Goal: Task Accomplishment & Management: Manage account settings

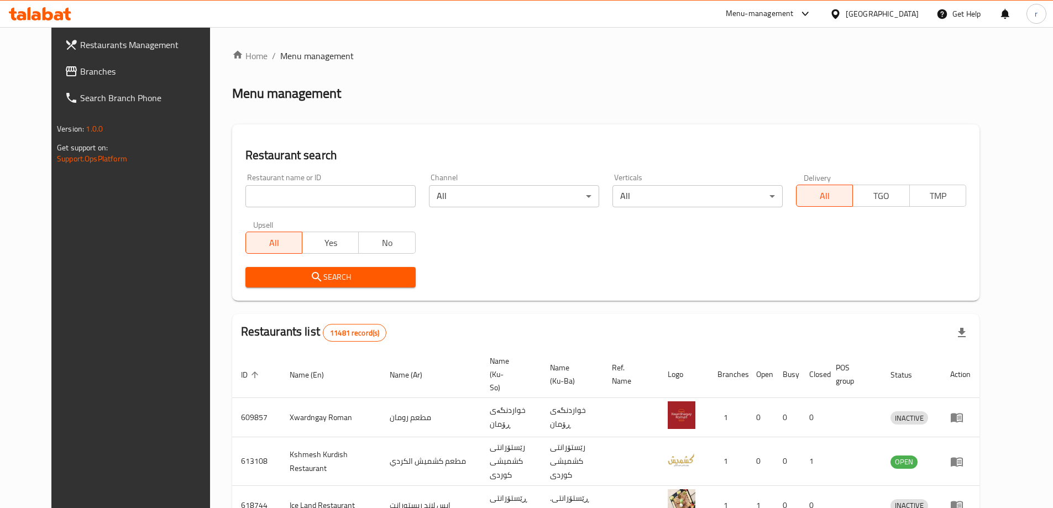
click at [56, 81] on link "Branches" at bounding box center [141, 71] width 171 height 27
click at [70, 75] on span "Branches" at bounding box center [144, 71] width 149 height 13
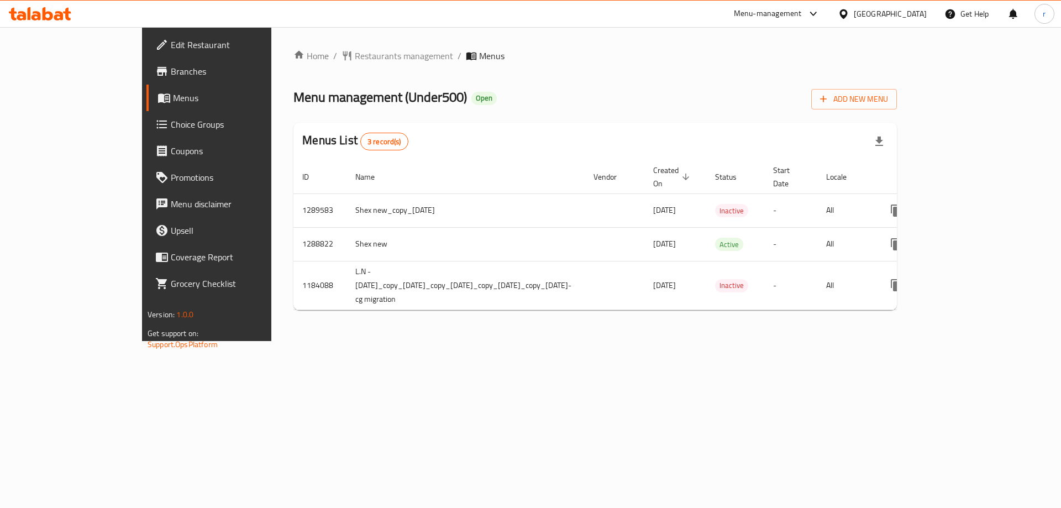
click at [171, 123] on span "Choice Groups" at bounding box center [241, 124] width 140 height 13
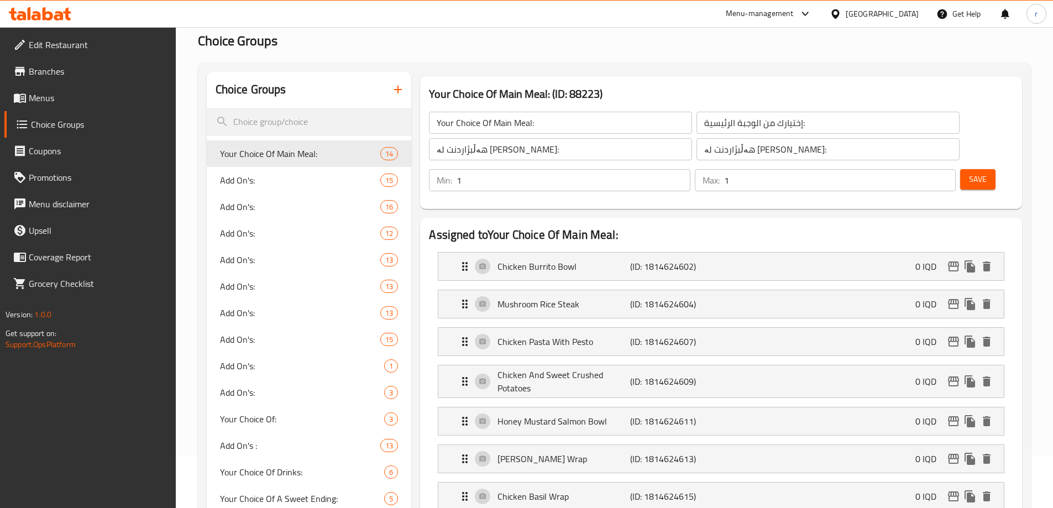
scroll to position [74, 0]
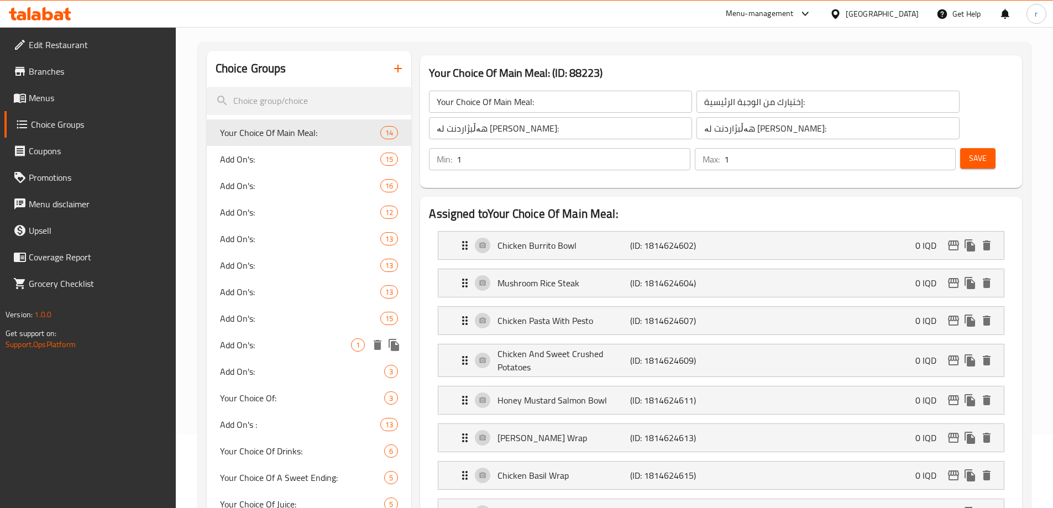
click at [237, 343] on span "Add On's:" at bounding box center [286, 344] width 132 height 13
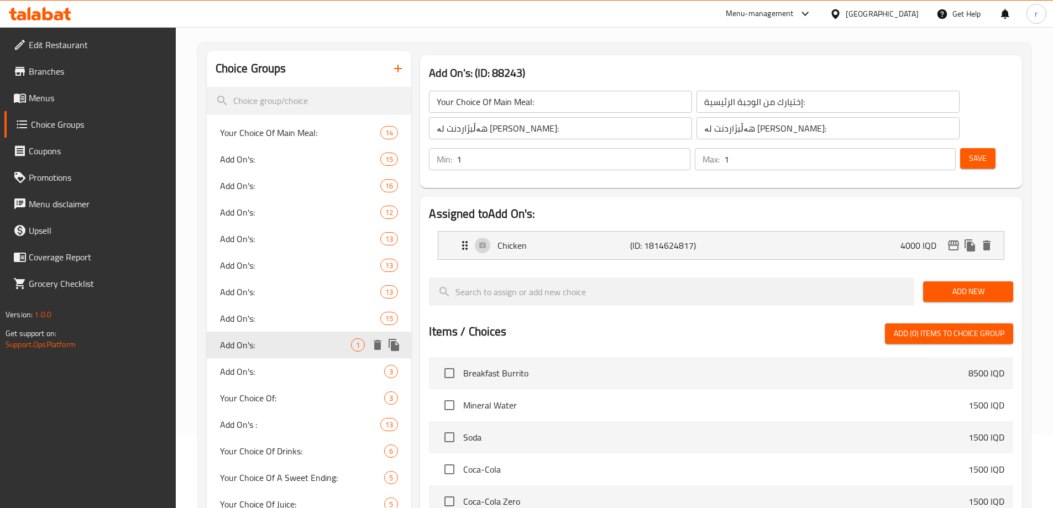
type input "Add On's:"
type input "الإضافات:"
type input "زیادە:"
type input "0"
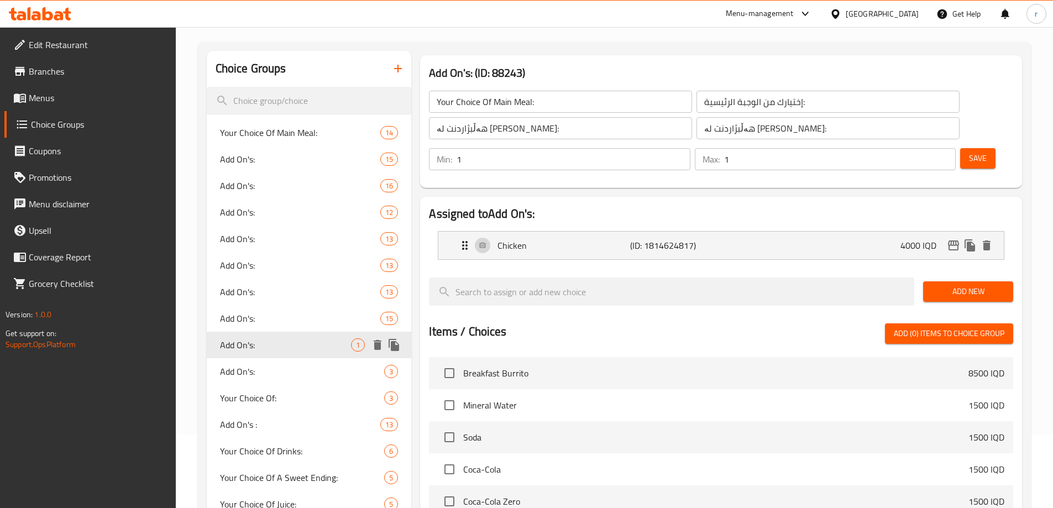
type input "0"
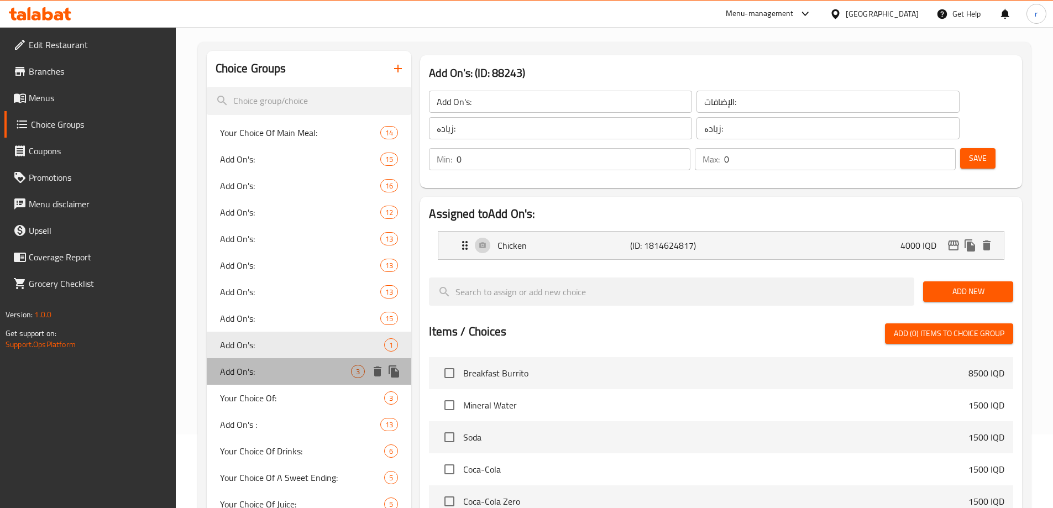
click at [219, 362] on div "Add On's: 3" at bounding box center [309, 371] width 205 height 27
type input "Add On's:"
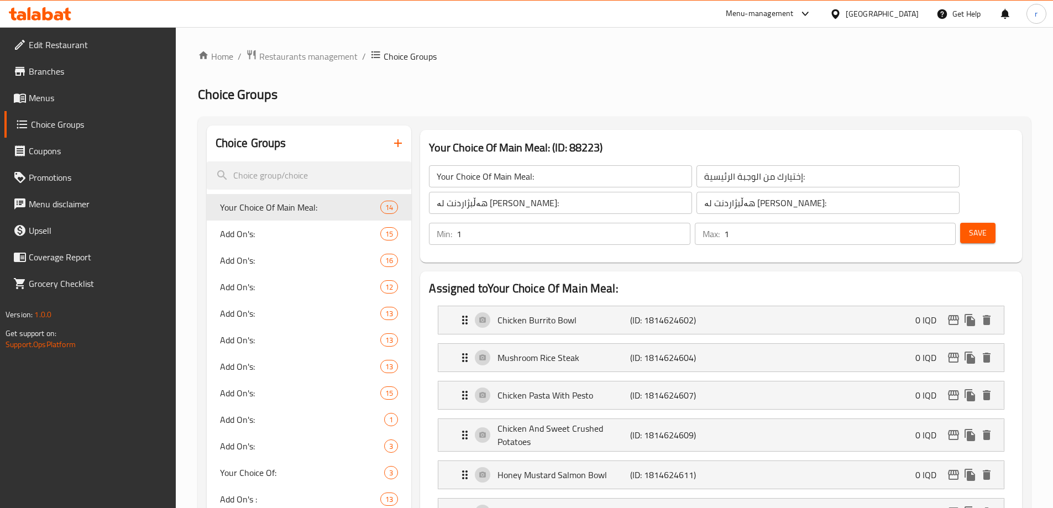
scroll to position [295, 0]
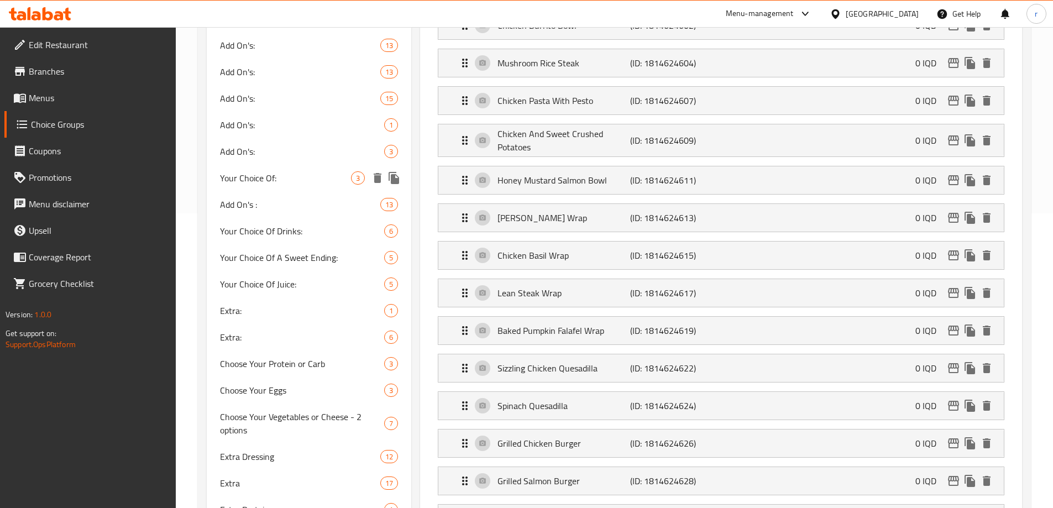
click at [261, 160] on div "Add On's: 3" at bounding box center [309, 151] width 205 height 27
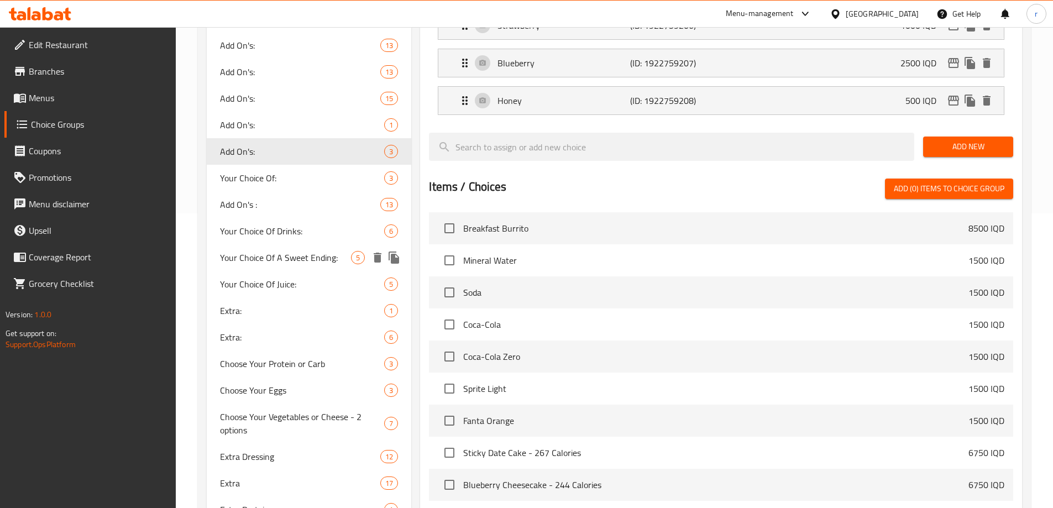
type input "Add On's:"
type input "الإضافات:"
type input "زیادە:"
type input "0"
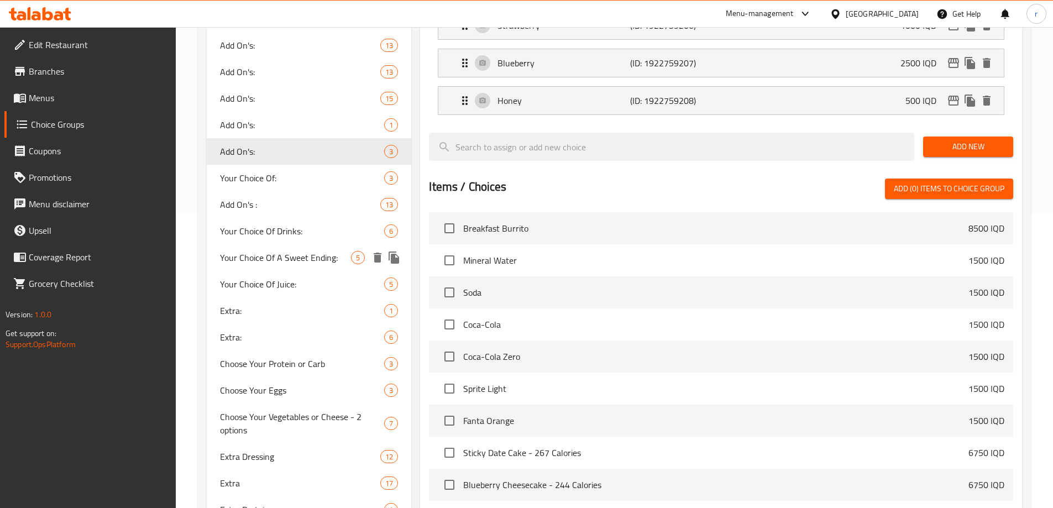
type input "3"
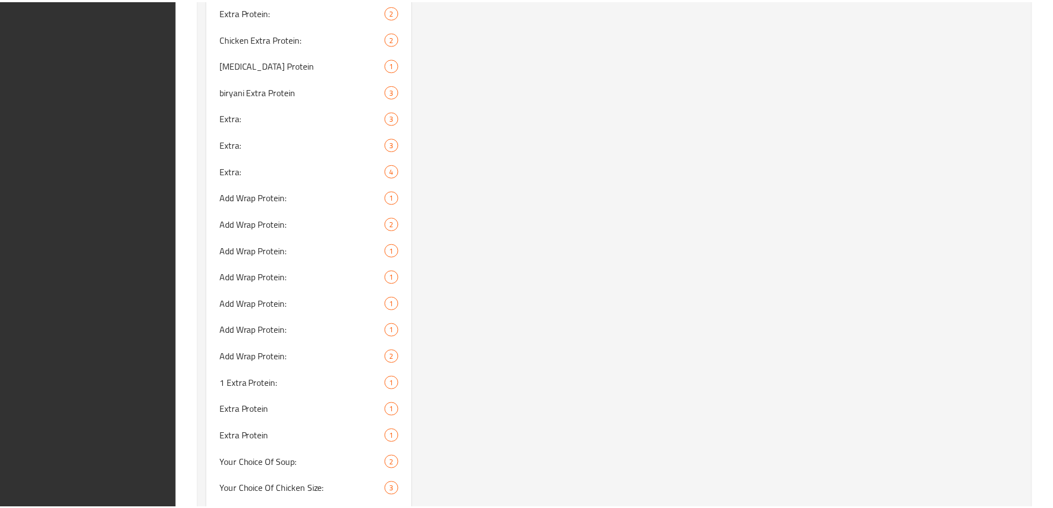
scroll to position [1486, 0]
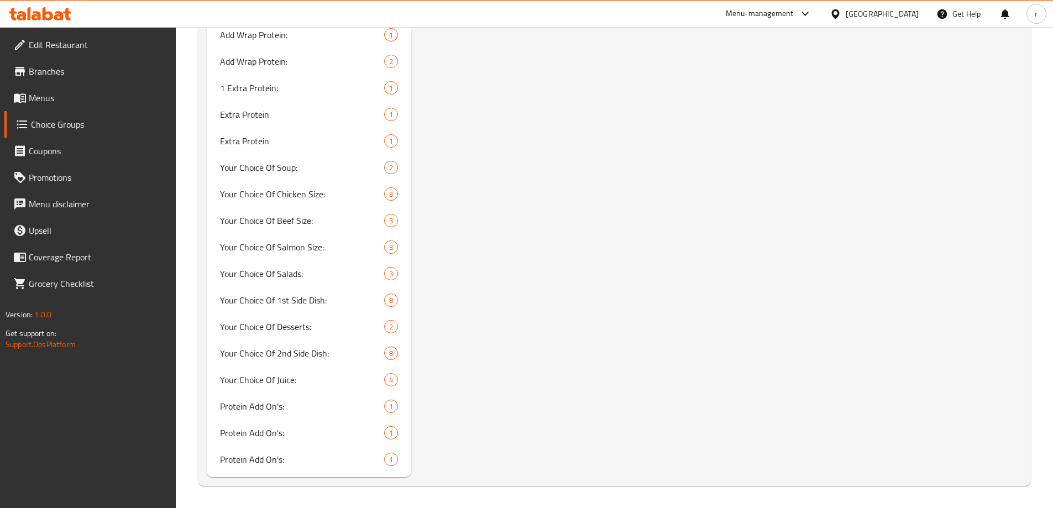
click at [44, 17] on icon at bounding box center [48, 13] width 11 height 13
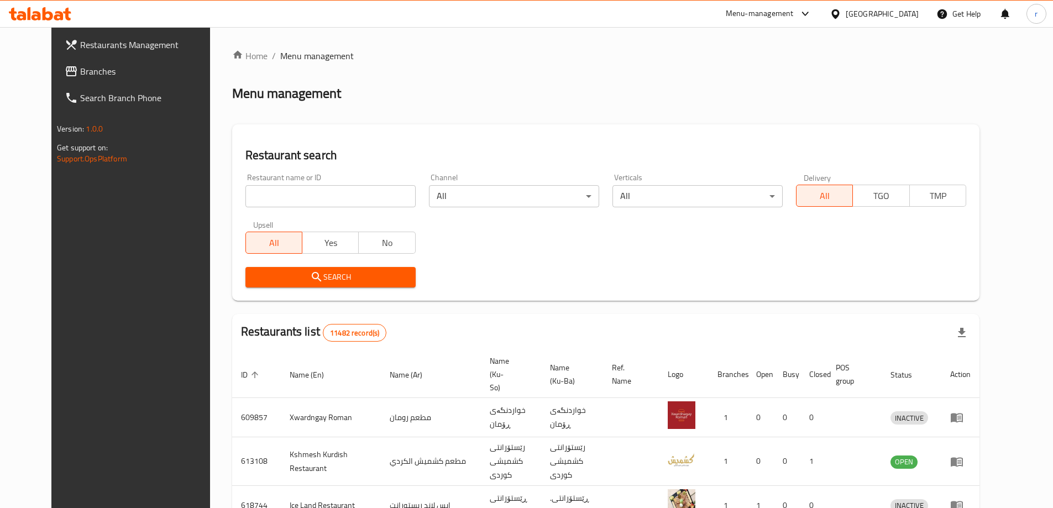
click at [98, 83] on link "Branches" at bounding box center [141, 71] width 171 height 27
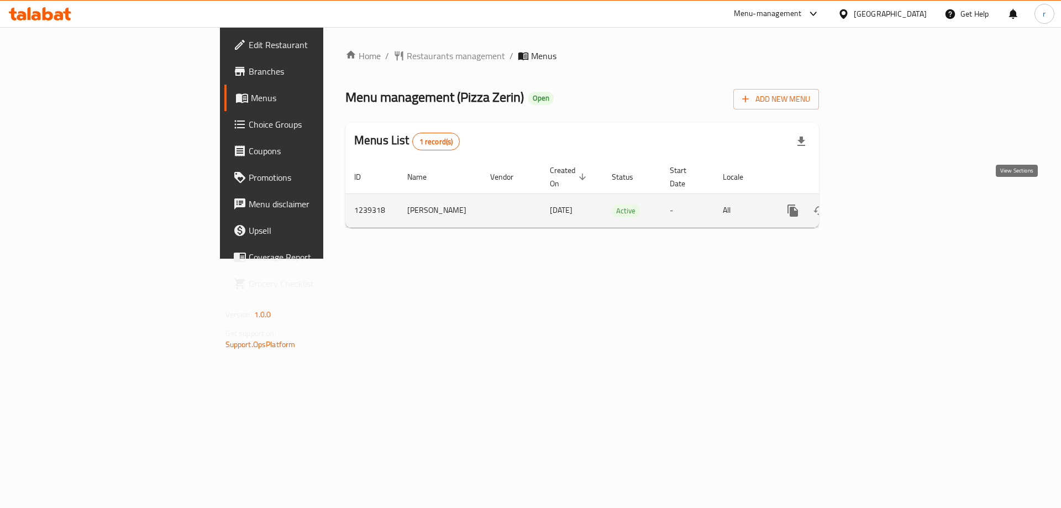
click at [878, 206] on icon "enhanced table" at bounding box center [873, 211] width 10 height 10
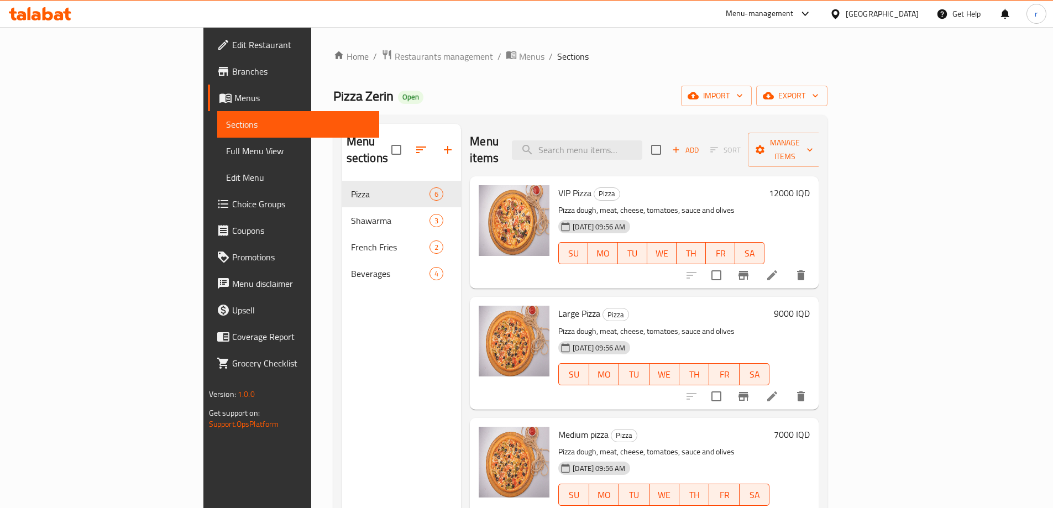
click at [232, 72] on span "Branches" at bounding box center [301, 71] width 138 height 13
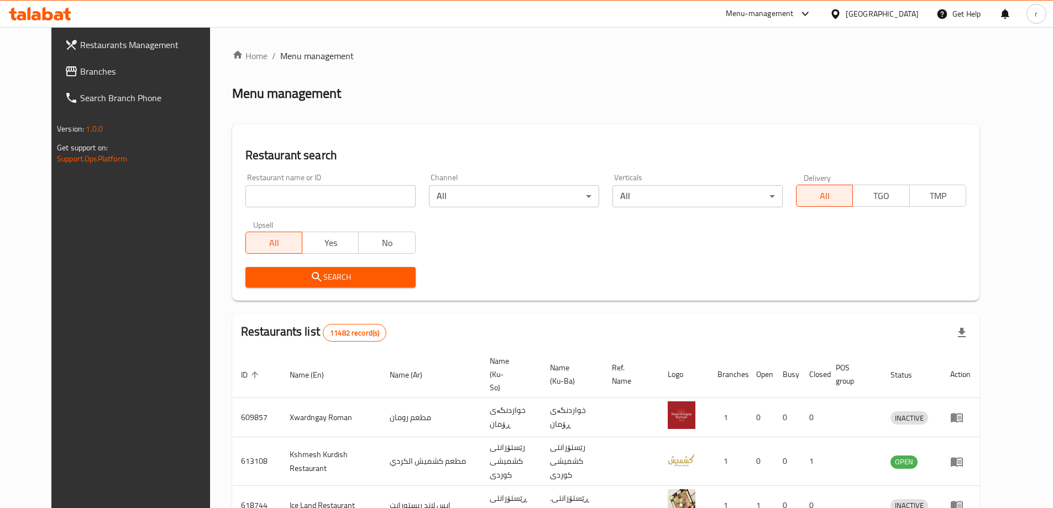
click at [80, 71] on span "Branches" at bounding box center [149, 71] width 138 height 13
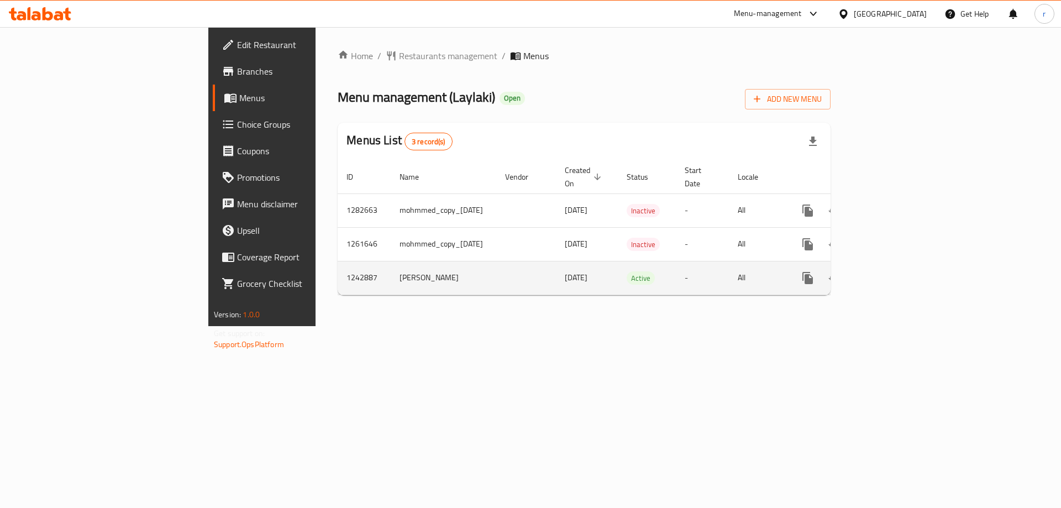
click at [894, 271] on icon "enhanced table" at bounding box center [887, 277] width 13 height 13
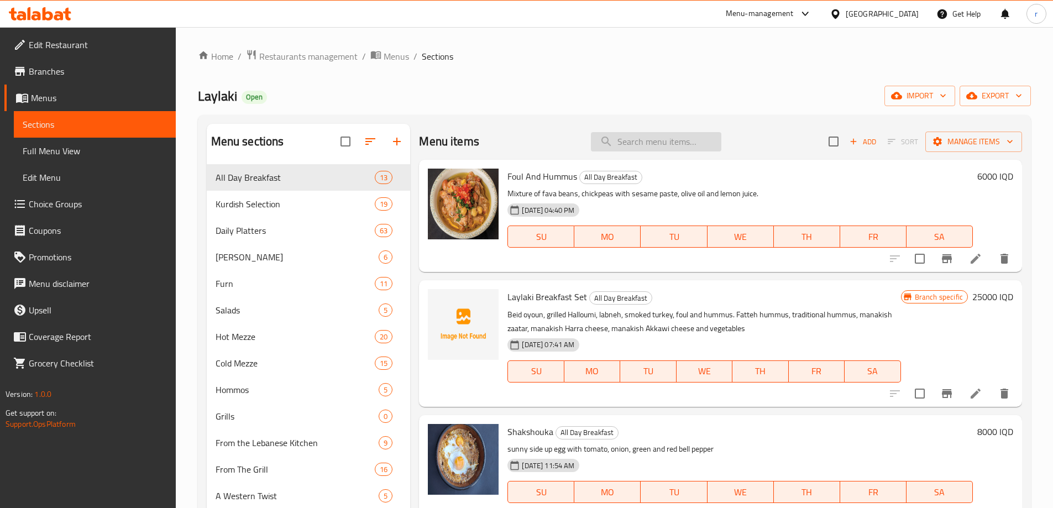
click at [629, 145] on input "search" at bounding box center [656, 141] width 130 height 19
paste input "Fruit Platter"
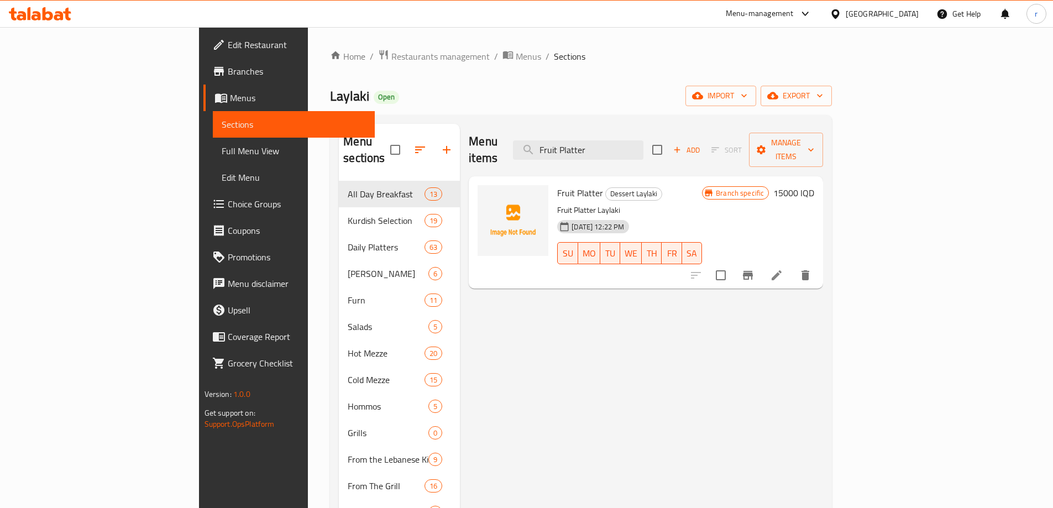
type input "Fruit Platter"
click at [792, 265] on li at bounding box center [776, 275] width 31 height 20
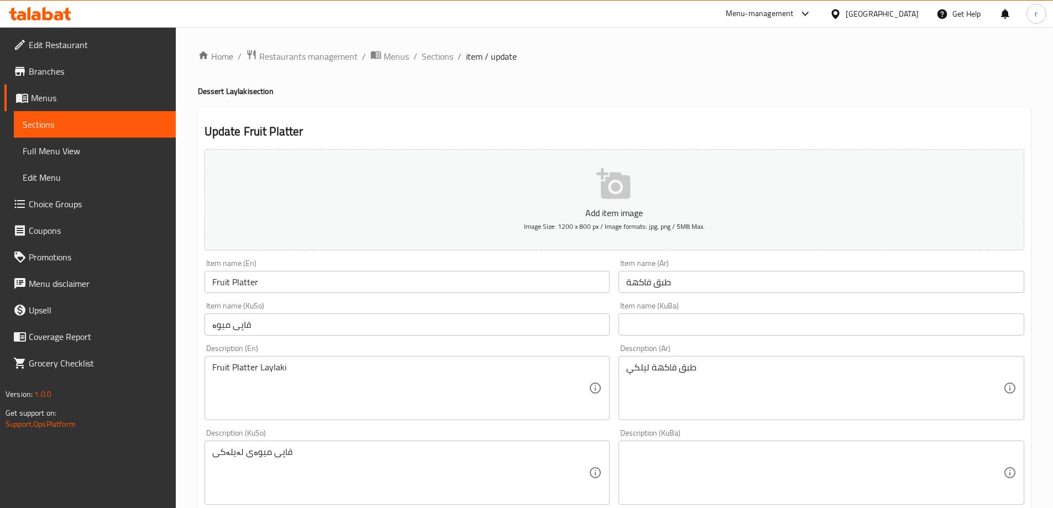
click at [90, 159] on link "Full Menu View" at bounding box center [95, 151] width 162 height 27
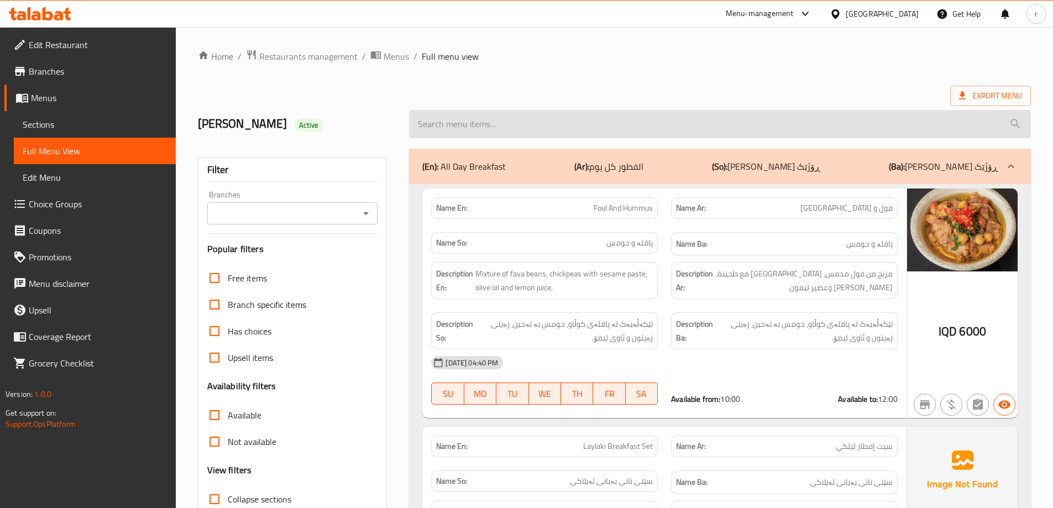
click at [462, 123] on input "search" at bounding box center [720, 124] width 622 height 28
paste input "Fruit Platter"
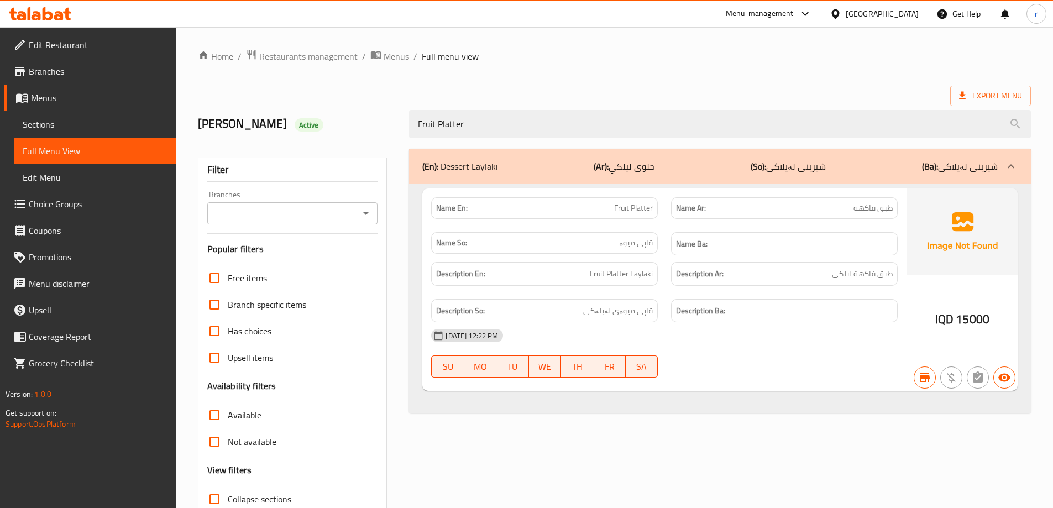
type input "Fruit Platter"
click at [318, 214] on input "Branches" at bounding box center [284, 213] width 146 height 15
click at [287, 270] on li "Laylaki, Empire" at bounding box center [291, 261] width 171 height 20
type input "Laylaki, Empire"
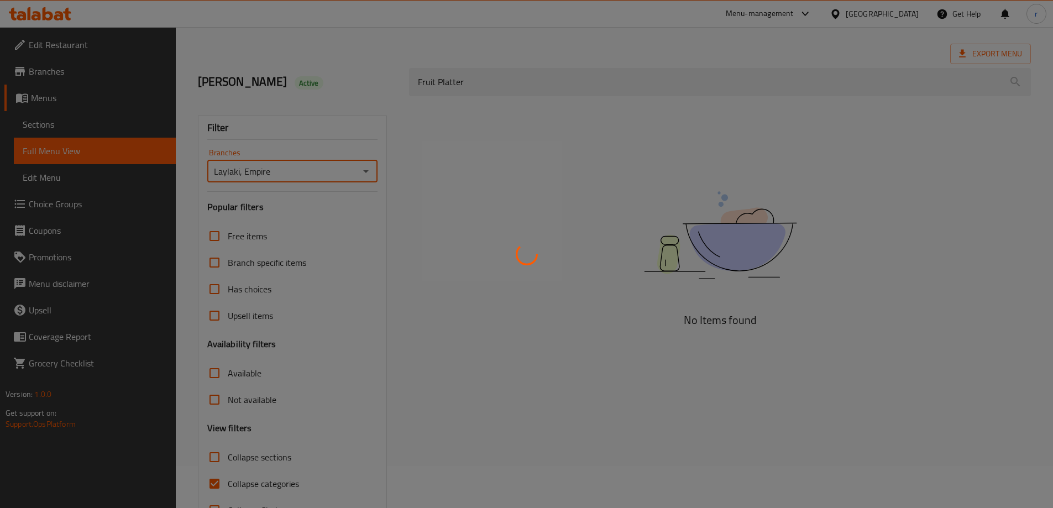
scroll to position [80, 0]
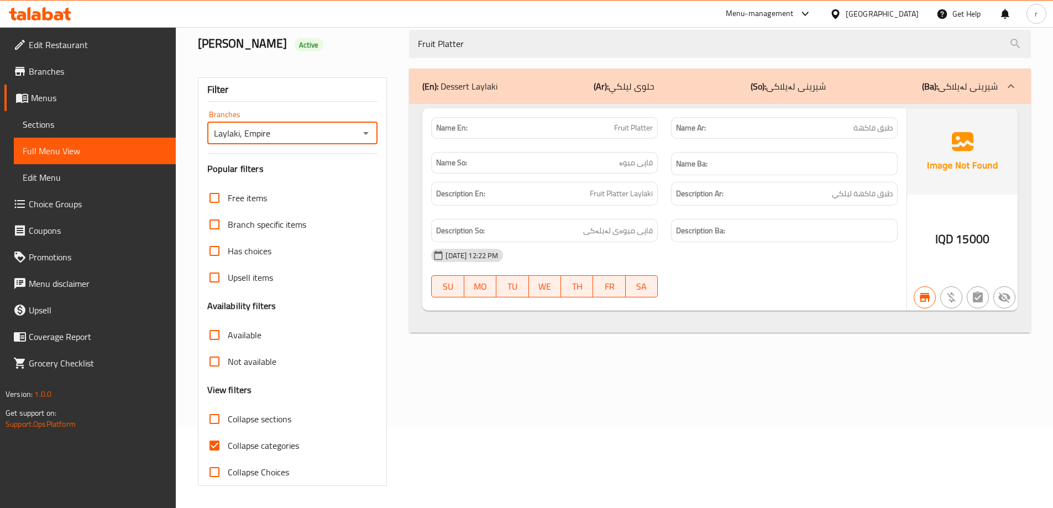
click at [260, 447] on span "Collapse categories" at bounding box center [263, 445] width 71 height 13
click at [228, 447] on input "Collapse categories" at bounding box center [214, 445] width 27 height 27
checkbox input "false"
click at [56, 41] on span "Edit Restaurant" at bounding box center [98, 44] width 138 height 13
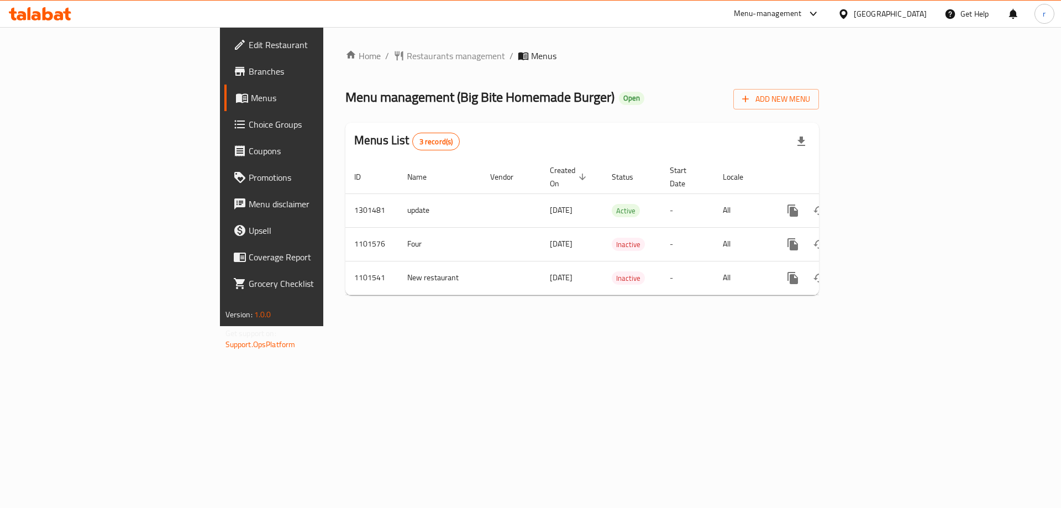
click at [249, 70] on span "Branches" at bounding box center [319, 71] width 140 height 13
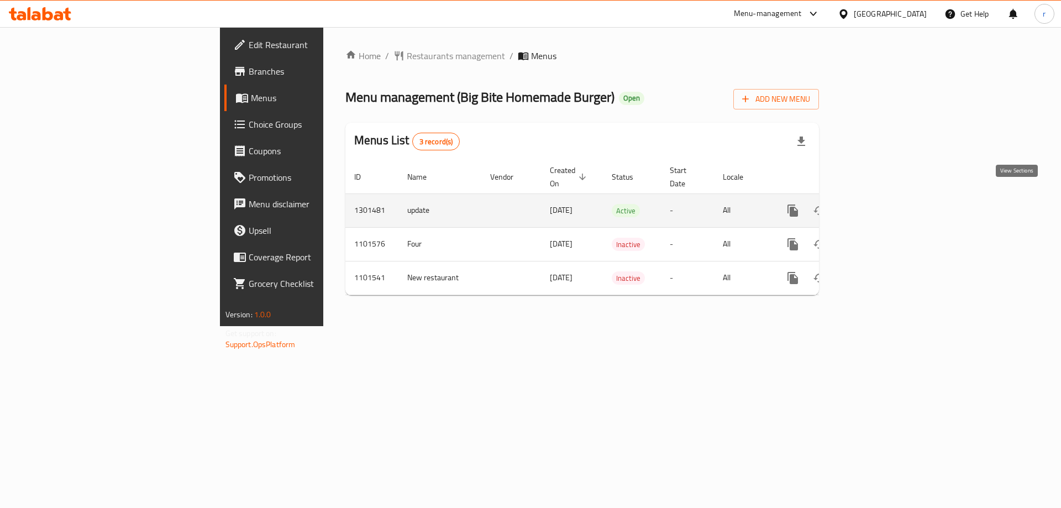
click at [879, 204] on icon "enhanced table" at bounding box center [872, 210] width 13 height 13
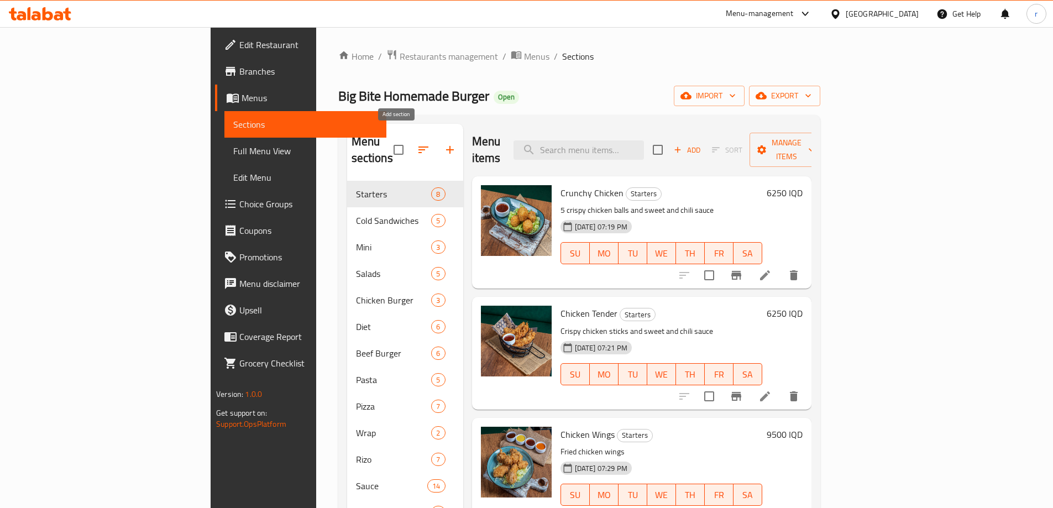
click at [443, 143] on icon "button" at bounding box center [449, 149] width 13 height 13
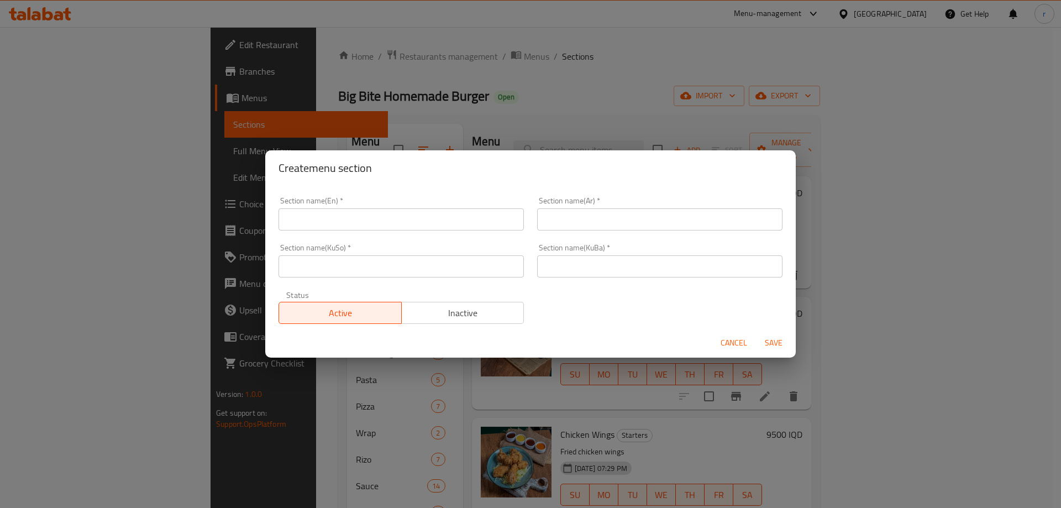
click at [393, 206] on div "Section name(En)   * Section name(En) *" at bounding box center [401, 214] width 245 height 34
click at [390, 215] on input "text" at bounding box center [401, 219] width 245 height 22
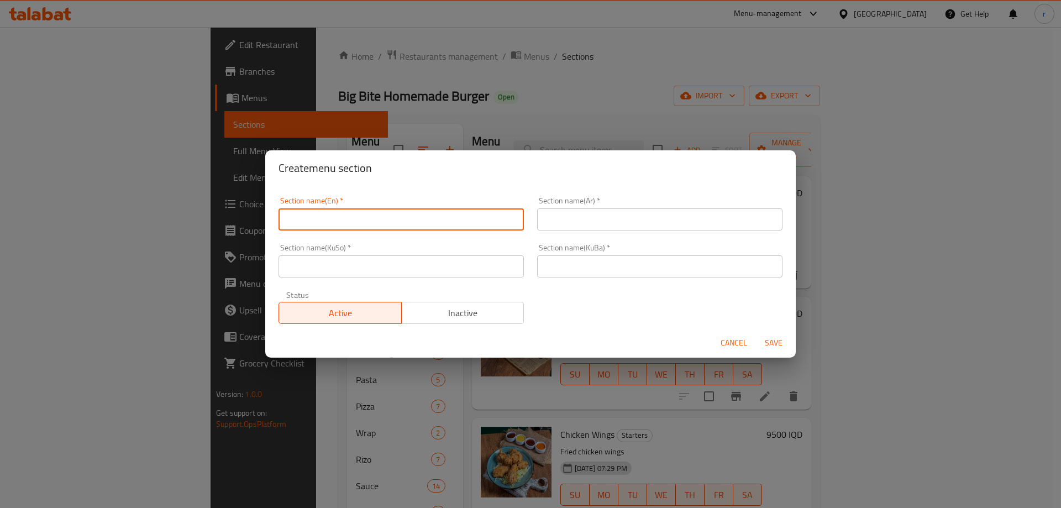
paste input "Manakish"
type input "Manakish"
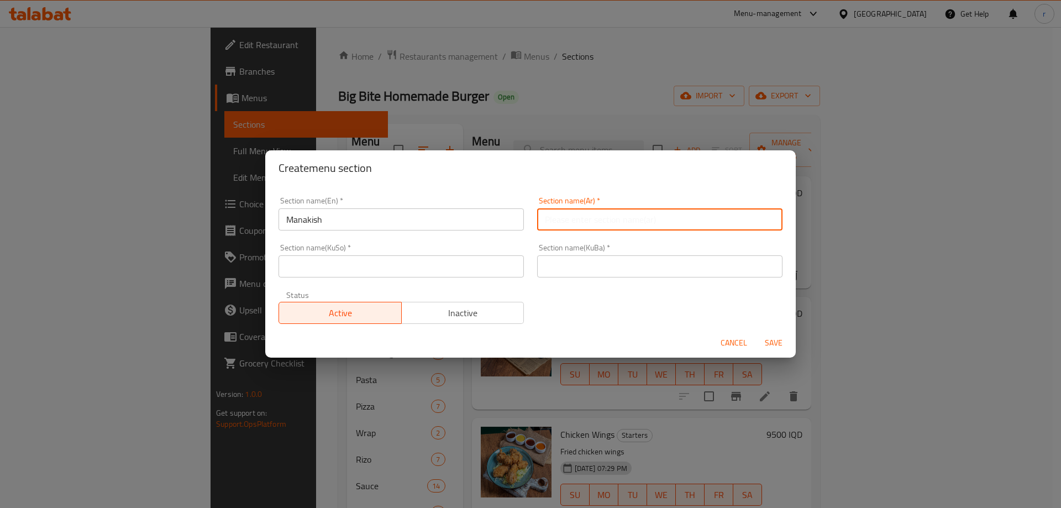
paste input "المناقيش"
type input "المناقيش"
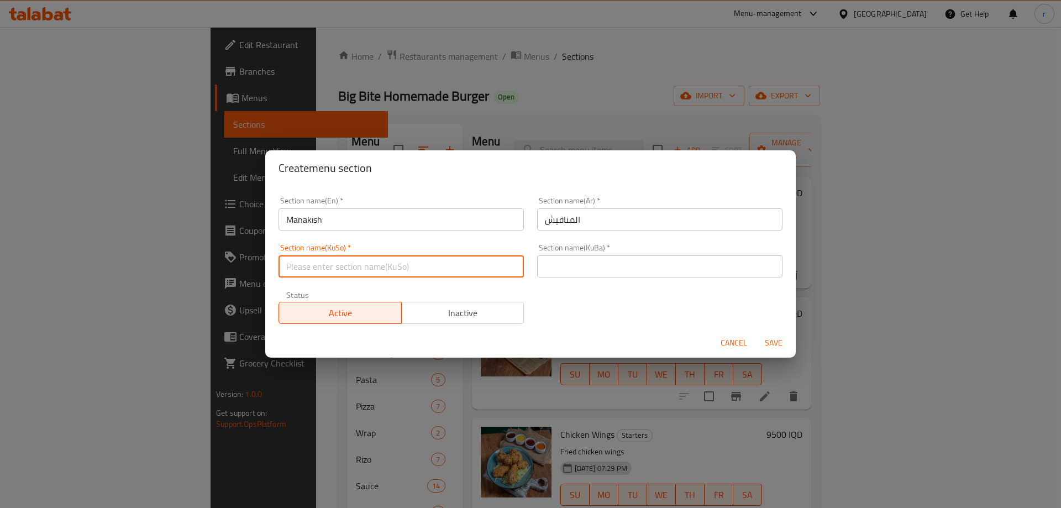
paste input "مەناقیش"
type input "مەناقیش"
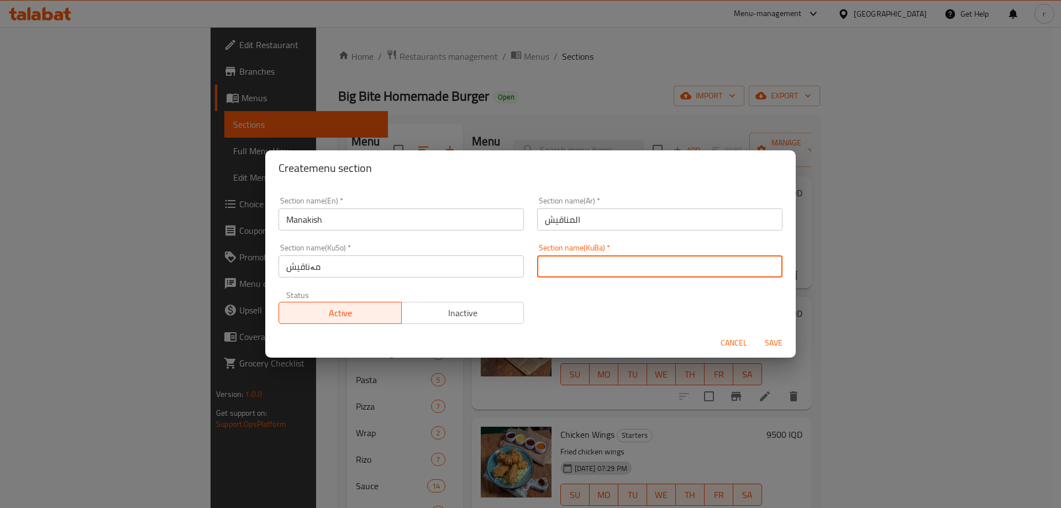
paste input "مەناقیش"
type input "مەناقیش"
click at [756, 333] on button "Save" at bounding box center [773, 343] width 35 height 20
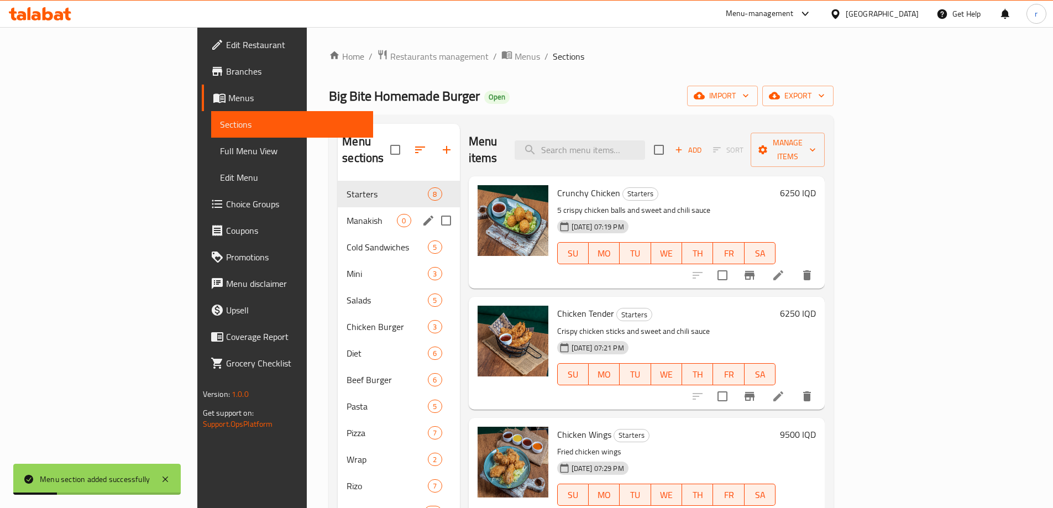
click at [347, 214] on span "Manakish" at bounding box center [372, 220] width 50 height 13
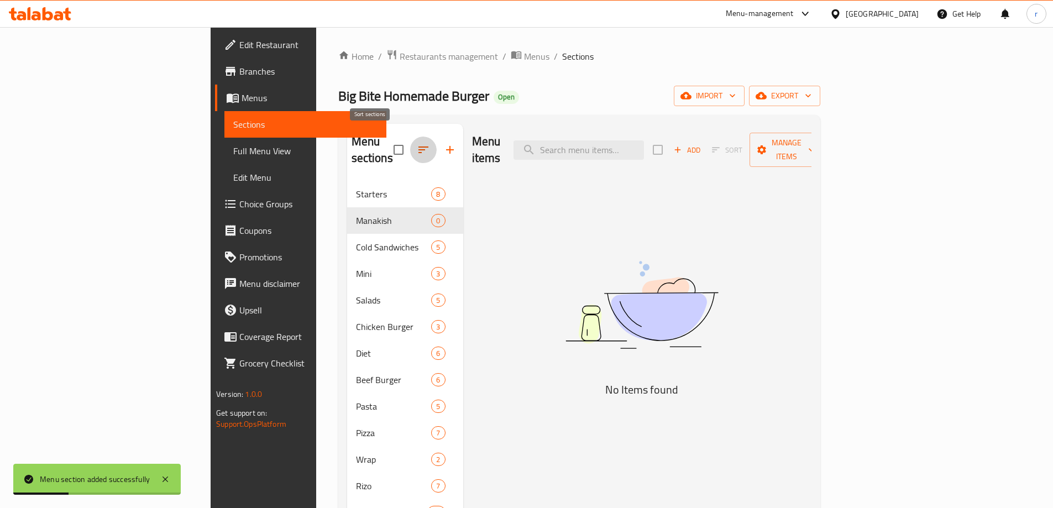
click at [417, 143] on icon "button" at bounding box center [423, 149] width 13 height 13
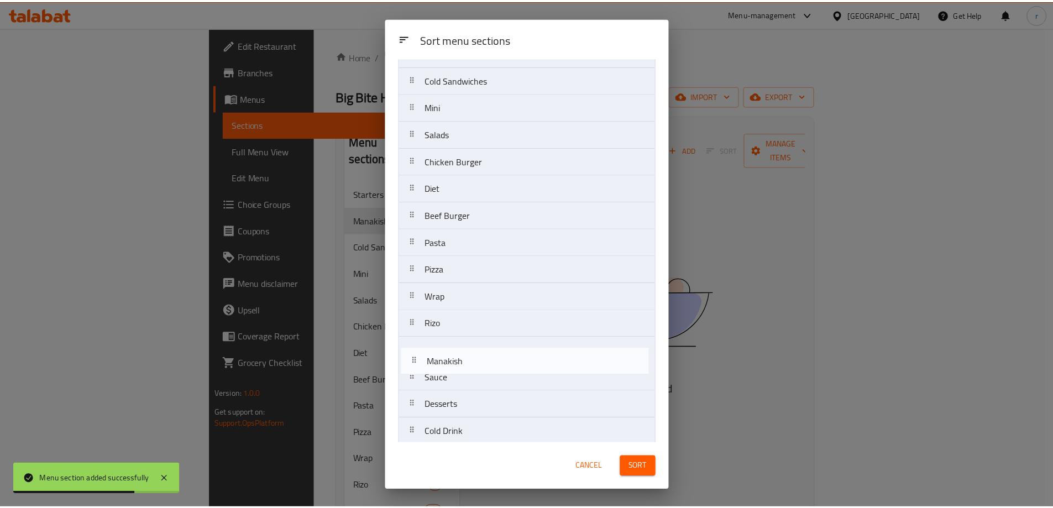
scroll to position [57, 0]
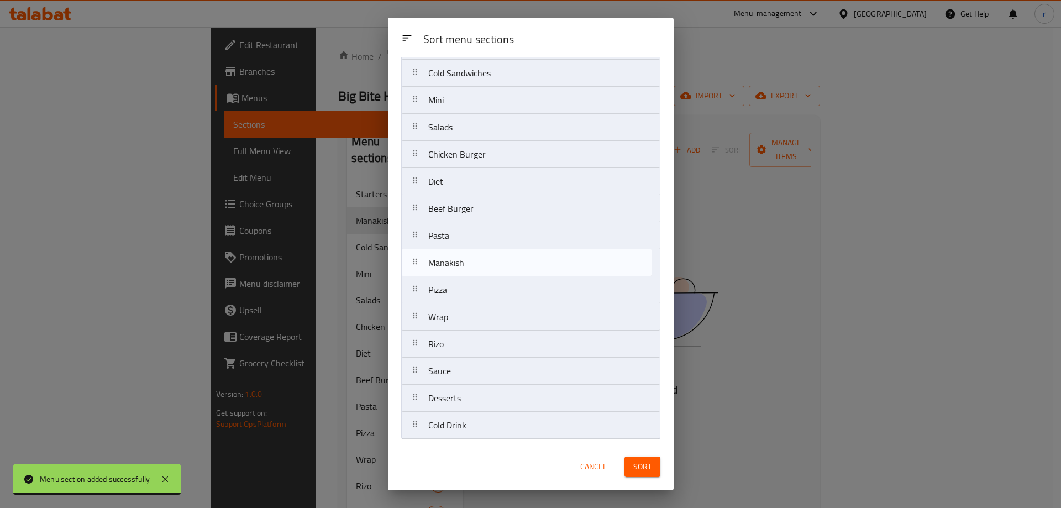
drag, startPoint x: 467, startPoint y: 128, endPoint x: 467, endPoint y: 266, distance: 138.7
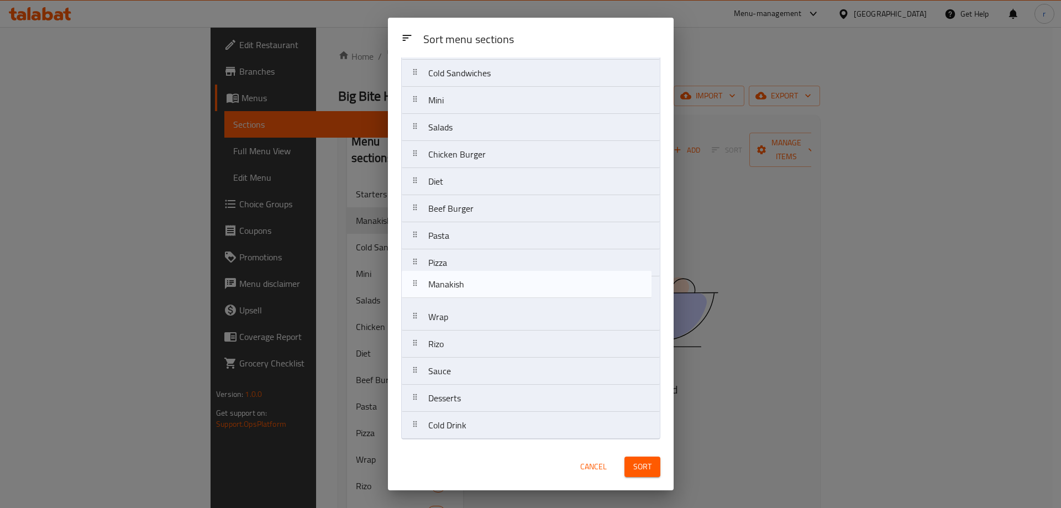
drag, startPoint x: 470, startPoint y: 263, endPoint x: 470, endPoint y: 293, distance: 29.8
click at [470, 293] on nav "Starters Cold Sandwiches Mini Salads Chicken Burger Diet Beef Burger Pasta Mana…" at bounding box center [530, 235] width 259 height 407
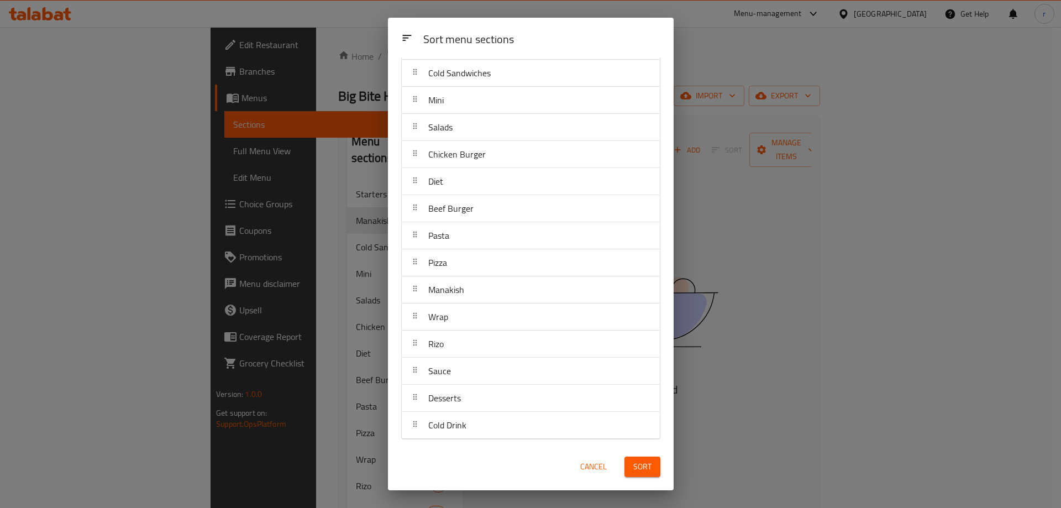
click at [636, 459] on button "Sort" at bounding box center [643, 467] width 36 height 20
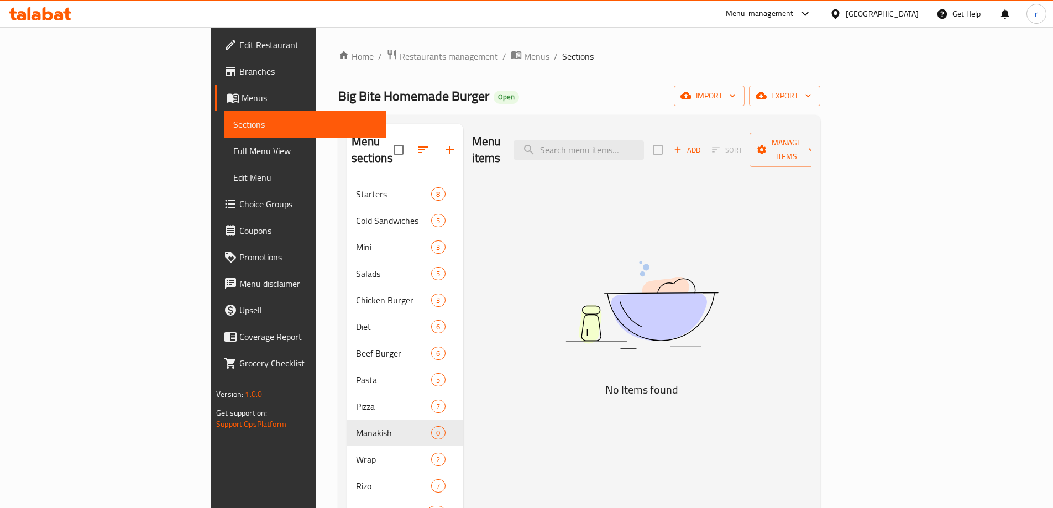
click at [681, 147] on icon "button" at bounding box center [678, 150] width 6 height 6
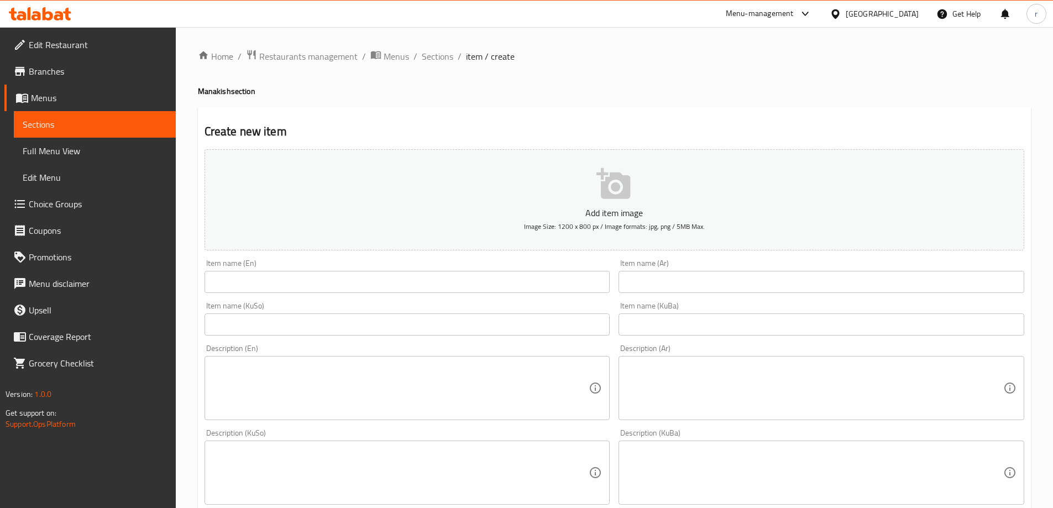
click at [265, 273] on input "text" at bounding box center [408, 282] width 406 height 22
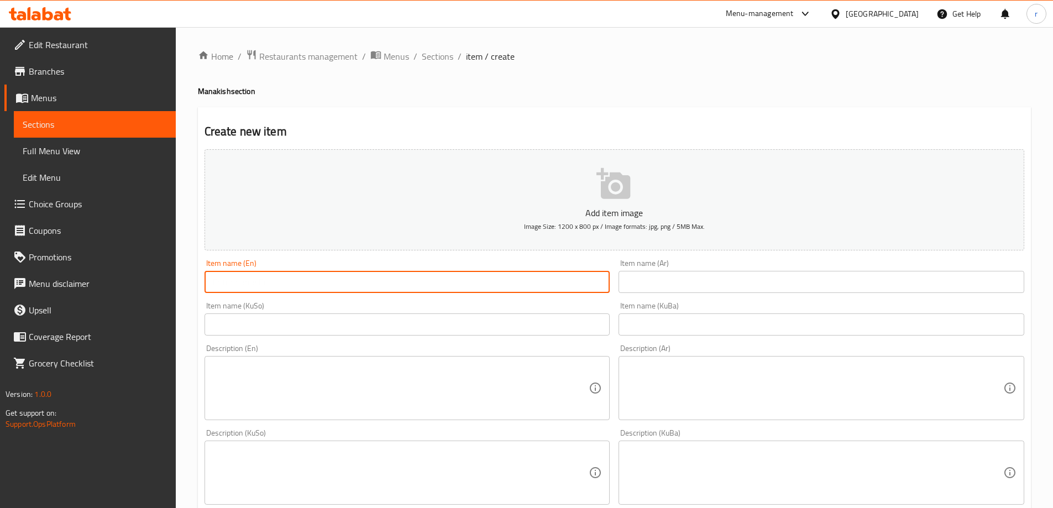
paste input "Cheese Manqish"
drag, startPoint x: 328, startPoint y: 275, endPoint x: 211, endPoint y: 286, distance: 118.3
click at [211, 286] on input "Cheese Manqish" at bounding box center [408, 282] width 406 height 22
paste input "ouche"
type input "Cheese Manoucheh"
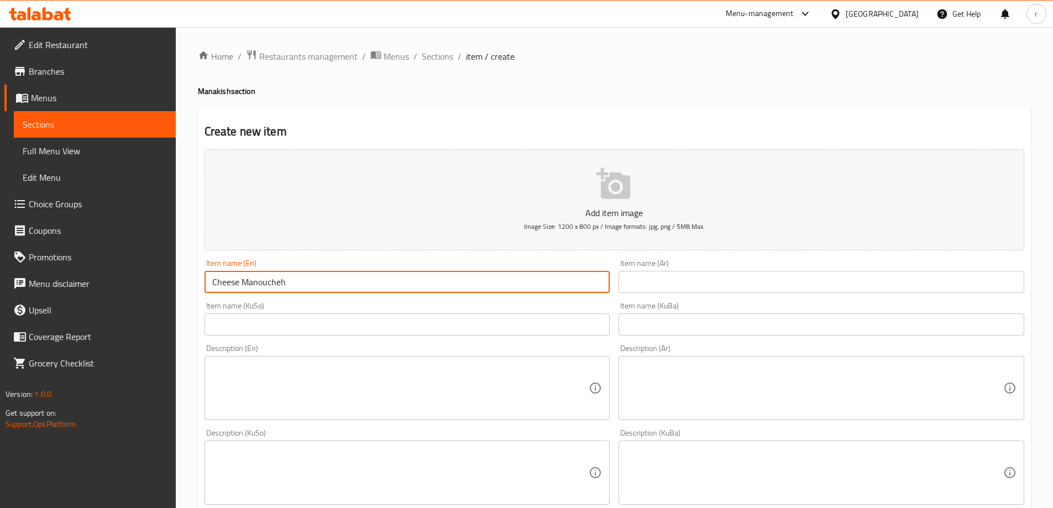
click at [643, 283] on input "text" at bounding box center [822, 282] width 406 height 22
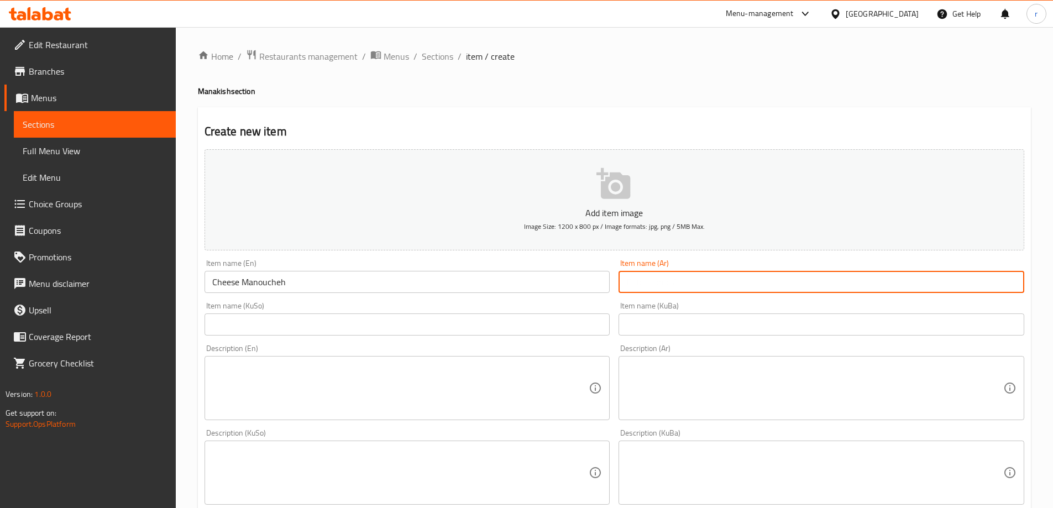
paste input "منقوشة جبنة"
type input "منقوشة جبنة"
click at [460, 317] on input "text" at bounding box center [408, 324] width 406 height 22
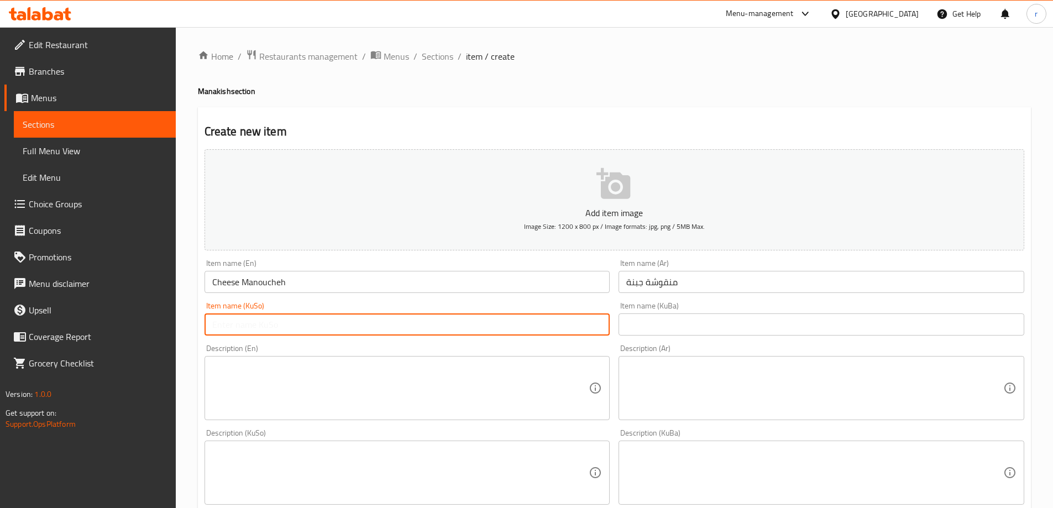
paste input "مەناقیشی پەنیر"
type input "مەناقیشی پەنیر"
click at [653, 326] on input "text" at bounding box center [822, 324] width 406 height 22
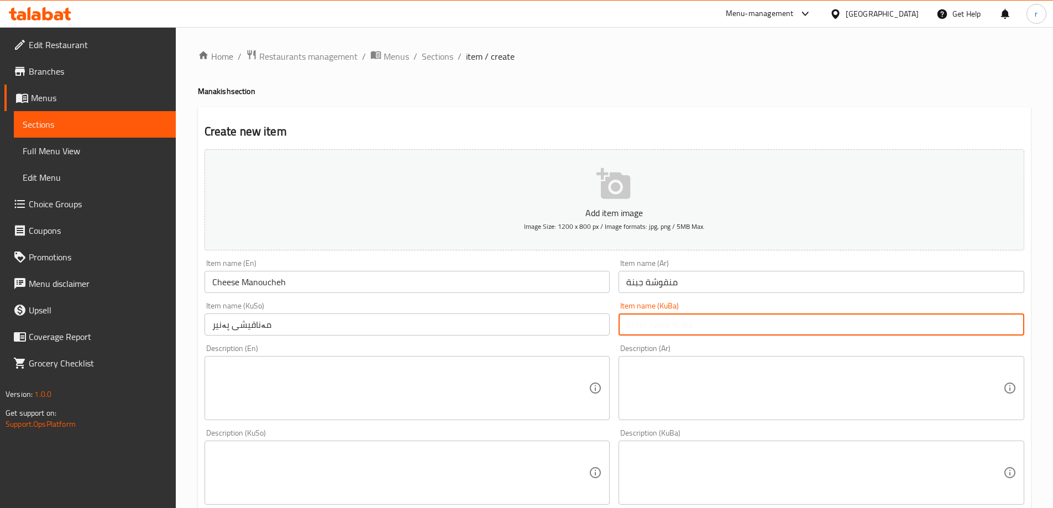
paste input "مەناقیشی پەنیر"
type input "مەناقیشی پەنیر"
click at [683, 379] on textarea at bounding box center [814, 388] width 377 height 53
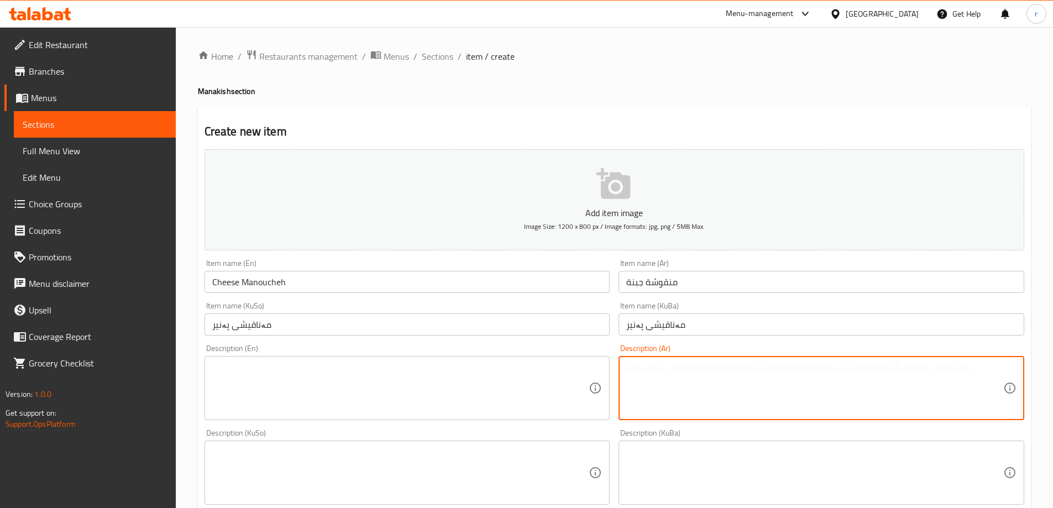
paste textarea "عجينة بفرن مغطاة بجبنة"
type textarea "عجينة بفرن مغطاة بجبنة"
click at [334, 358] on div "Description (En)" at bounding box center [408, 388] width 406 height 64
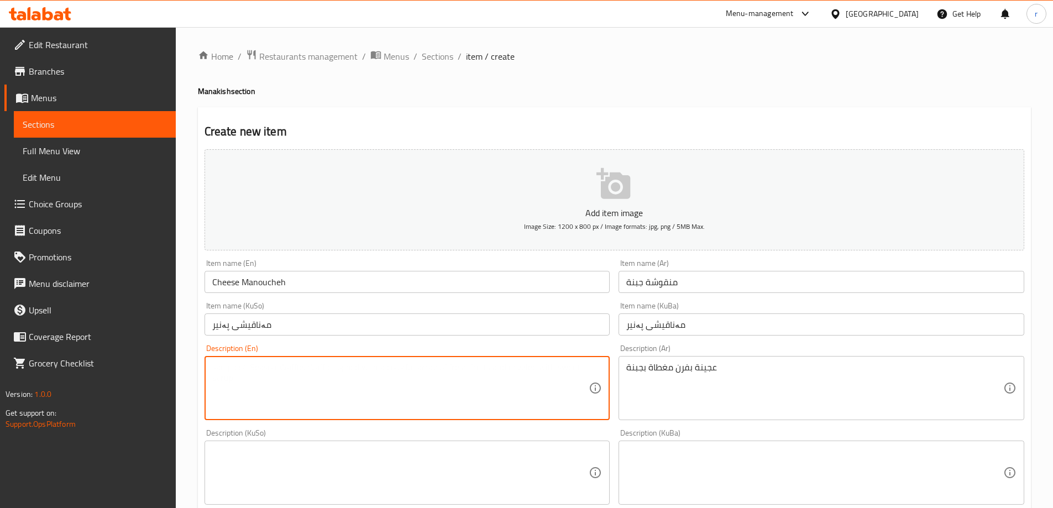
paste textarea "Oven baked dough topped with cheese"
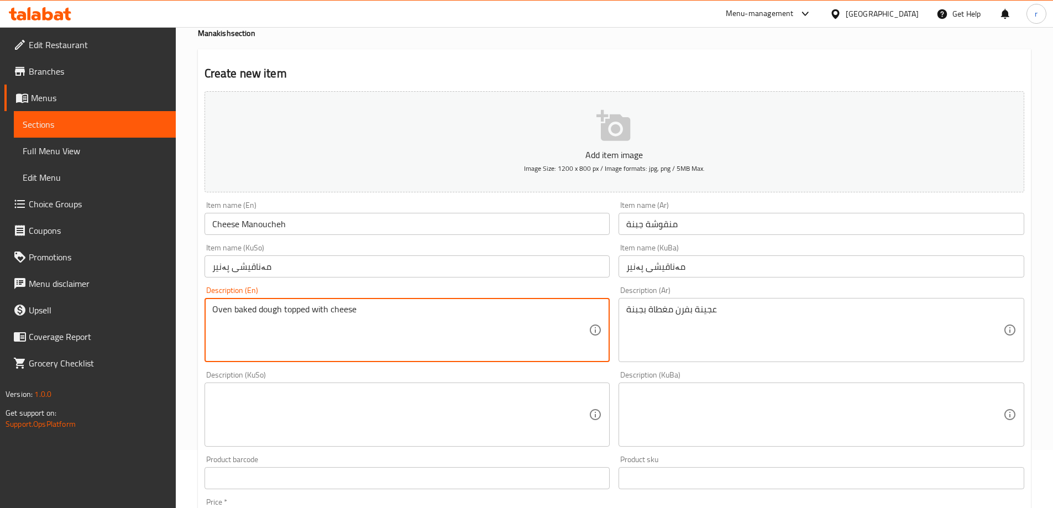
scroll to position [74, 0]
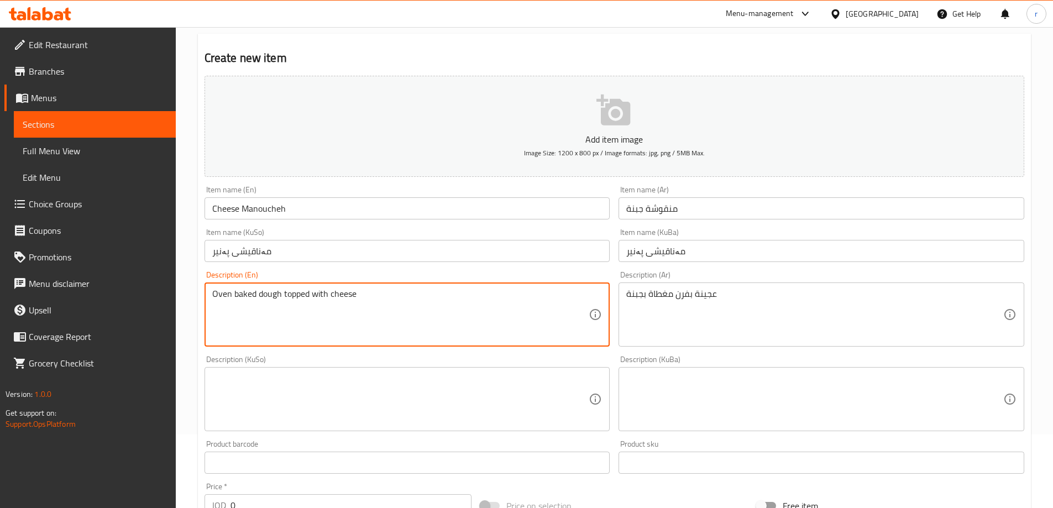
type textarea "Oven baked dough topped with cheese"
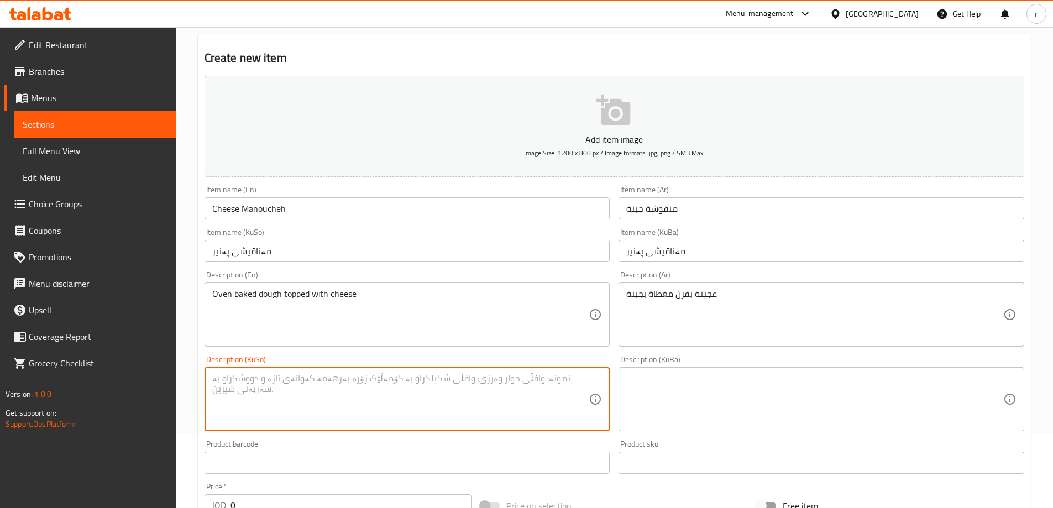
click at [458, 399] on textarea at bounding box center [400, 399] width 377 height 53
paste textarea "بە فڕن"
type textarea "`"
type textarea "هەویر بە فڕنداپۆشراوە بە پەنیر"
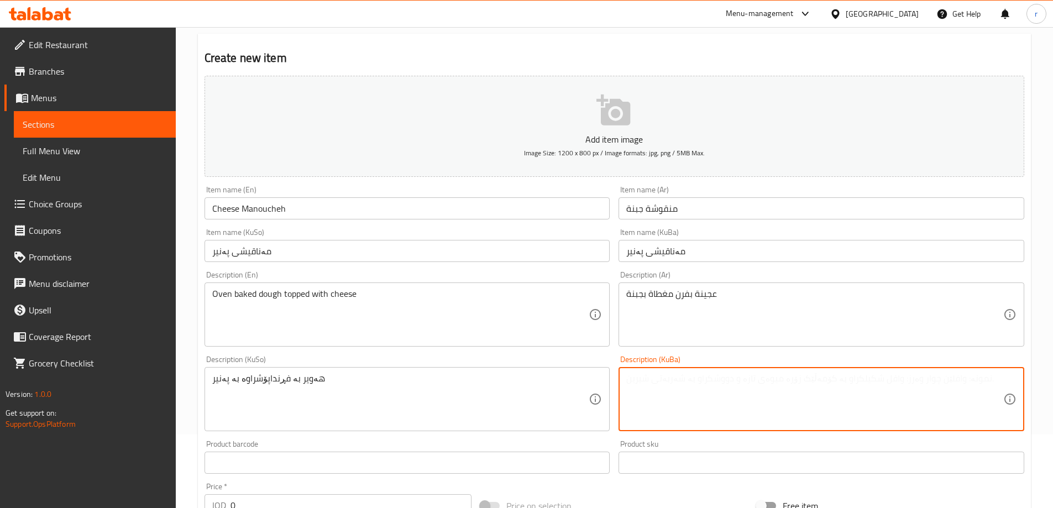
paste textarea "هەویر بە فڕنداپۆشراوە بە پەنیر"
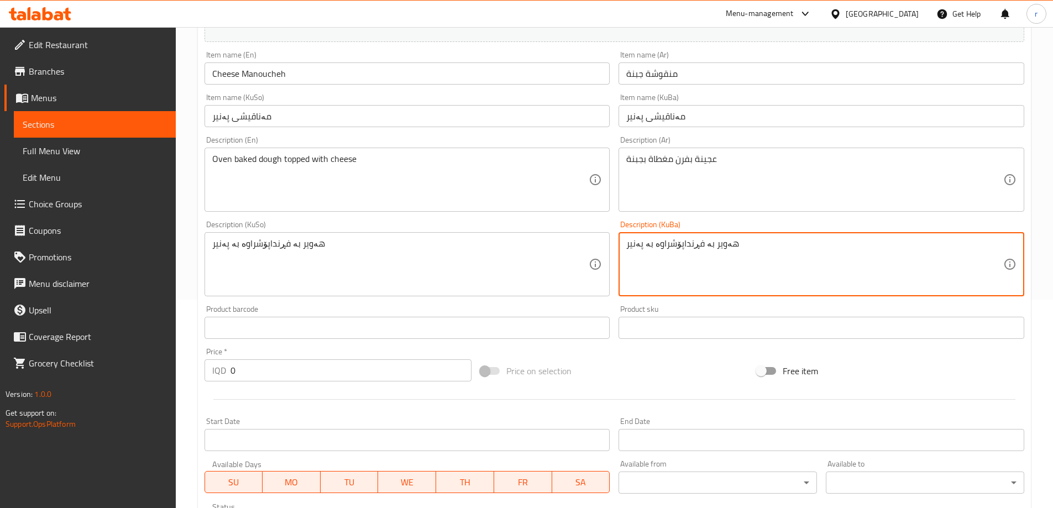
scroll to position [221, 0]
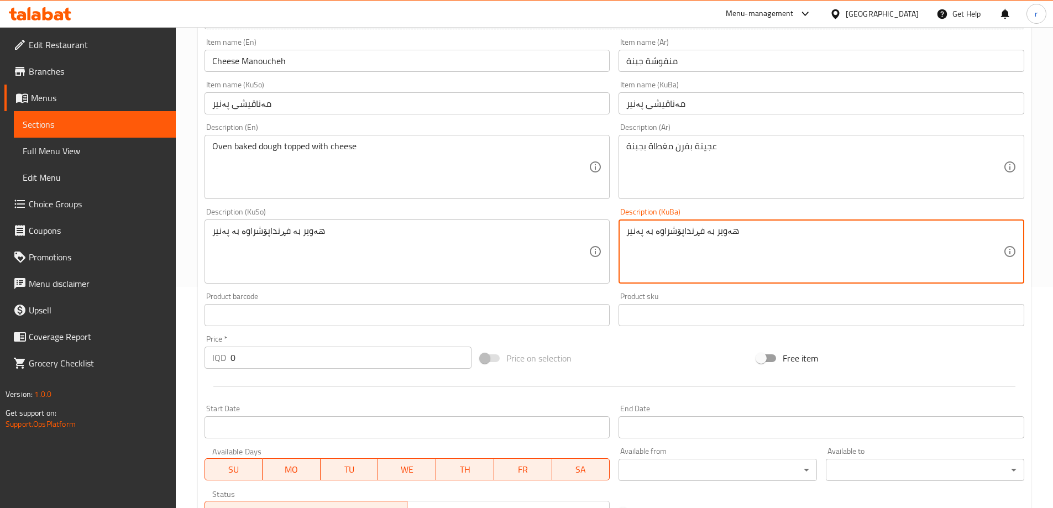
type textarea "هەویر بە فڕنداپۆشراوە بە پەنیر"
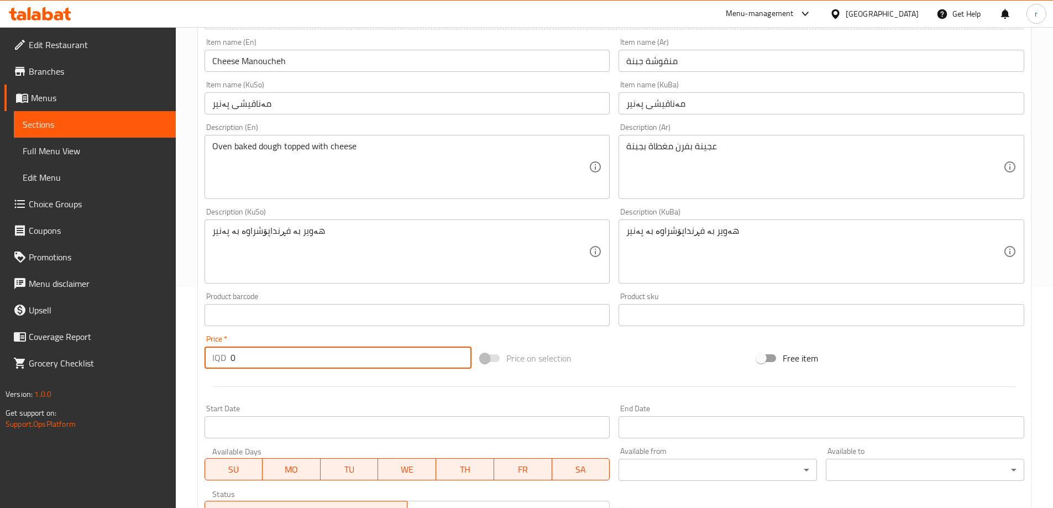
drag, startPoint x: 254, startPoint y: 363, endPoint x: 201, endPoint y: 365, distance: 53.7
click at [201, 365] on div "Price   * IQD 0 Price *" at bounding box center [338, 352] width 276 height 43
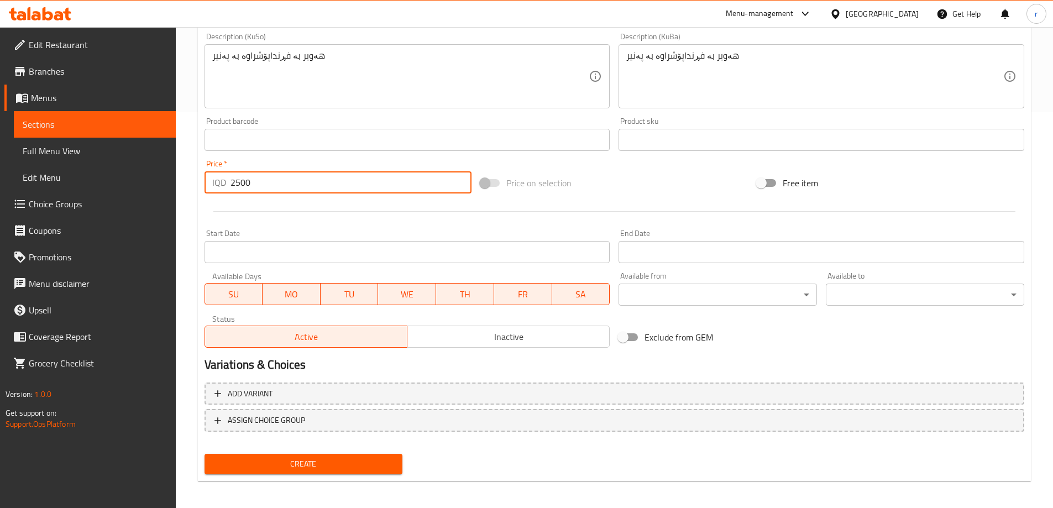
scroll to position [400, 0]
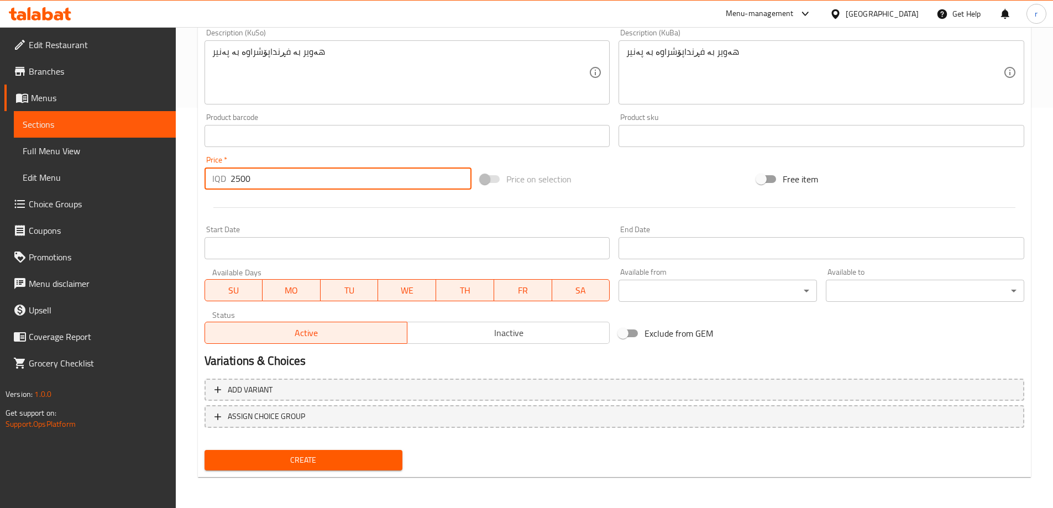
type input "2500"
click at [347, 458] on span "Create" at bounding box center [303, 460] width 181 height 14
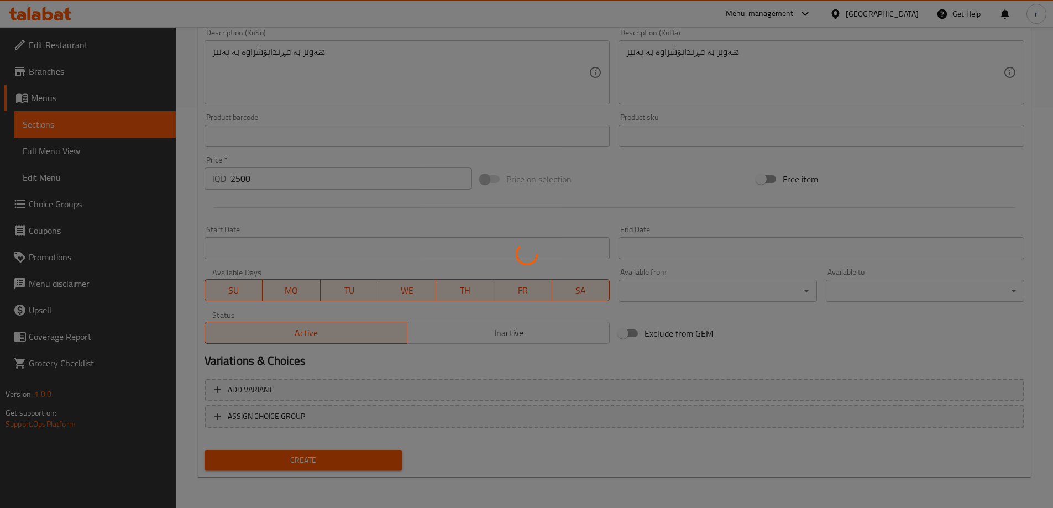
type input "0"
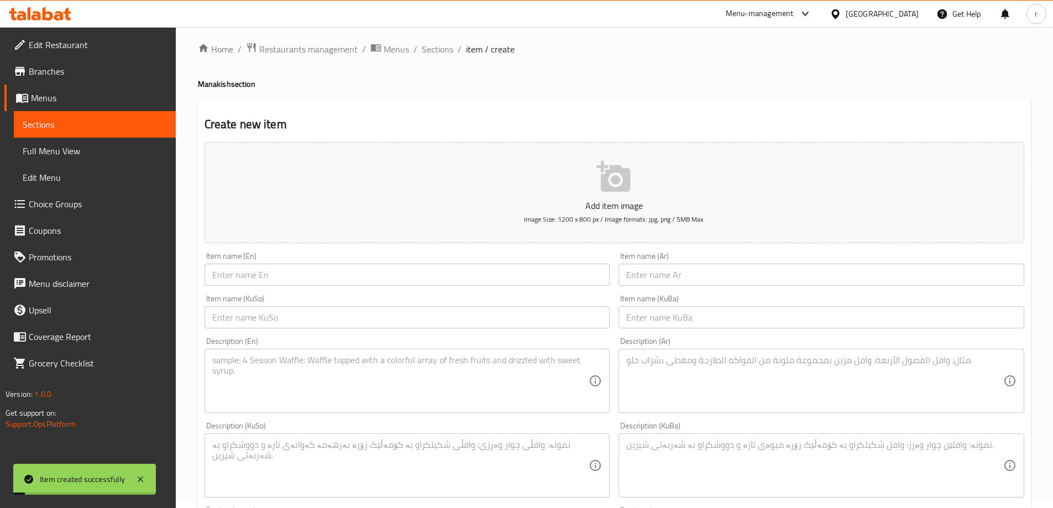
scroll to position [0, 0]
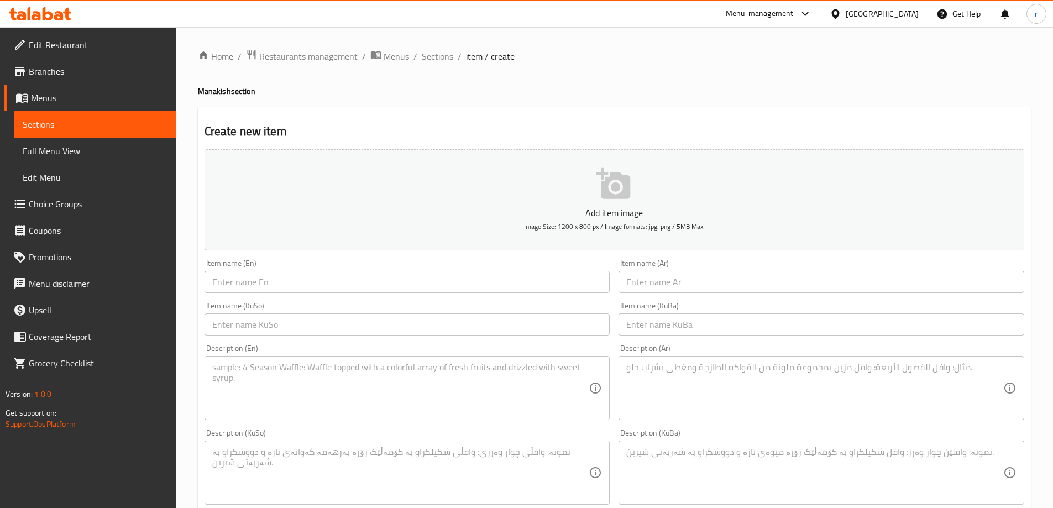
click at [711, 270] on div "Item name (Ar) Item name (Ar)" at bounding box center [822, 276] width 406 height 34
click at [714, 275] on input "text" at bounding box center [822, 282] width 406 height 22
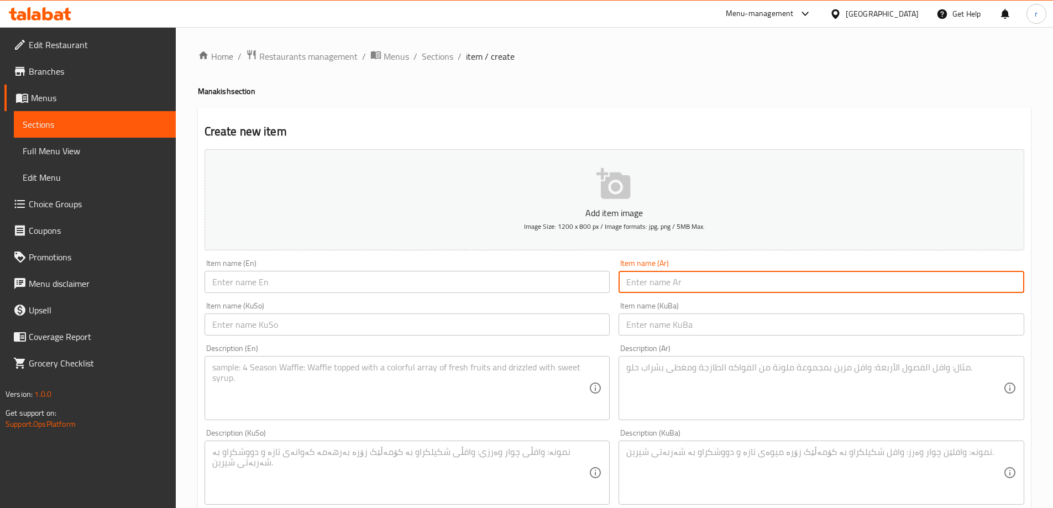
paste input "مناقيش زعتر"
type input "مناقيش زعتر"
click at [309, 282] on input "text" at bounding box center [408, 282] width 406 height 22
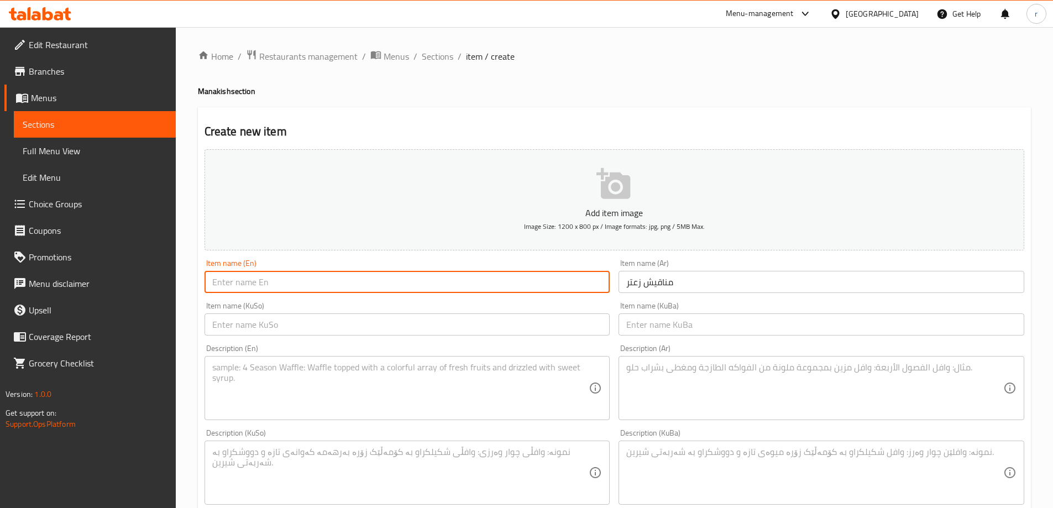
paste input "Zaatar Manaqish"
type input "Zaatar Manaqish"
click at [329, 323] on input "text" at bounding box center [408, 324] width 406 height 22
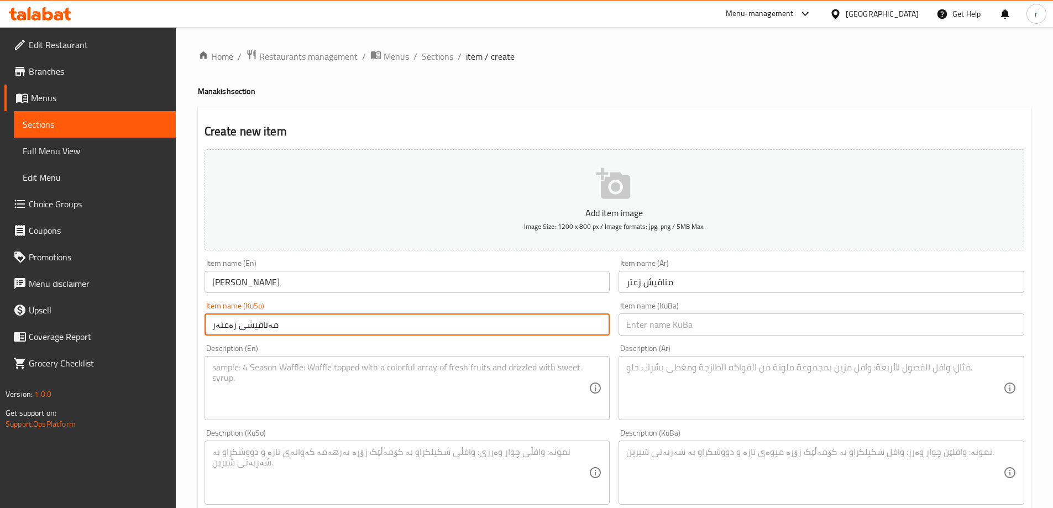
drag, startPoint x: 329, startPoint y: 323, endPoint x: 174, endPoint y: 319, distance: 155.4
click at [174, 319] on div "Edit Restaurant Branches Menus Sections Full Menu View Edit Menu Choice Groups …" at bounding box center [526, 467] width 1053 height 881
type input "مەناقیشی زەعتەر"
click at [642, 322] on input "text" at bounding box center [822, 324] width 406 height 22
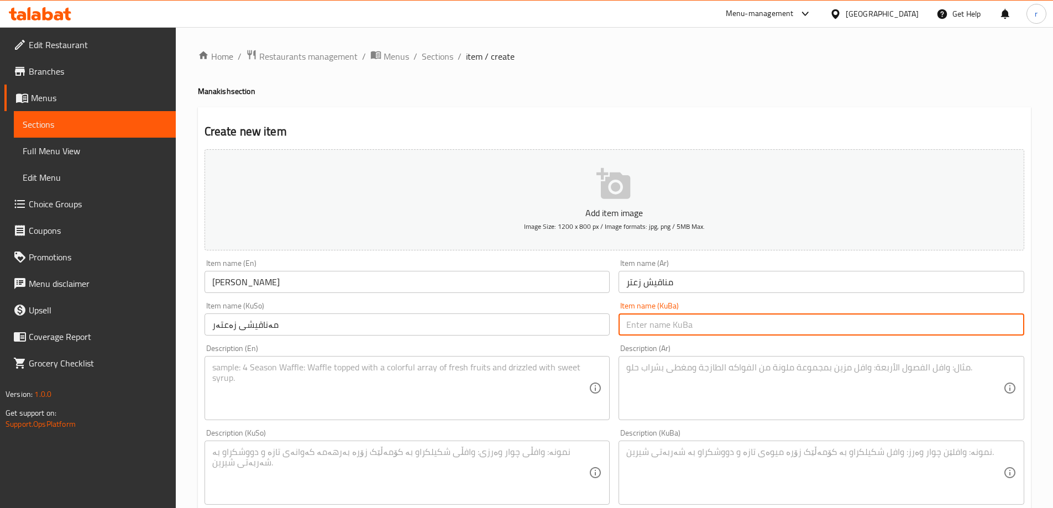
paste input "مەناقیشی زەعتەر"
type input "مەناقیشی زەعتەر"
click at [628, 364] on textarea at bounding box center [814, 388] width 377 height 53
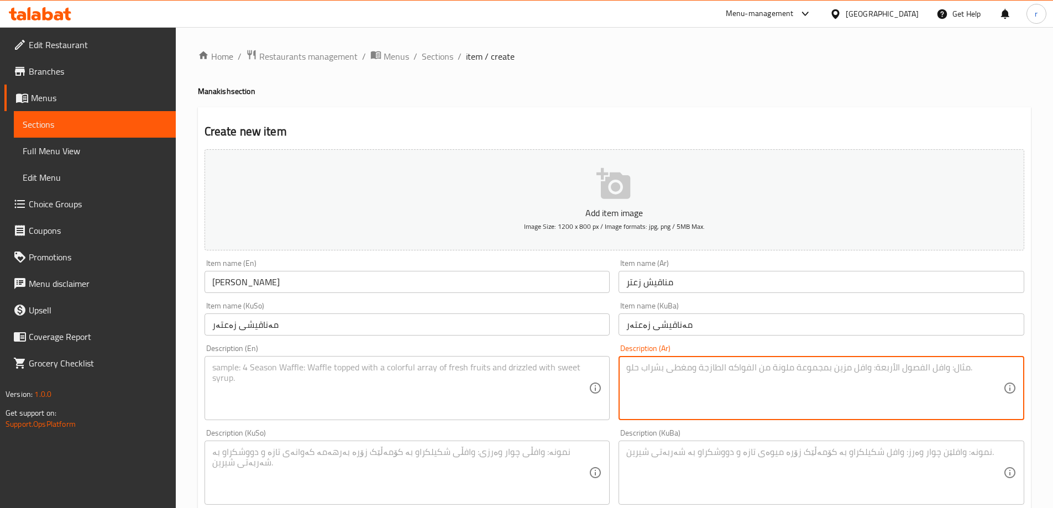
click at [647, 374] on textarea at bounding box center [814, 388] width 377 height 53
paste textarea "عجينة بفرن مغطاة بزعتر"
type textarea "عجينة بفرن مغطاة بزعتر"
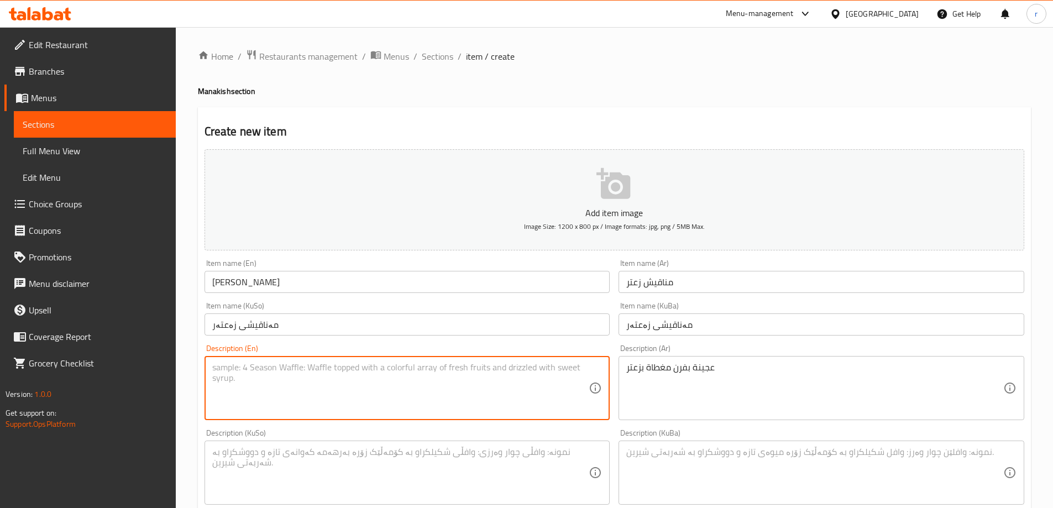
click at [471, 386] on textarea at bounding box center [400, 388] width 377 height 53
click at [301, 370] on textarea at bounding box center [400, 388] width 377 height 53
paste textarea "Oven baked dough topped with thyme"
type textarea "Oven baked dough topped with thyme"
click at [417, 460] on textarea at bounding box center [400, 473] width 377 height 53
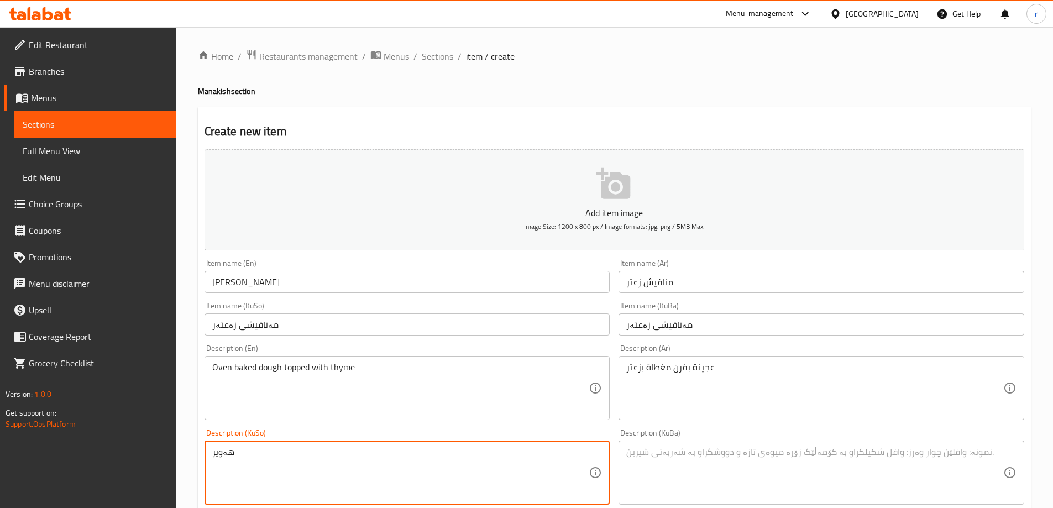
paste textarea "بە فڕن"
drag, startPoint x: 345, startPoint y: 453, endPoint x: 166, endPoint y: 454, distance: 179.1
click at [166, 454] on div "Edit Restaurant Branches Menus Sections Full Menu View Edit Menu Choice Groups …" at bounding box center [526, 467] width 1053 height 881
type textarea "هەویر بە فڕن داپۆشراوە بە زەعتەر"
click at [664, 455] on textarea at bounding box center [814, 473] width 377 height 53
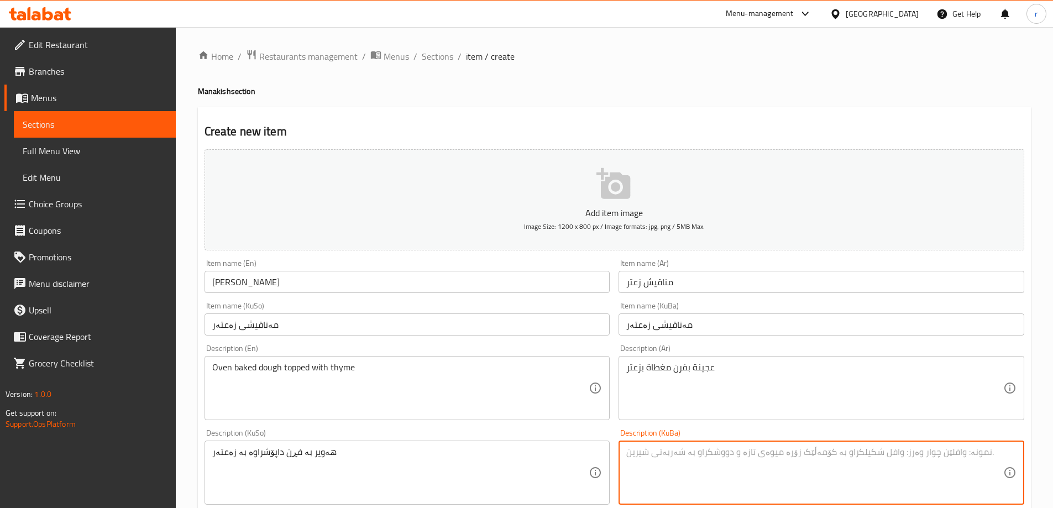
paste textarea "هەویر بە فڕن داپۆشراوە بە زەعتەر"
type textarea "هەویر بە فڕن داپۆشراوە بە زەعتەر"
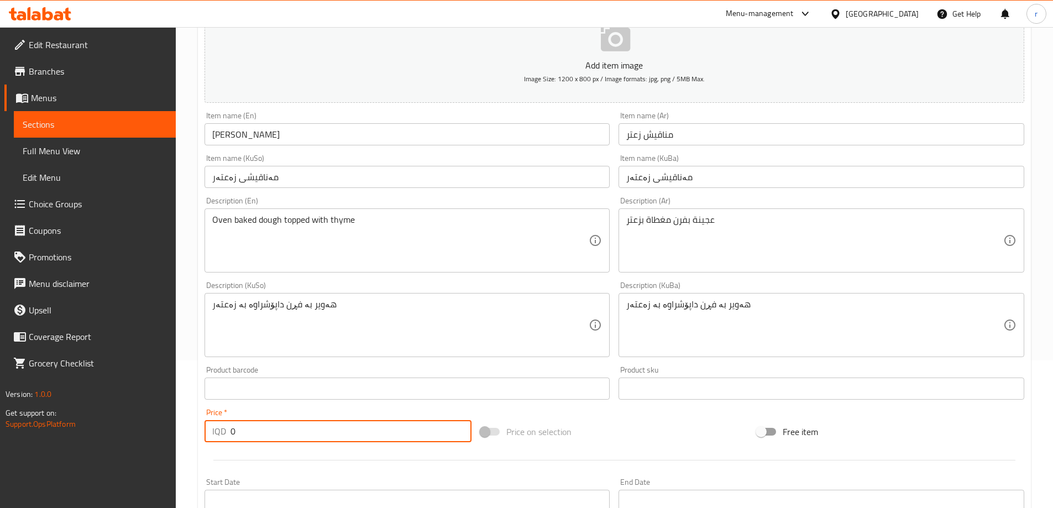
drag, startPoint x: 301, startPoint y: 430, endPoint x: 145, endPoint y: 438, distance: 156.1
click at [145, 438] on div "Edit Restaurant Branches Menus Sections Full Menu View Edit Menu Choice Groups …" at bounding box center [526, 320] width 1053 height 881
paste input "200"
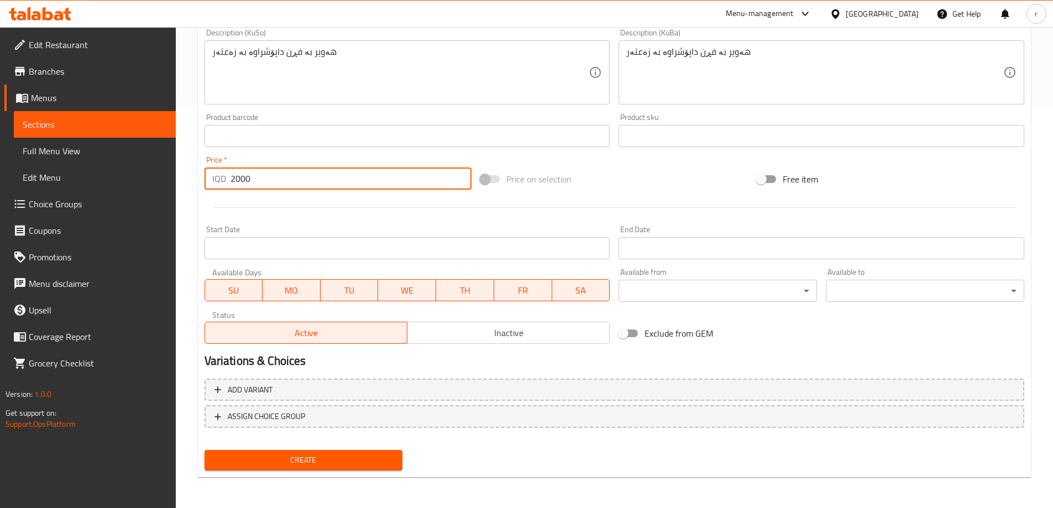
type input "2000"
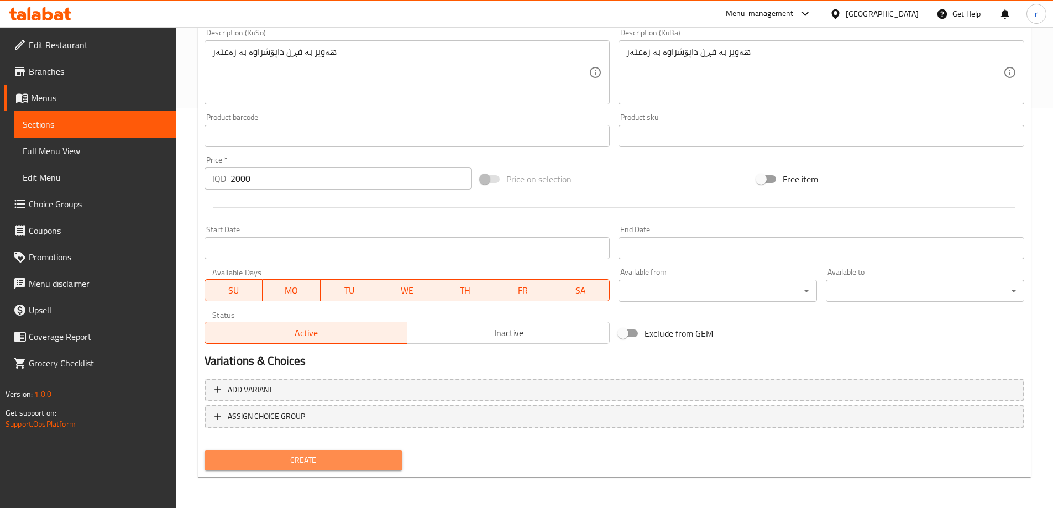
click at [376, 455] on span "Create" at bounding box center [303, 460] width 181 height 14
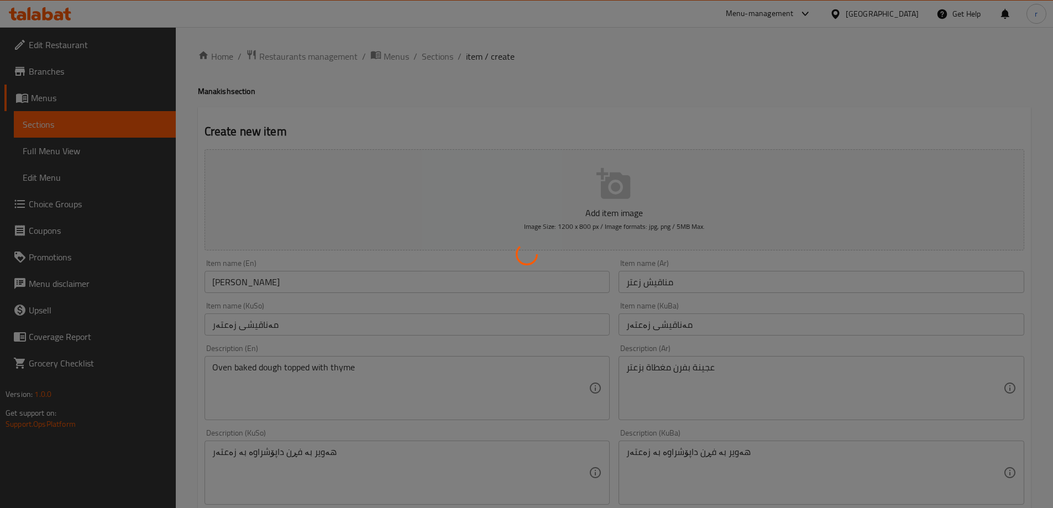
type input "0"
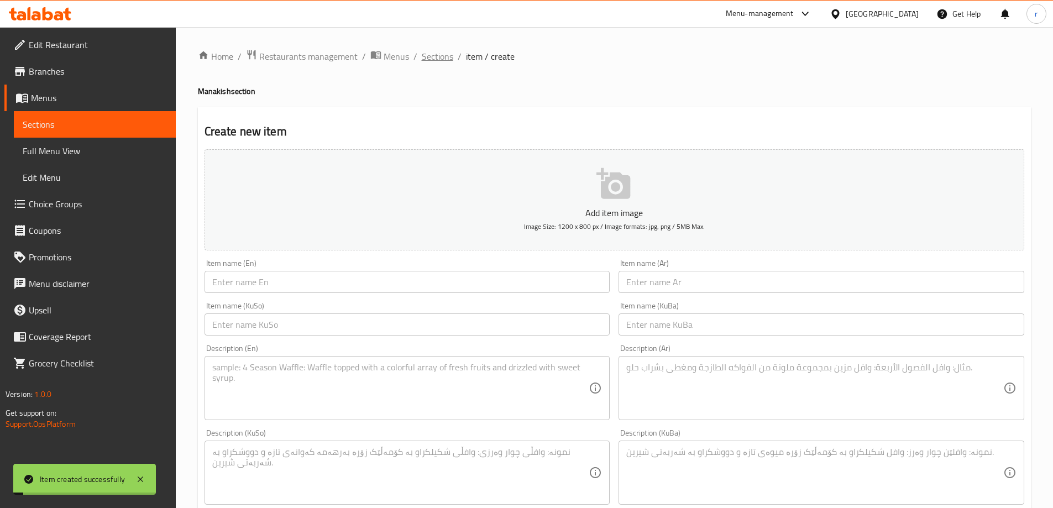
click at [434, 53] on span "Sections" at bounding box center [438, 56] width 32 height 13
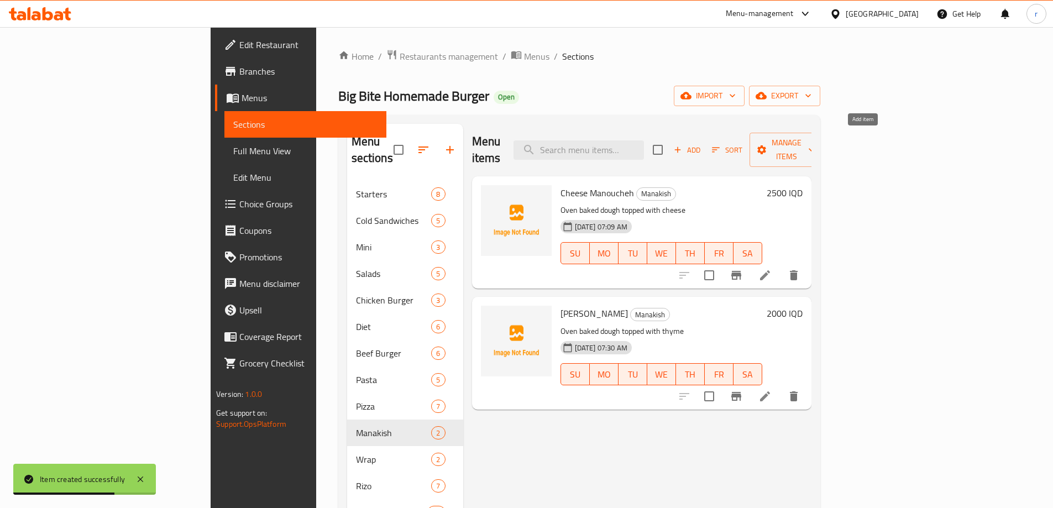
click at [702, 144] on span "Add" at bounding box center [687, 150] width 30 height 13
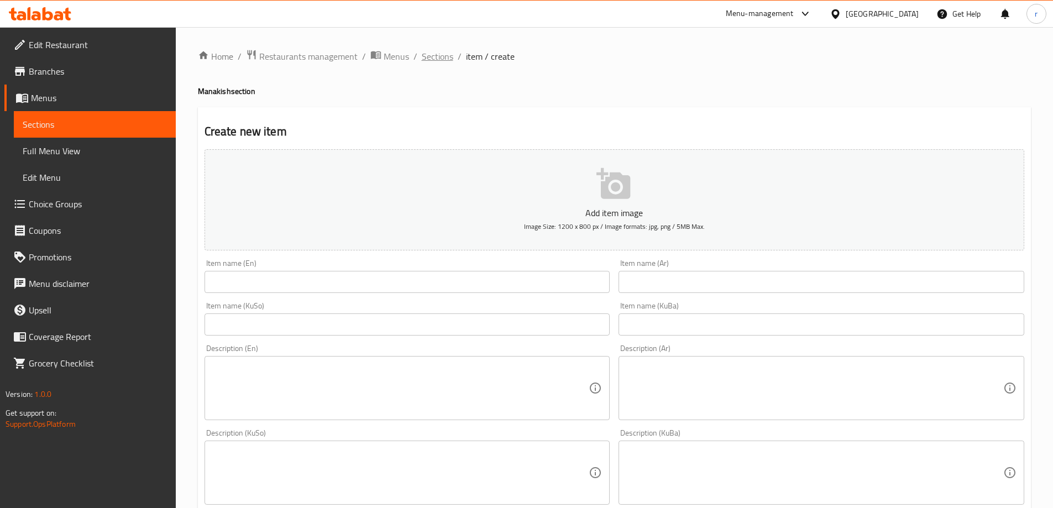
click at [438, 54] on span "Sections" at bounding box center [438, 56] width 32 height 13
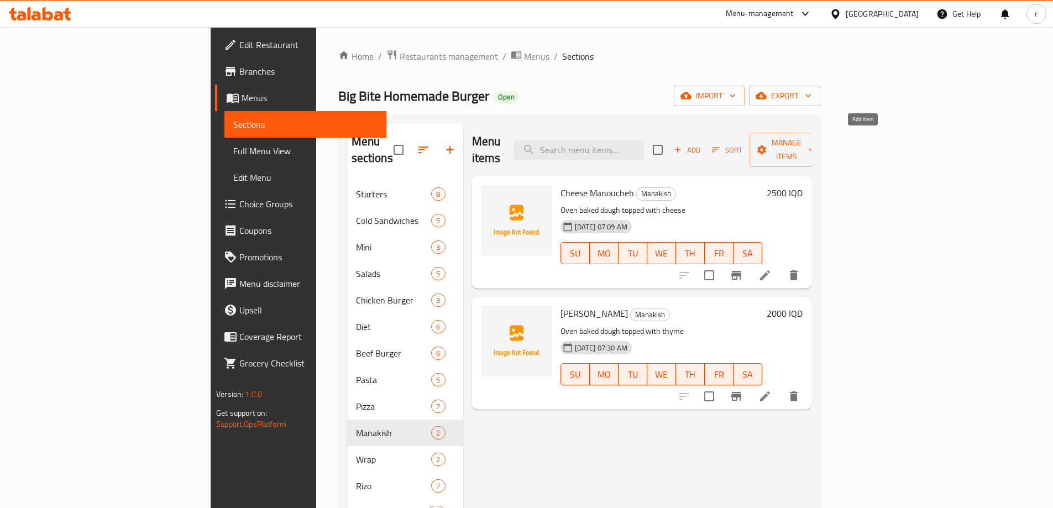
click at [683, 145] on icon "button" at bounding box center [678, 150] width 10 height 10
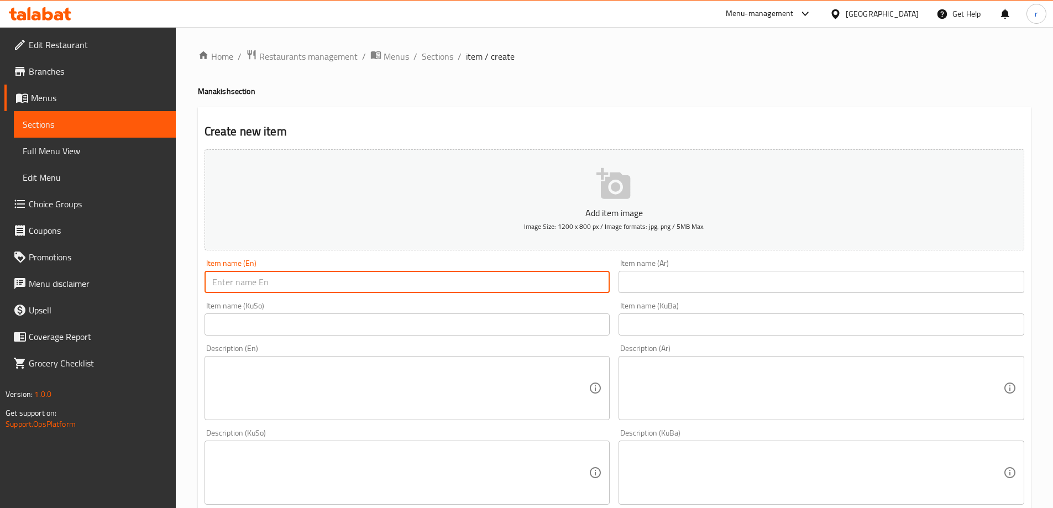
click at [299, 288] on input "text" at bounding box center [408, 282] width 406 height 22
paste input "Muhammara"
type input "Muhammara"
click at [656, 285] on input "text" at bounding box center [822, 282] width 406 height 22
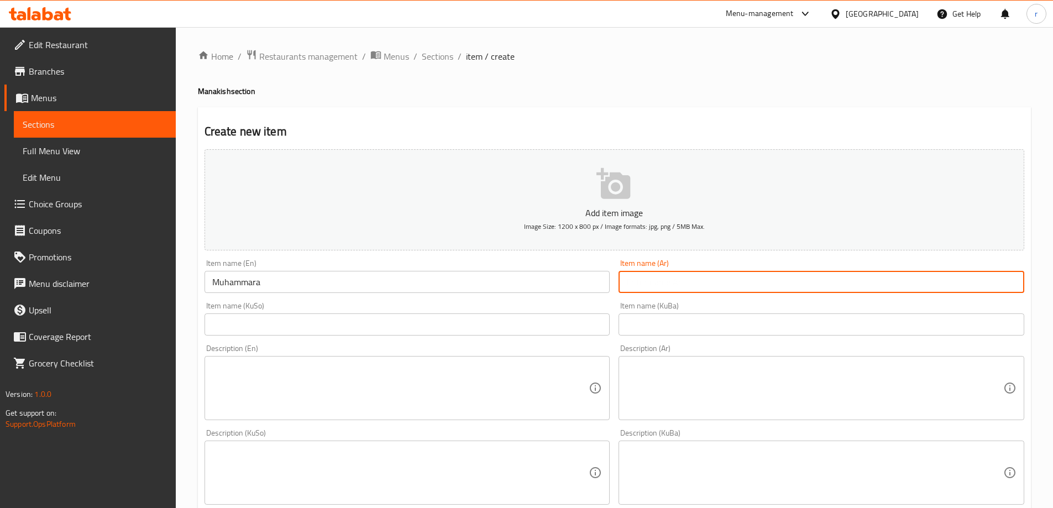
paste input "محمرة"
type input "محمرة"
click at [426, 338] on div "Item name (KuSo) Item name (KuSo)" at bounding box center [407, 318] width 415 height 43
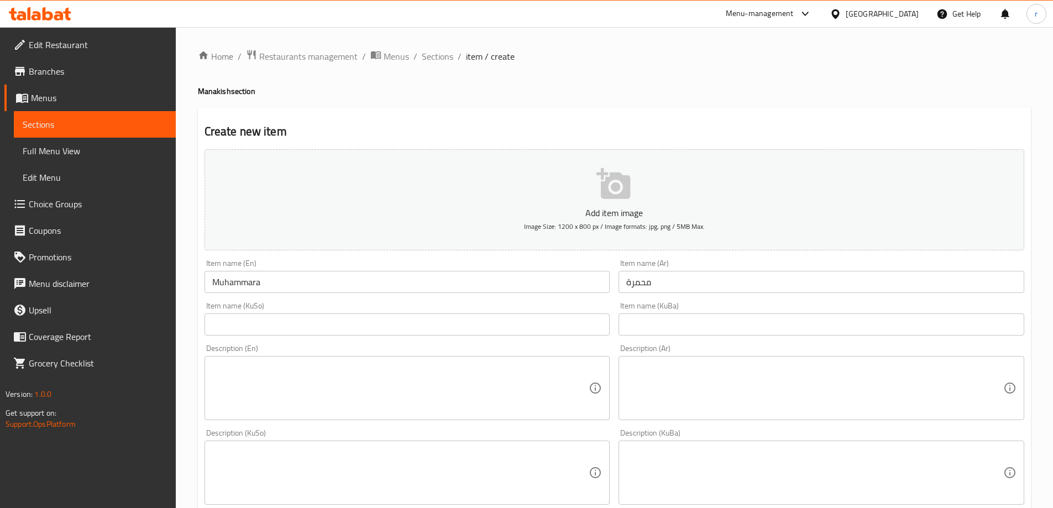
click at [410, 320] on input "text" at bounding box center [408, 324] width 406 height 22
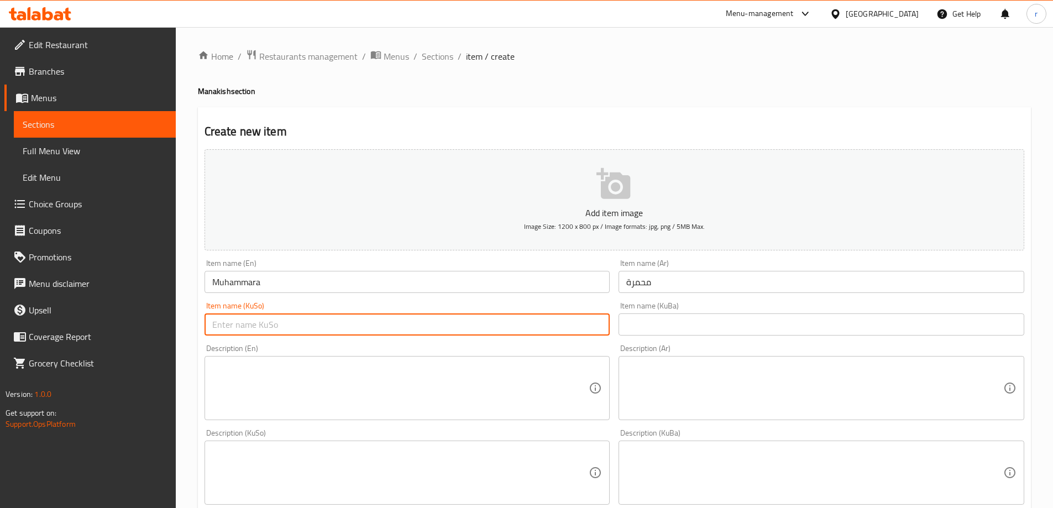
paste input "موحەمەرە"
type input "موحەمەرە"
click at [663, 329] on input "text" at bounding box center [822, 324] width 406 height 22
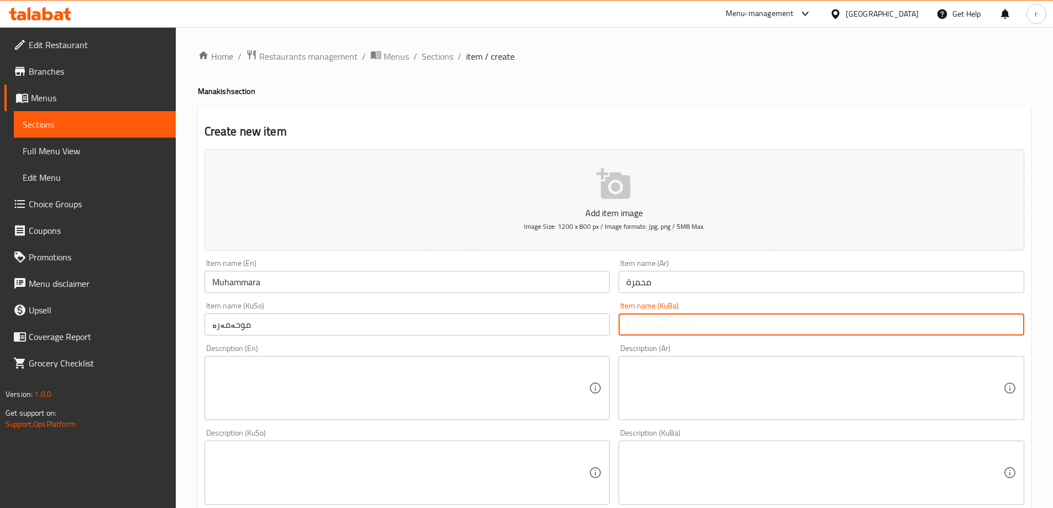
paste input "موحەمەرە"
type input "موحەمەرە"
click at [524, 368] on textarea at bounding box center [400, 388] width 377 height 53
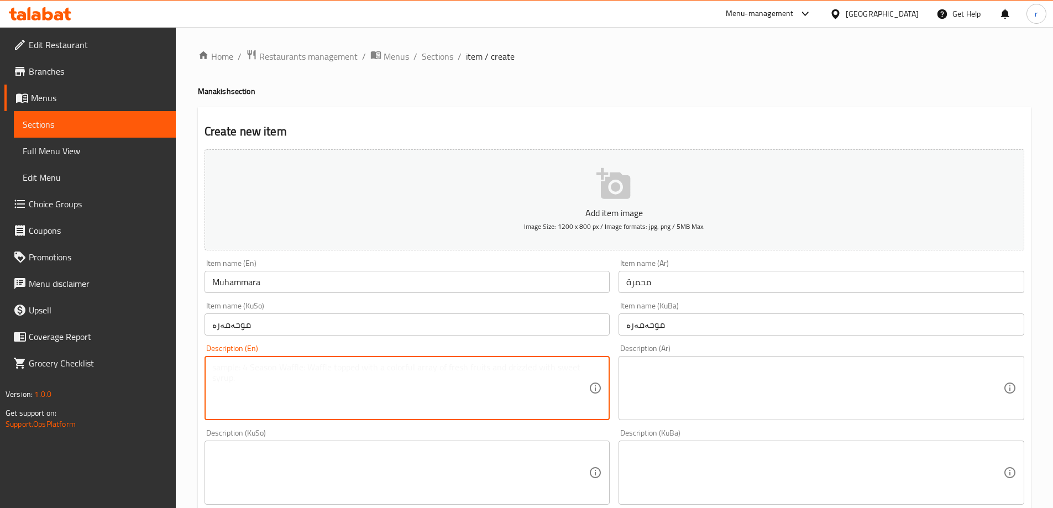
paste textarea "عجينة بفرن مغطاة بمحمرة سورية"
type textarea "عجينة بفرن مغطاة بمحمرة سورية"
click at [640, 377] on textarea at bounding box center [814, 388] width 377 height 53
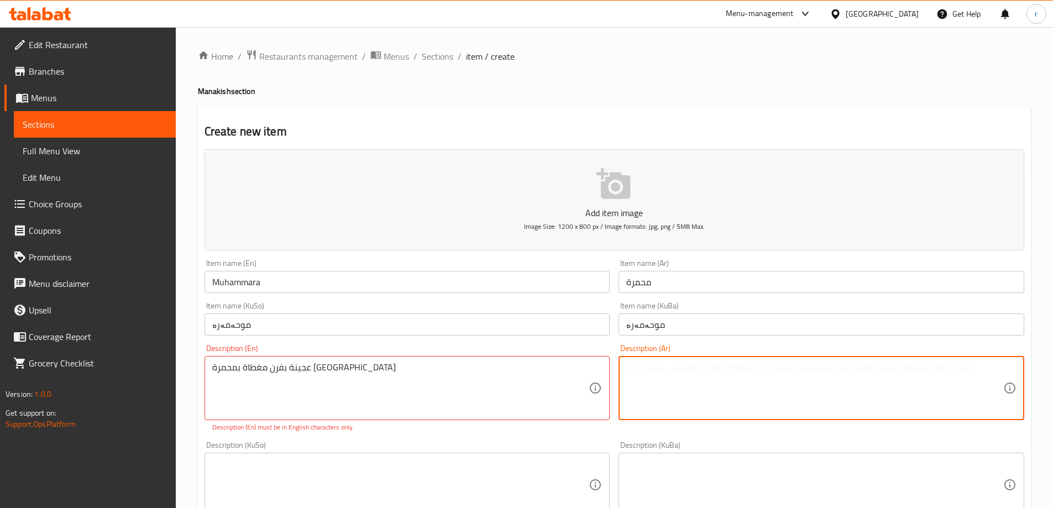
paste textarea "عجينة بفرن مغطاة بمحمرة سورية"
type textarea "عجينة بفرن مغطاة بمحمرة سورية"
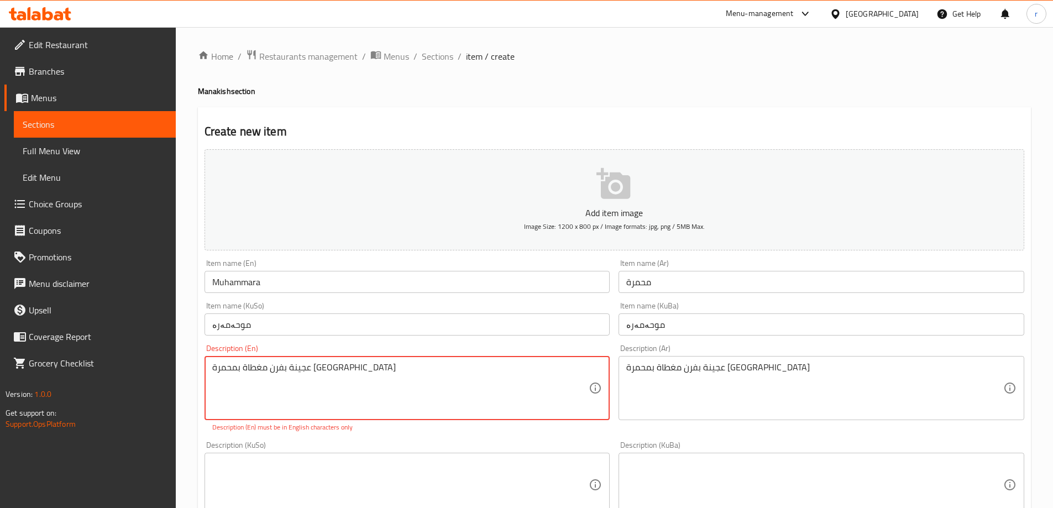
drag, startPoint x: 473, startPoint y: 374, endPoint x: 131, endPoint y: 365, distance: 341.7
paste textarea "Oven-baked dough topped with Syrian muhammara"
type textarea "Oven-baked dough topped with Syrian muhammara"
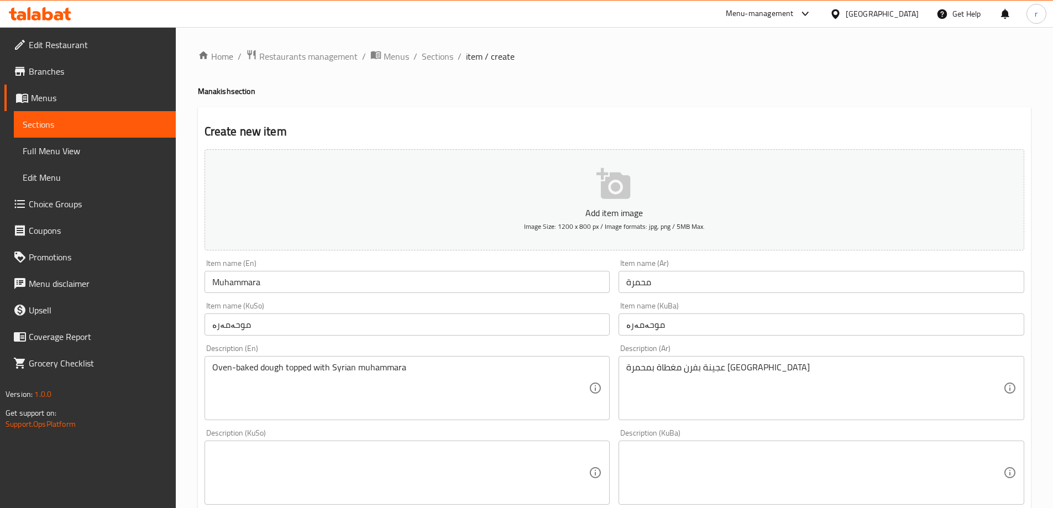
click at [408, 458] on div "Description (KuSo)" at bounding box center [408, 473] width 406 height 64
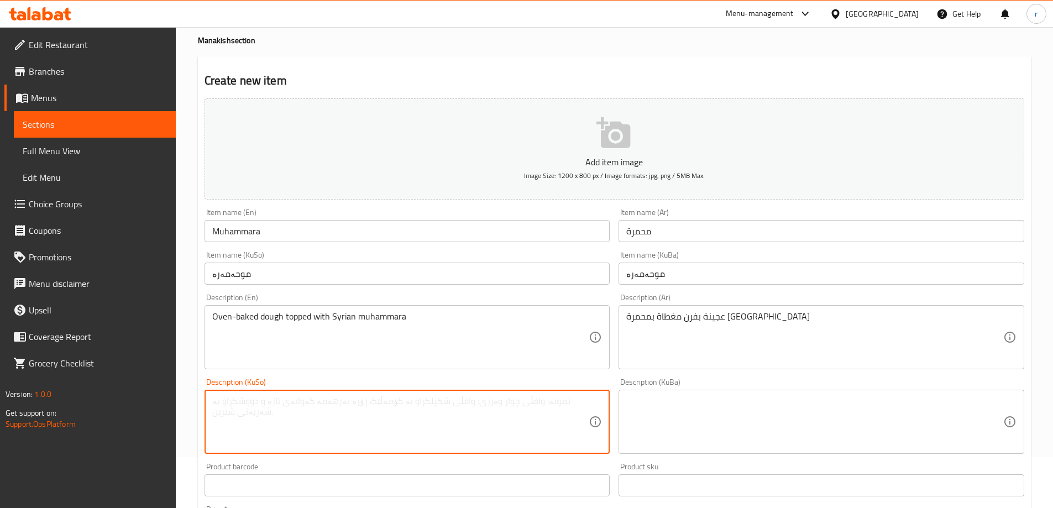
scroll to position [74, 0]
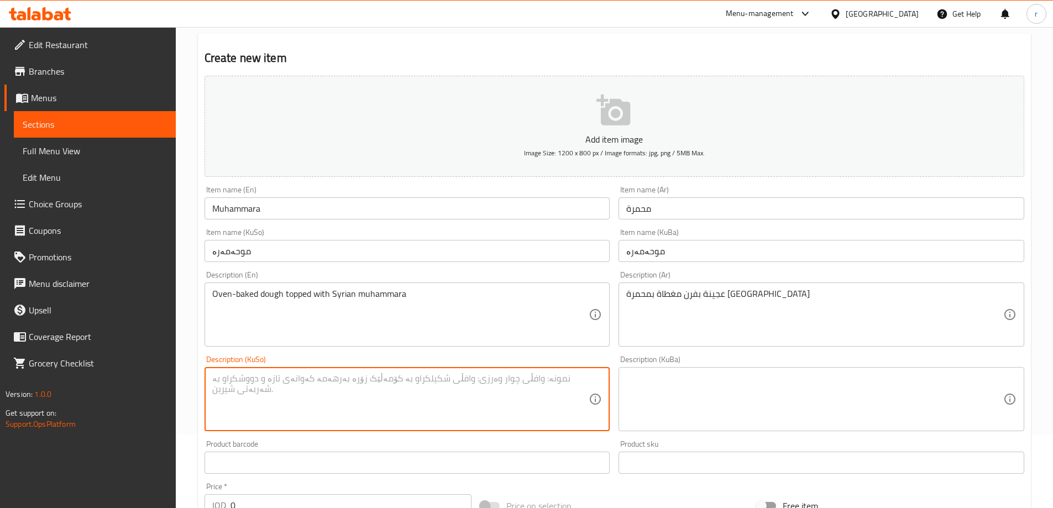
click at [411, 400] on textarea at bounding box center [400, 399] width 377 height 53
type textarea "h"
type textarea "هەویر بە فڕن داپشراوە بە موحەمەرەی سوری"
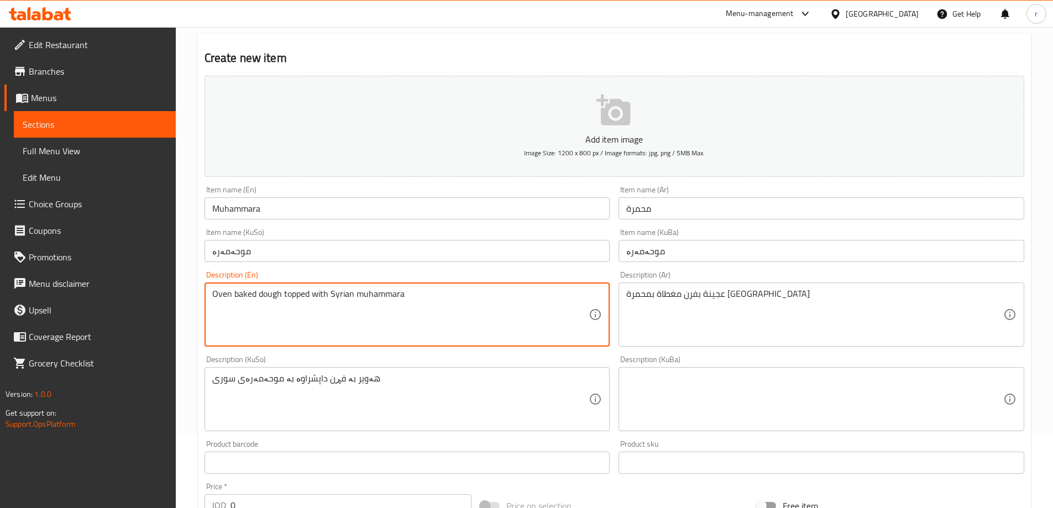
type textarea "Oven baked dough topped with Syrian muhammara"
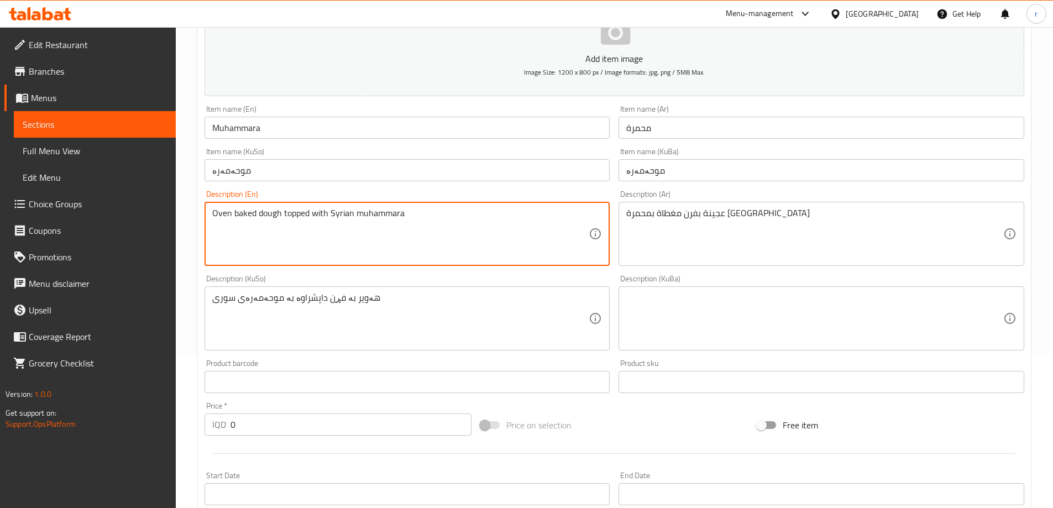
scroll to position [221, 0]
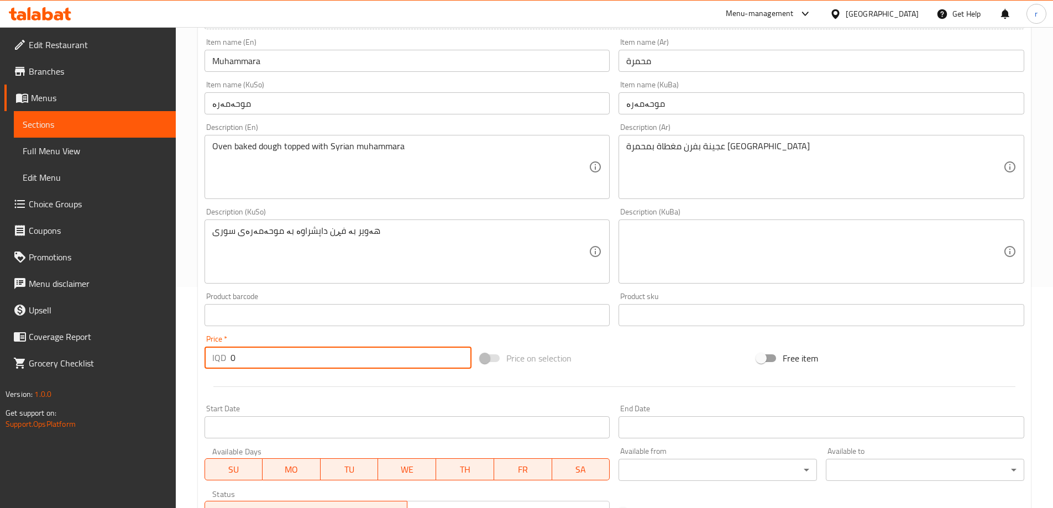
drag, startPoint x: 210, startPoint y: 359, endPoint x: 188, endPoint y: 359, distance: 22.1
click at [188, 359] on div "Home / Restaurants management / Menus / Sections / item / create Manakish secti…" at bounding box center [614, 246] width 877 height 881
paste input "200"
type input "2000"
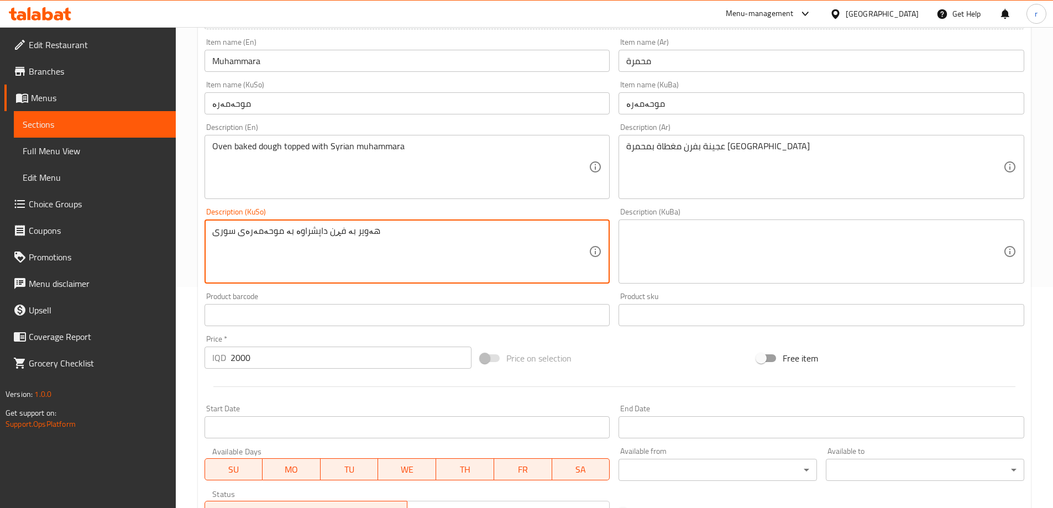
drag, startPoint x: 344, startPoint y: 242, endPoint x: 171, endPoint y: 230, distance: 173.4
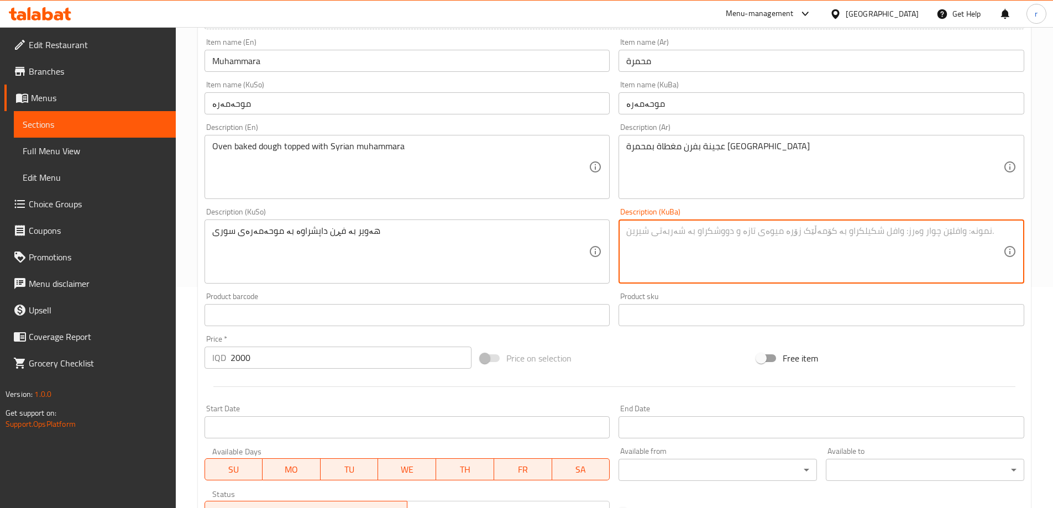
click at [672, 248] on textarea at bounding box center [814, 252] width 377 height 53
paste textarea "هەویر بە فڕن داپشراوە بە موحەمەرەی سوری"
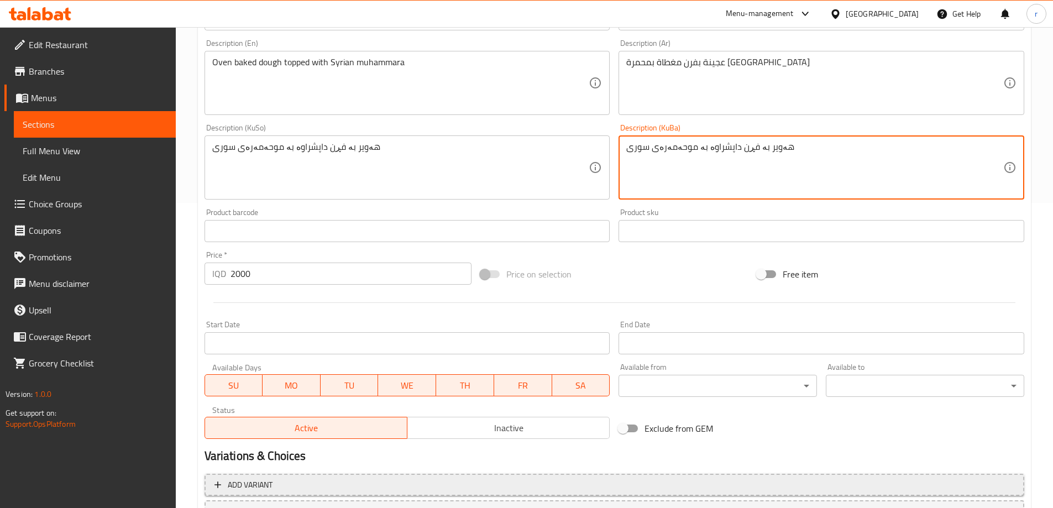
scroll to position [400, 0]
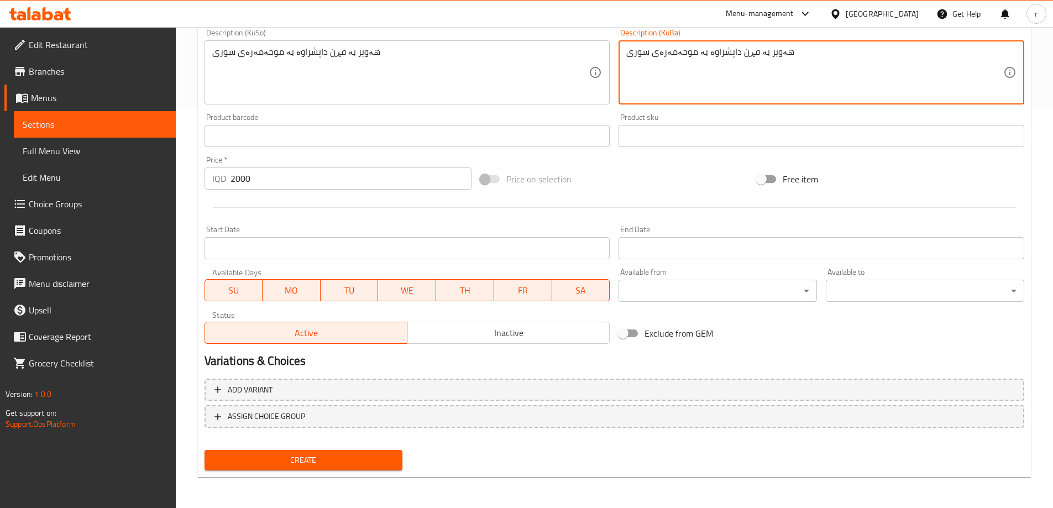
type textarea "هەویر بە فڕن داپشراوە بە موحەمەرەی سوری"
click at [352, 450] on button "Create" at bounding box center [304, 460] width 198 height 20
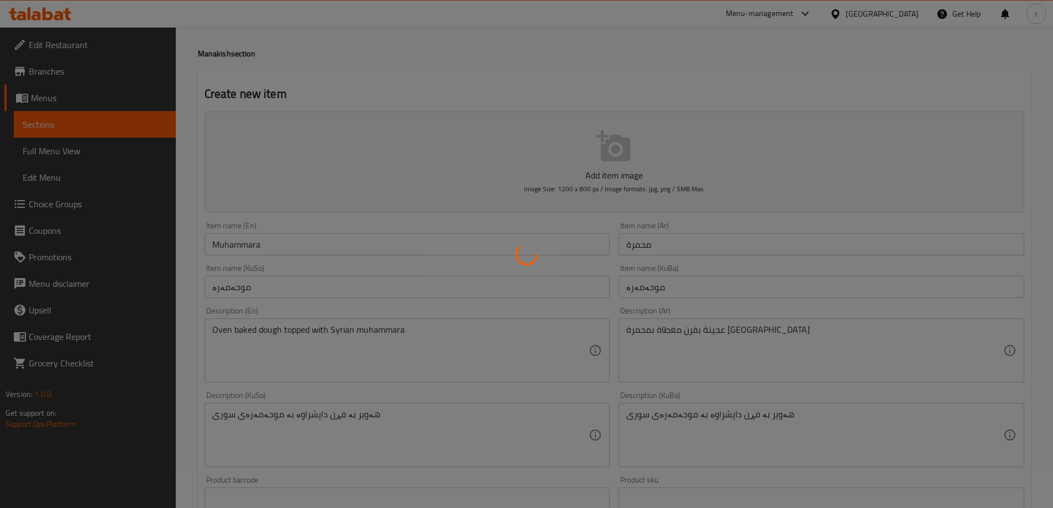
scroll to position [0, 0]
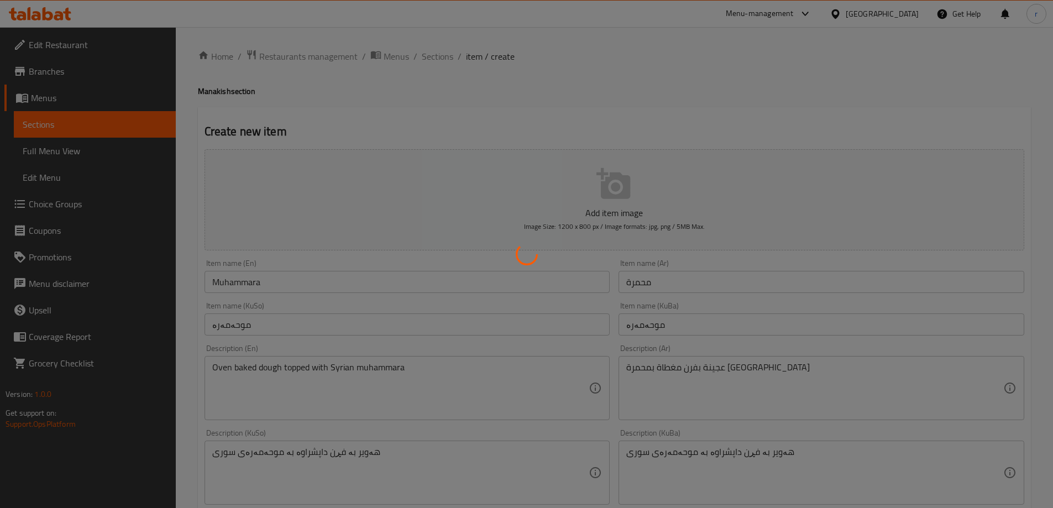
type input "0"
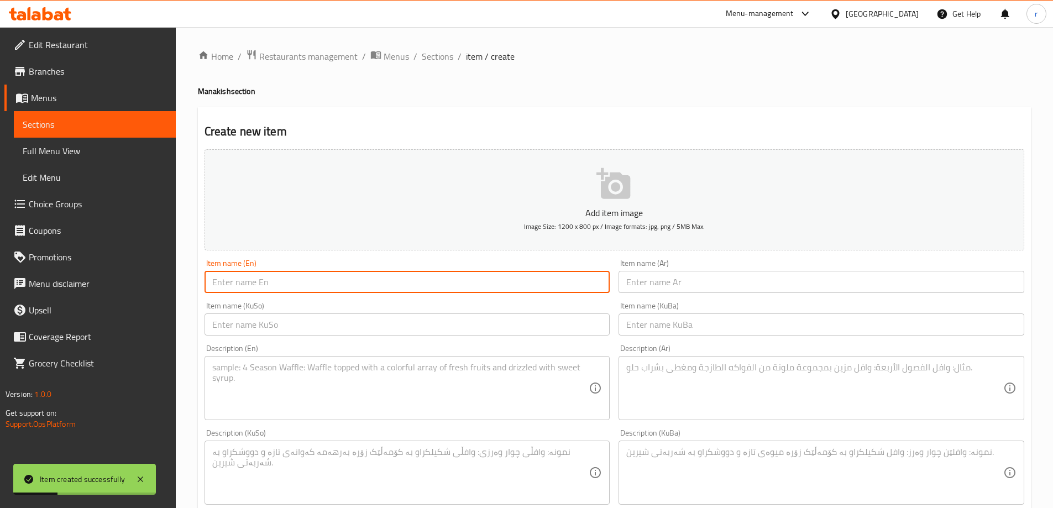
click at [274, 285] on input "text" at bounding box center [408, 282] width 406 height 22
paste input "Big Bite Manaqish"
type input "Big Bite Manaqish"
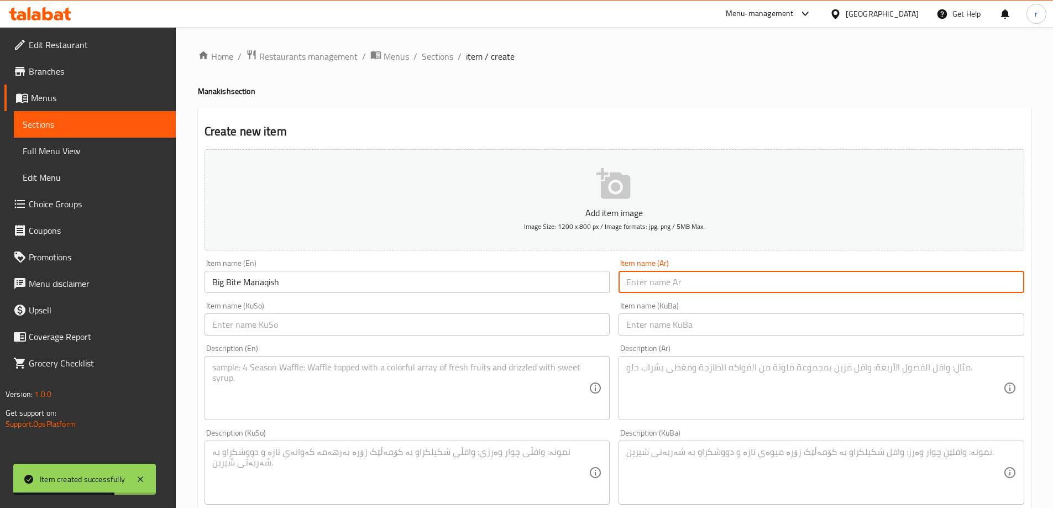
click at [691, 287] on input "text" at bounding box center [822, 282] width 406 height 22
paste input "بيج بايت مناقيش"
type input "بيج بايت مناقيش"
click at [439, 326] on input "text" at bounding box center [408, 324] width 406 height 22
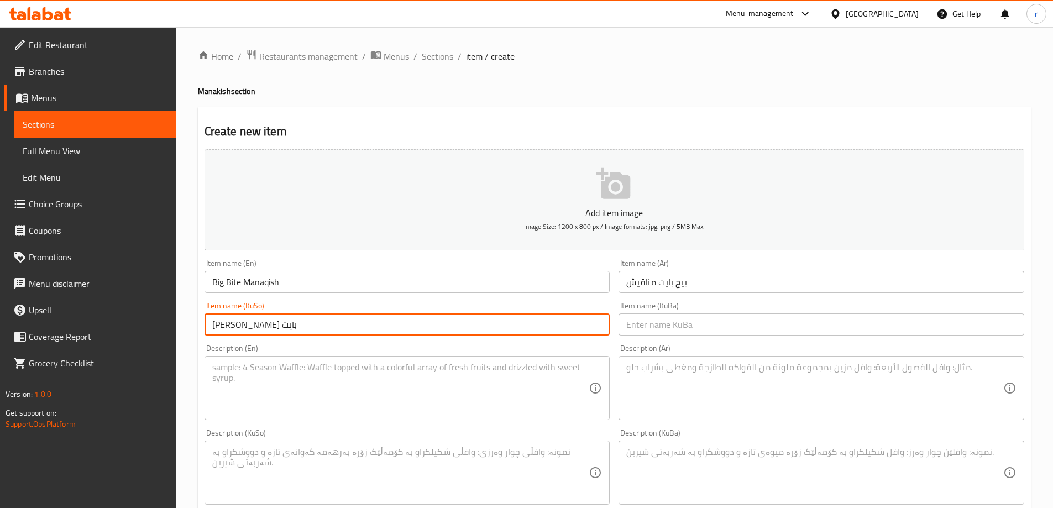
drag, startPoint x: 439, startPoint y: 326, endPoint x: 178, endPoint y: 324, distance: 260.9
click at [178, 324] on div "Home / Restaurants management / Menus / Sections / item / create Manakish secti…" at bounding box center [614, 467] width 877 height 881
click at [269, 321] on input "مەنقیشی بیگ بایت" at bounding box center [408, 324] width 406 height 22
click at [274, 326] on input "مەنقیشی بیگ بایت" at bounding box center [408, 324] width 406 height 22
click at [271, 323] on input "مەنقیشی بیگ بایت" at bounding box center [408, 324] width 406 height 22
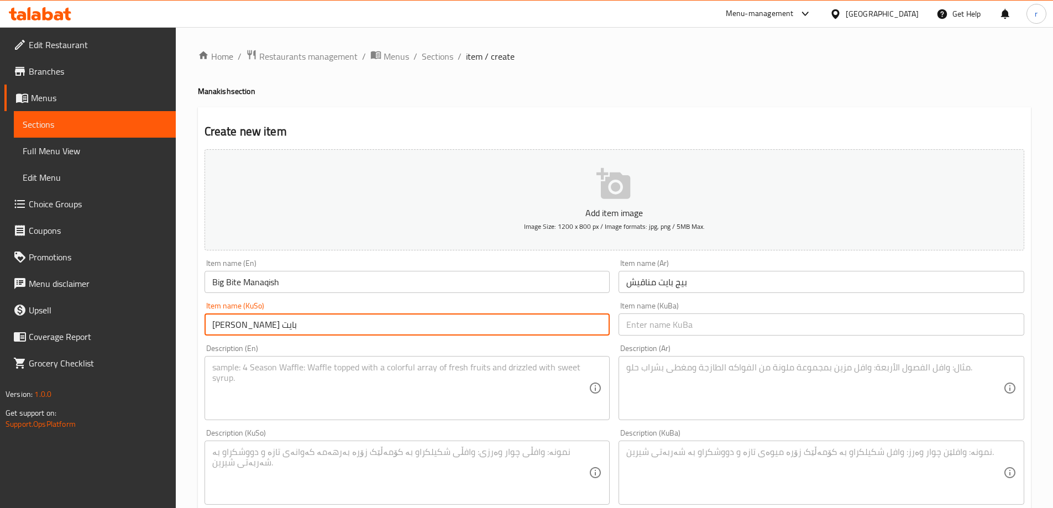
click at [273, 327] on input "مەنقیشی بیگ بایت" at bounding box center [408, 324] width 406 height 22
click at [282, 328] on input "مەنقیشی بیگ بایت" at bounding box center [408, 324] width 406 height 22
click at [275, 328] on input "مەنقیشی بیگ بایت" at bounding box center [408, 324] width 406 height 22
drag, startPoint x: 290, startPoint y: 327, endPoint x: 259, endPoint y: 328, distance: 31.5
click at [259, 328] on input "مانقیشی بیگ بایت" at bounding box center [408, 324] width 406 height 22
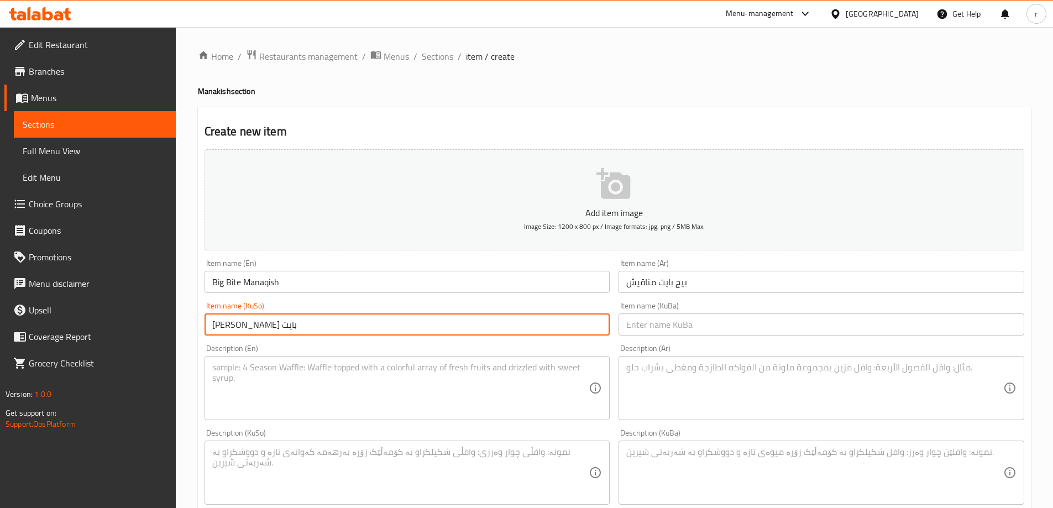
click at [280, 329] on input "مانقیشی بیگ بایت" at bounding box center [408, 324] width 406 height 22
click at [274, 325] on input "مانقیشی بیگ بایت" at bounding box center [408, 324] width 406 height 22
click at [267, 324] on input "مەنقیشی بیگ بایت" at bounding box center [408, 324] width 406 height 22
click at [292, 328] on input "مەناقیشی بیگ بایت" at bounding box center [408, 324] width 406 height 22
drag, startPoint x: 305, startPoint y: 326, endPoint x: 208, endPoint y: 324, distance: 97.3
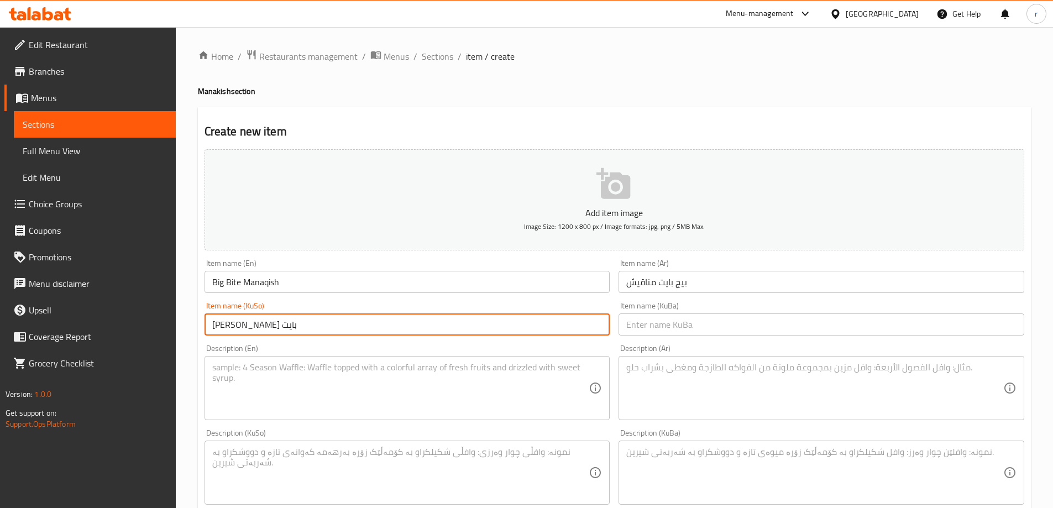
click at [208, 324] on input "مەناقیشی بیگ بایت" at bounding box center [408, 324] width 406 height 22
type input "مەناقیشی بیگ بایت"
drag, startPoint x: 722, startPoint y: 330, endPoint x: 696, endPoint y: 330, distance: 26.0
click at [722, 330] on input "text" at bounding box center [822, 324] width 406 height 22
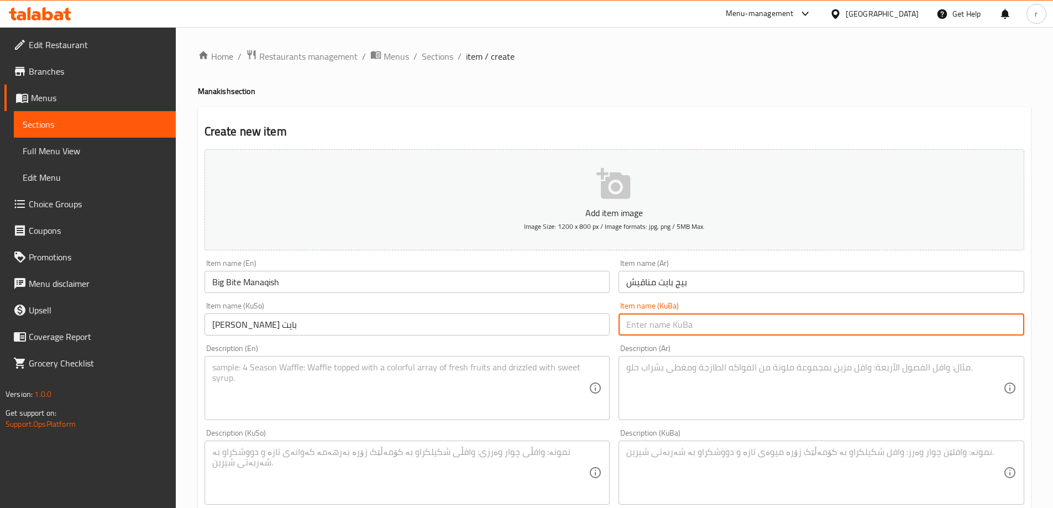
paste input "مەناقیشی بیگ بایت"
type input "مەناقیشی بیگ بایت"
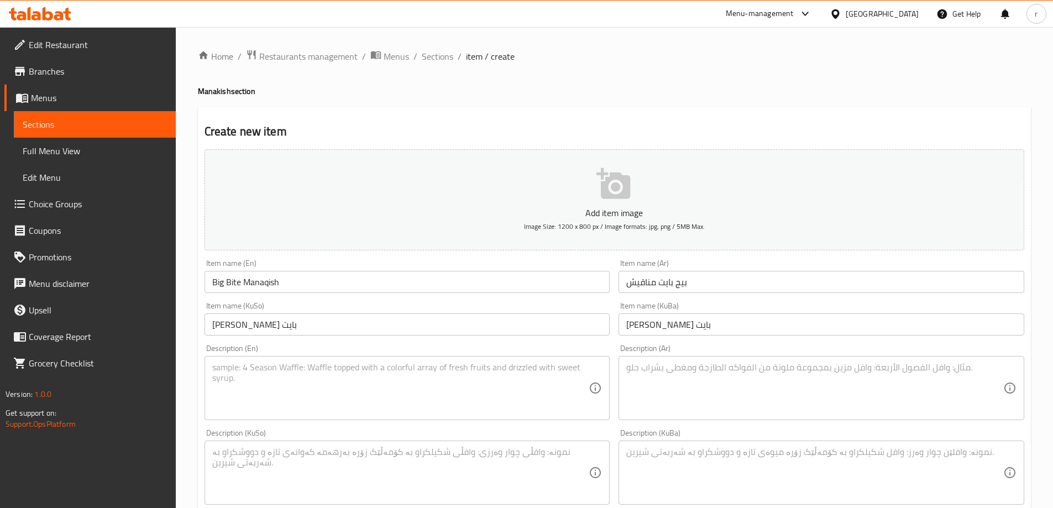
click at [411, 438] on div "Description (KuSo) Description (KuSo)" at bounding box center [408, 467] width 406 height 76
click at [404, 398] on textarea at bounding box center [400, 388] width 377 height 53
paste textarea "Oven baked dough topped with meat and cheese"
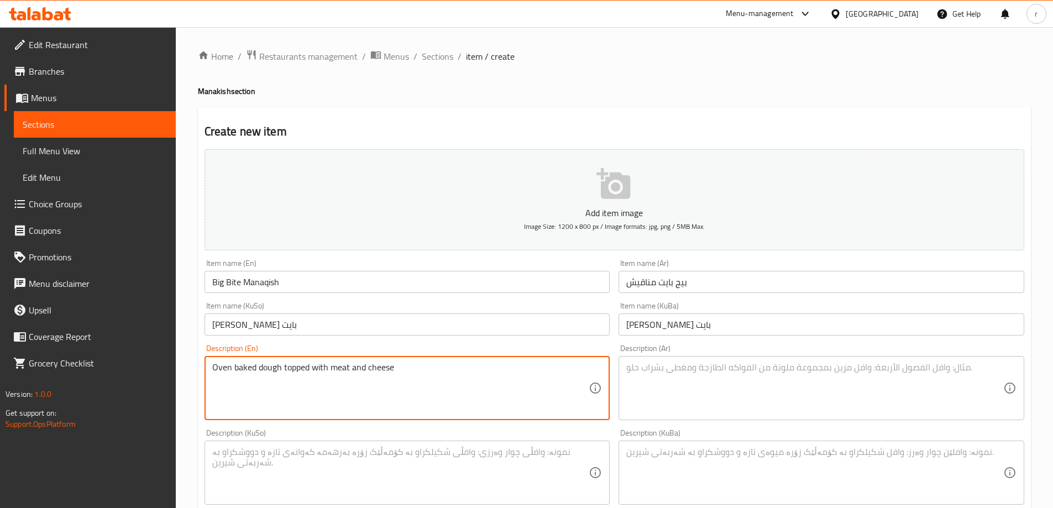
type textarea "Oven baked dough topped with meat and cheese"
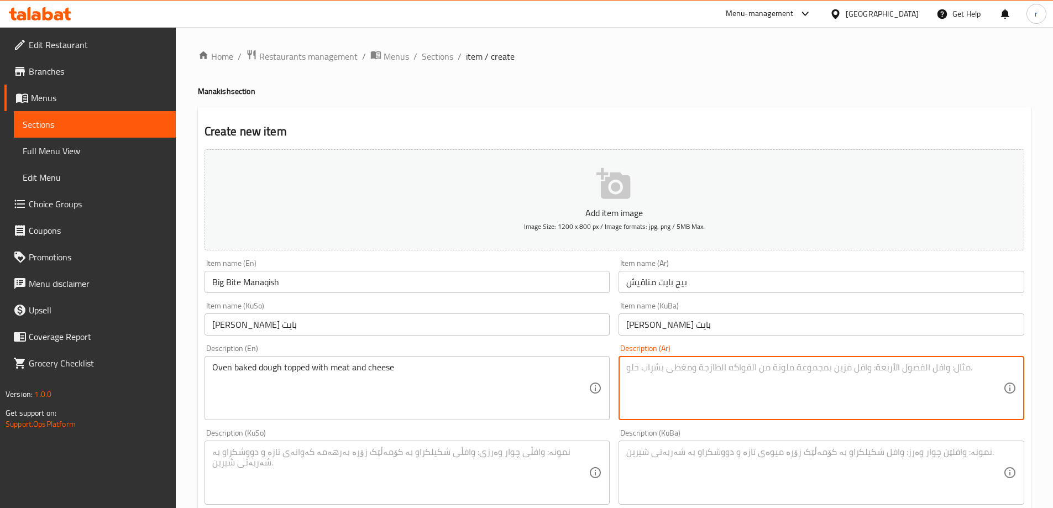
click at [692, 366] on textarea at bounding box center [814, 388] width 377 height 53
paste textarea "عجينة بفرن مغطاة بلحم وجبن"
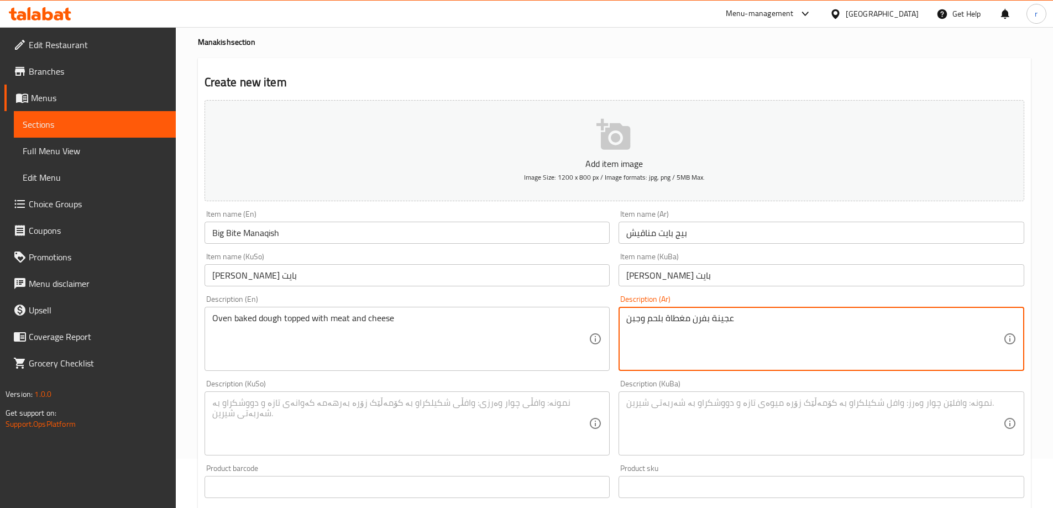
scroll to position [74, 0]
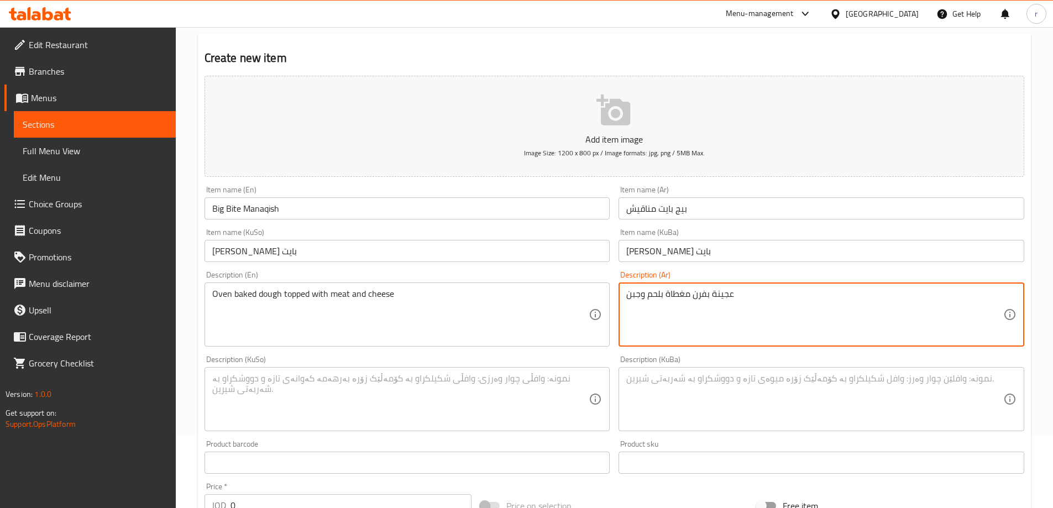
type textarea "عجينة بفرن مغطاة بلحم وجبن"
click at [428, 389] on textarea at bounding box center [400, 399] width 377 height 53
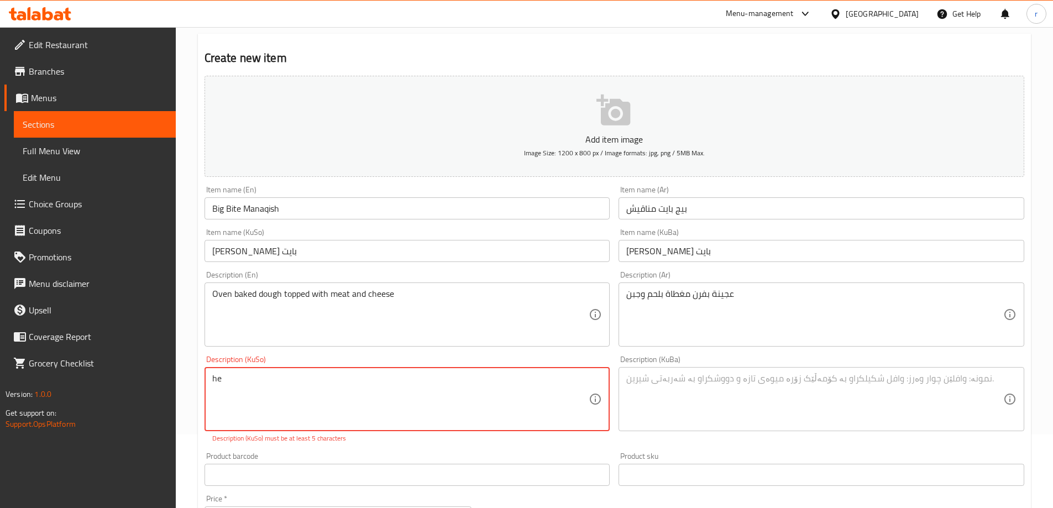
type textarea "h"
drag, startPoint x: 428, startPoint y: 389, endPoint x: 127, endPoint y: 392, distance: 301.8
click at [127, 392] on div "Edit Restaurant Branches Menus Sections Full Menu View Edit Menu Choice Groups …" at bounding box center [526, 394] width 1053 height 881
type textarea "هەویر بە فڕن داپۆشراوە بە گۆشت و پەنیر"
click at [750, 434] on div "Description (KuBa) Description (KuBa)" at bounding box center [821, 393] width 415 height 85
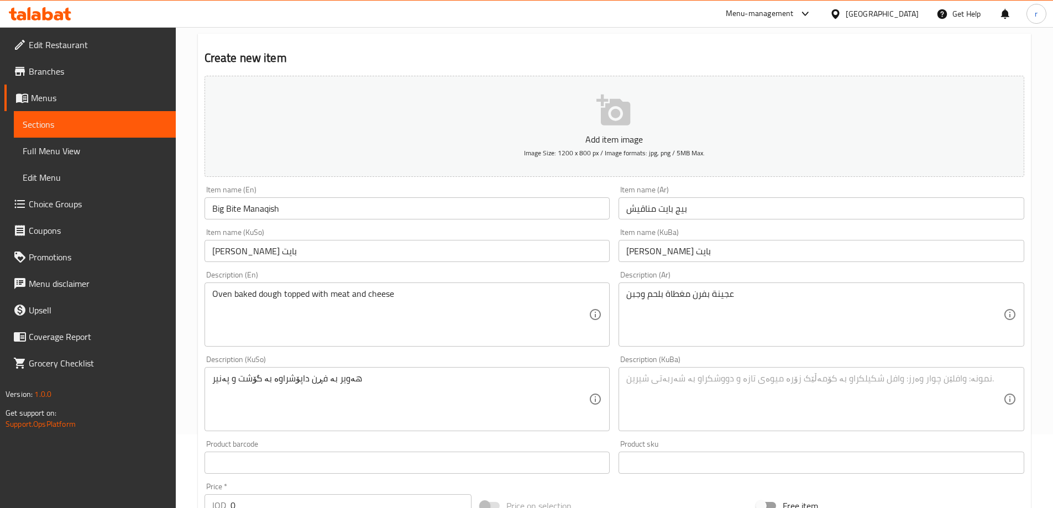
click at [722, 413] on textarea at bounding box center [814, 399] width 377 height 53
paste textarea "هەویر بە فڕن داپۆشراوە بە گۆشت و پەنیر"
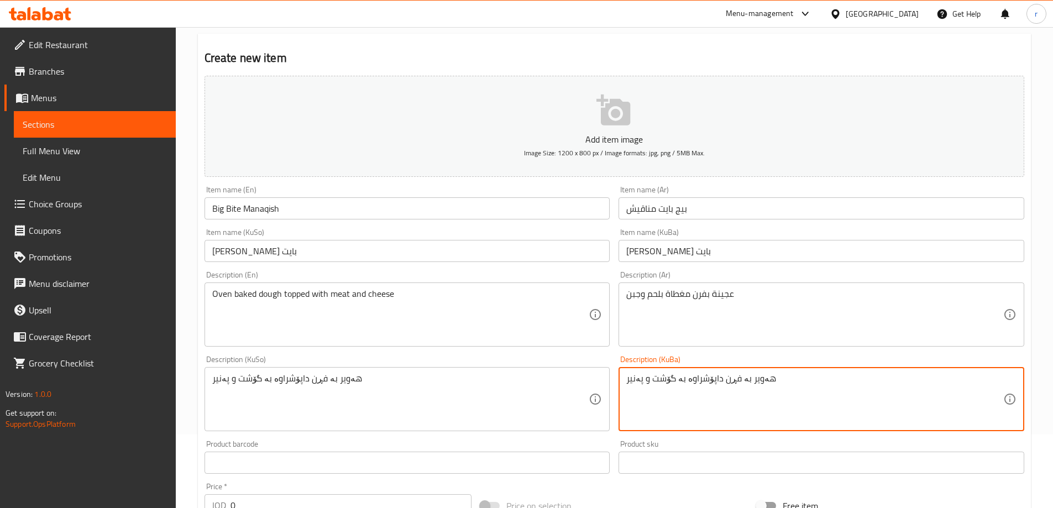
type textarea "هەویر بە فڕن داپۆشراوە بە گۆشت و پەنیر"
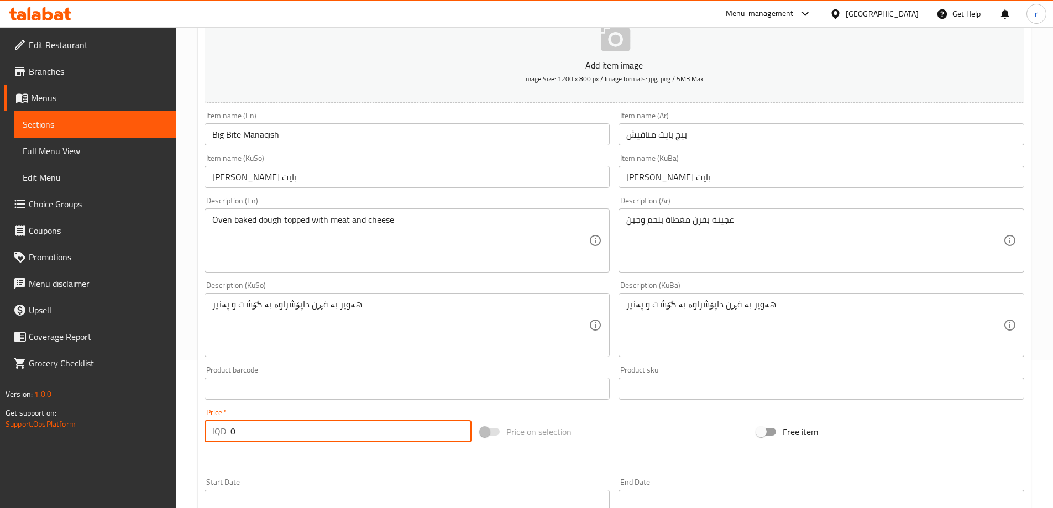
drag, startPoint x: 274, startPoint y: 426, endPoint x: 111, endPoint y: 422, distance: 162.6
click at [111, 422] on div "Edit Restaurant Branches Menus Sections Full Menu View Edit Menu Choice Groups …" at bounding box center [526, 320] width 1053 height 881
paste input "400"
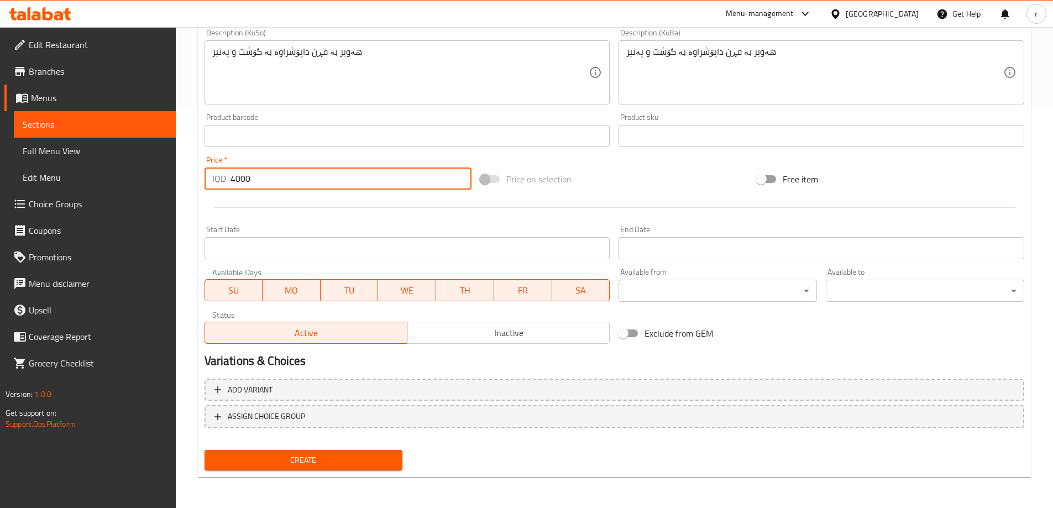
type input "4000"
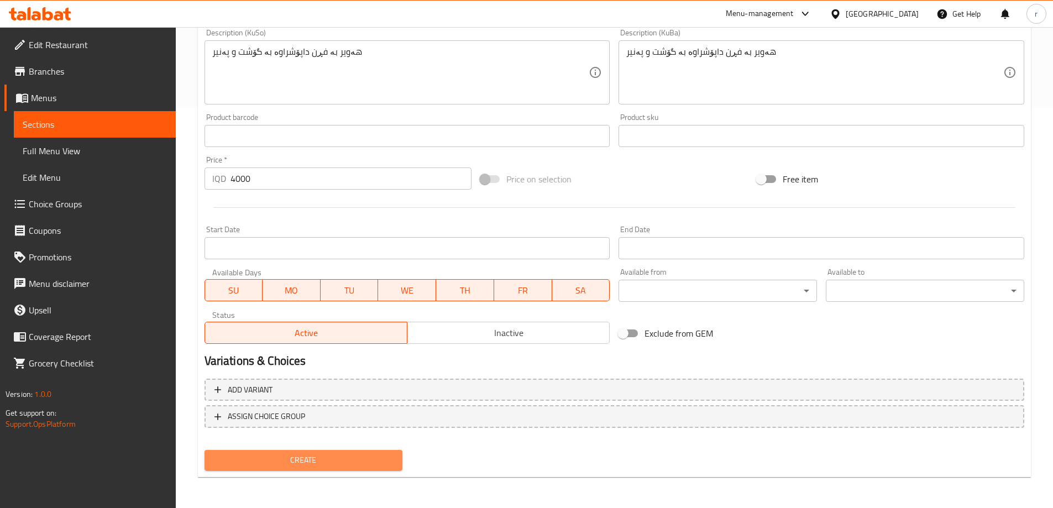
click at [345, 456] on span "Create" at bounding box center [303, 460] width 181 height 14
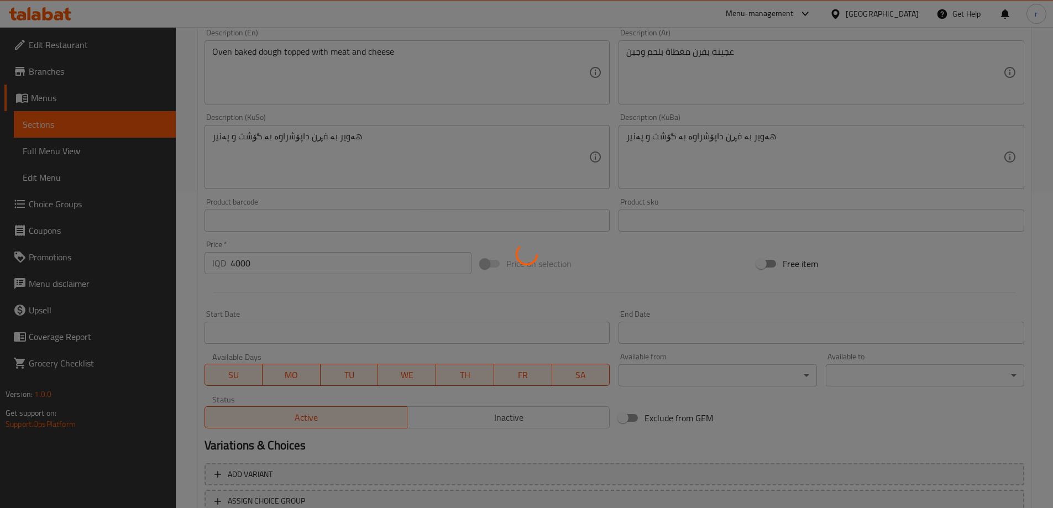
scroll to position [106, 0]
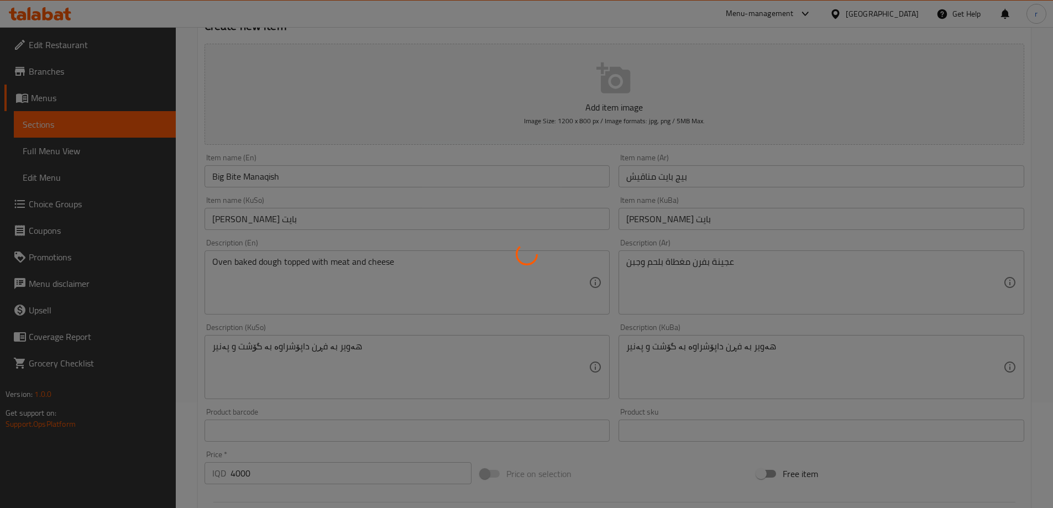
type input "0"
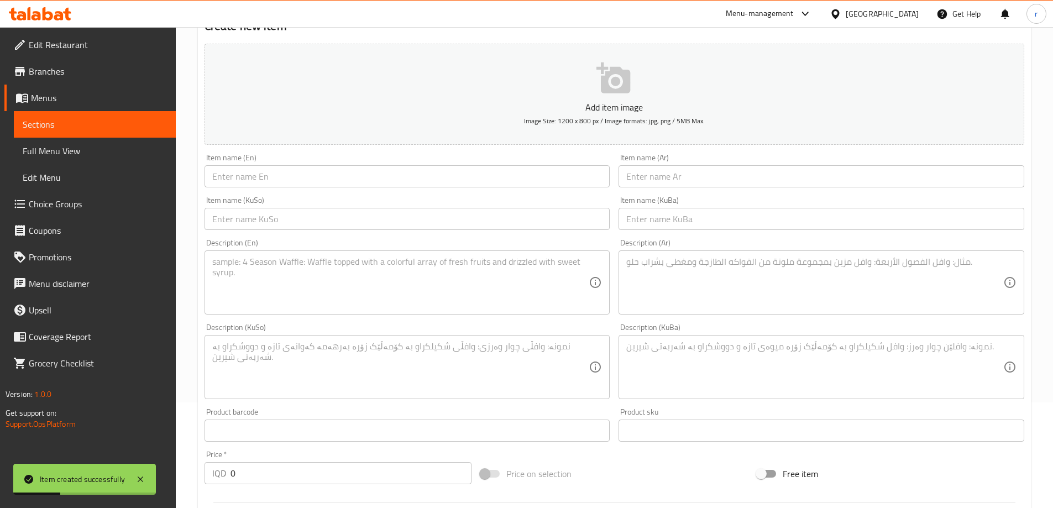
click at [340, 181] on input "text" at bounding box center [408, 176] width 406 height 22
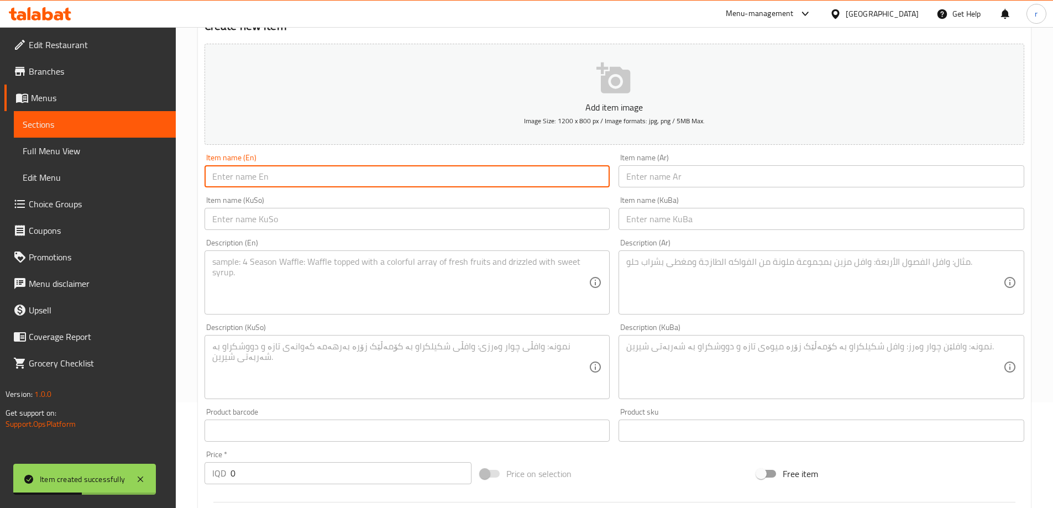
paste input "Spinach Manoucheh"
type input "Spinach Manoucheh"
click at [630, 178] on input "text" at bounding box center [822, 176] width 406 height 22
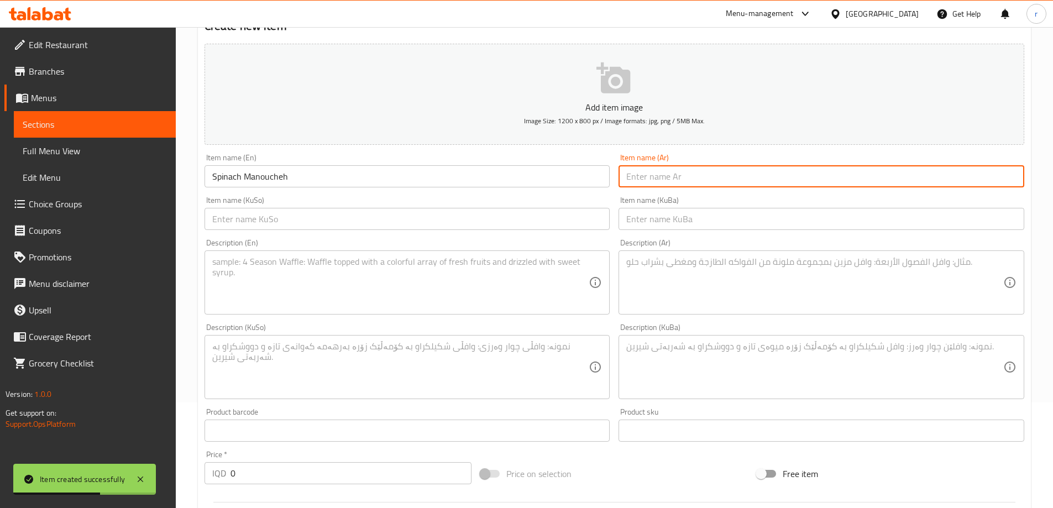
paste input "منقوشة سبانخ"
type input "منقوشة سبانخ"
click at [433, 219] on input "text" at bounding box center [408, 219] width 406 height 22
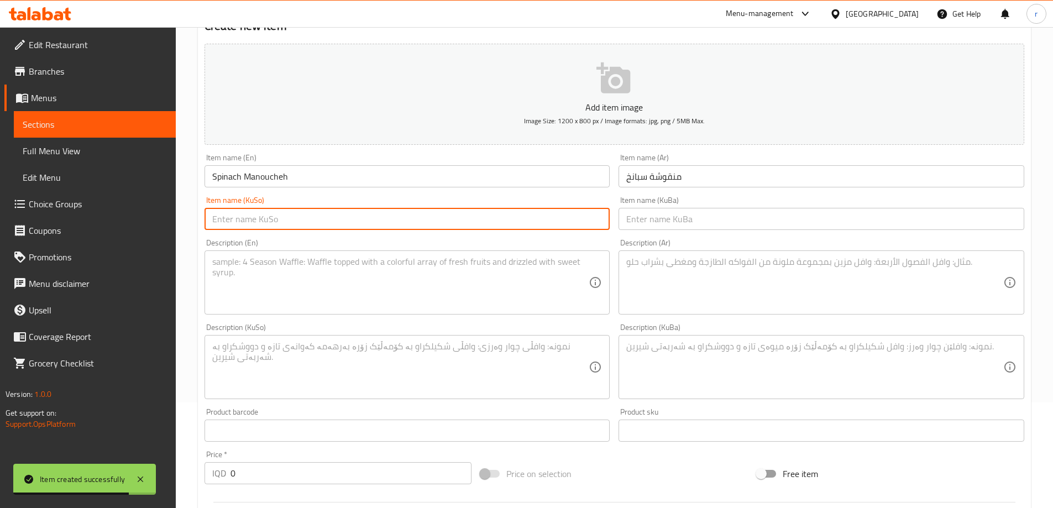
paste input "مەناقیشی سپێناخ"
type input "مەناقیشی سپێناخ"
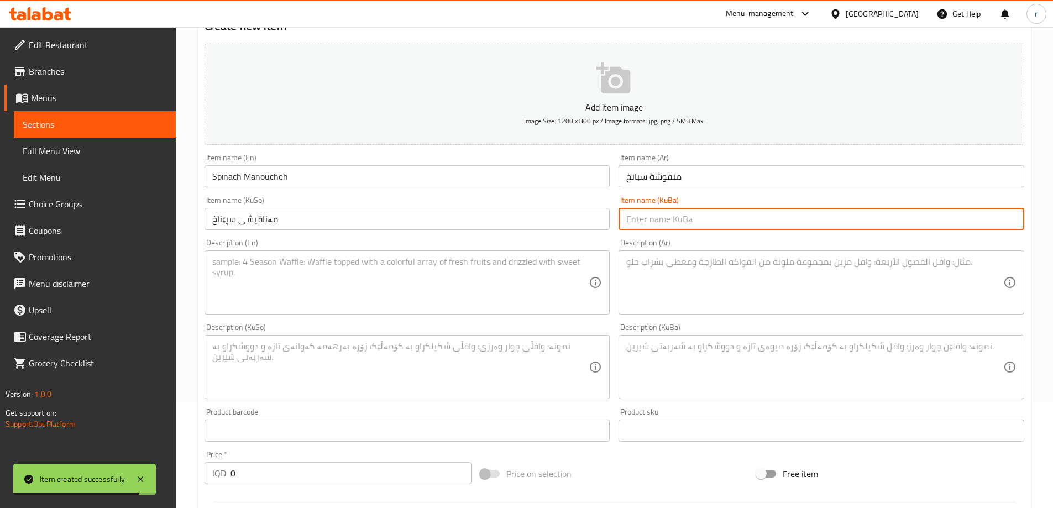
click at [623, 218] on input "text" at bounding box center [822, 219] width 406 height 22
paste input "مەناقیشی سپێناخ"
type input "مەناقیشی سپێناخ"
click at [670, 273] on textarea at bounding box center [814, 282] width 377 height 53
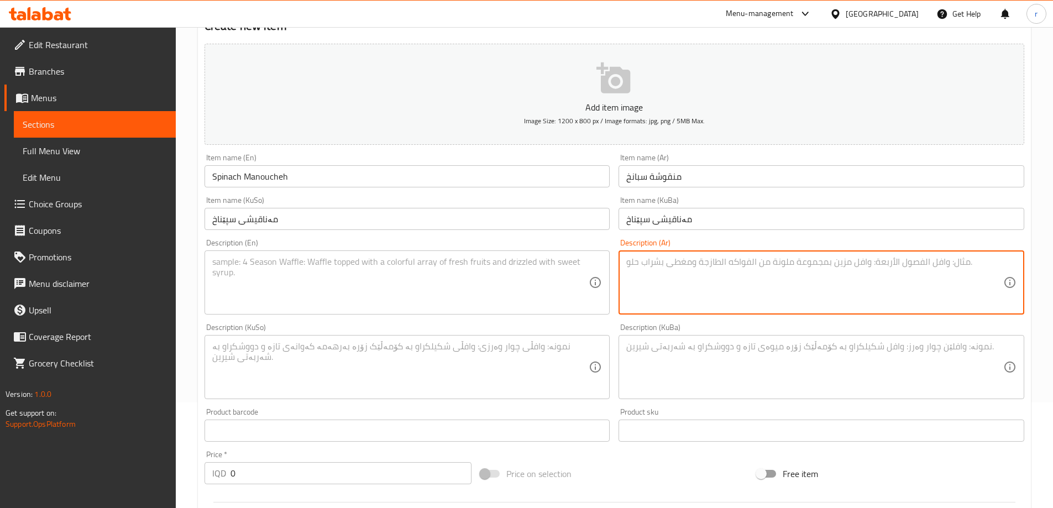
paste textarea "عجينة بفرن محشوة بسبانخ"
type textarea "عجينة بفرن محشوة بسبانخ"
click at [325, 308] on textarea at bounding box center [400, 282] width 377 height 53
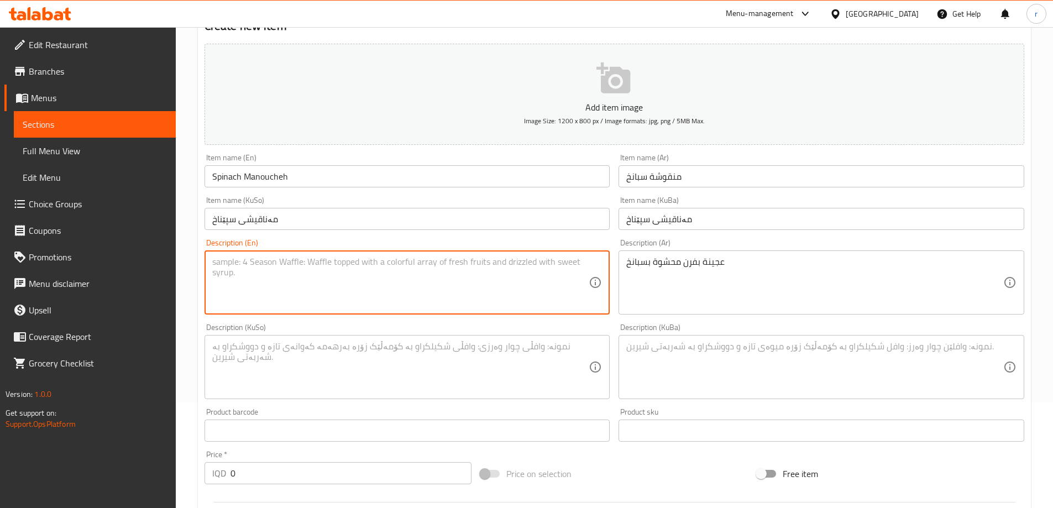
paste textarea "Oven baked dough stuffed with spinach"
type textarea "Oven baked dough stuffed with spinach"
click at [331, 370] on textarea at bounding box center [400, 367] width 377 height 53
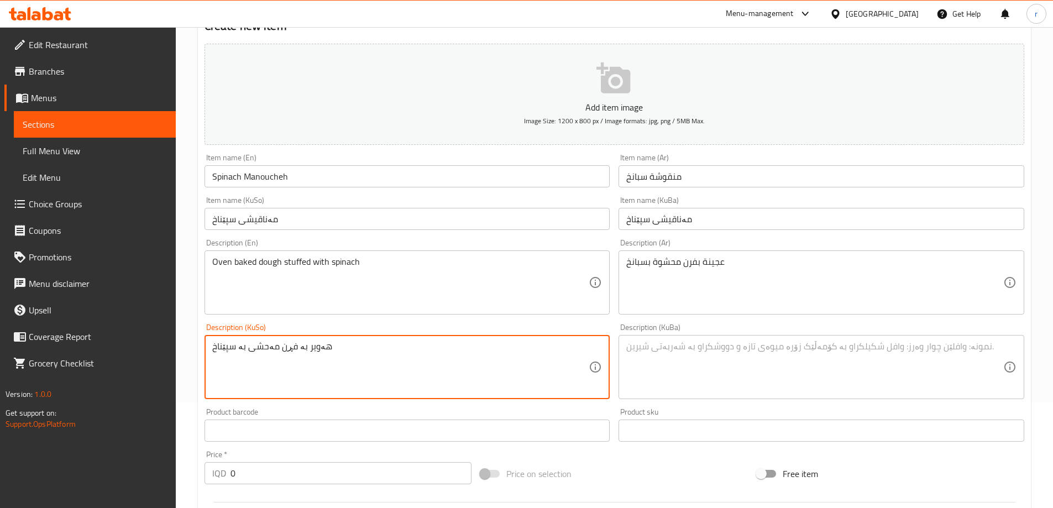
drag, startPoint x: 349, startPoint y: 359, endPoint x: 155, endPoint y: 350, distance: 193.7
click at [155, 350] on div "Edit Restaurant Branches Menus Sections Full Menu View Edit Menu Choice Groups …" at bounding box center [526, 362] width 1053 height 881
type textarea "هەویر بە فڕن مەحشی بە سپێناخ"
click at [696, 376] on textarea at bounding box center [814, 367] width 377 height 53
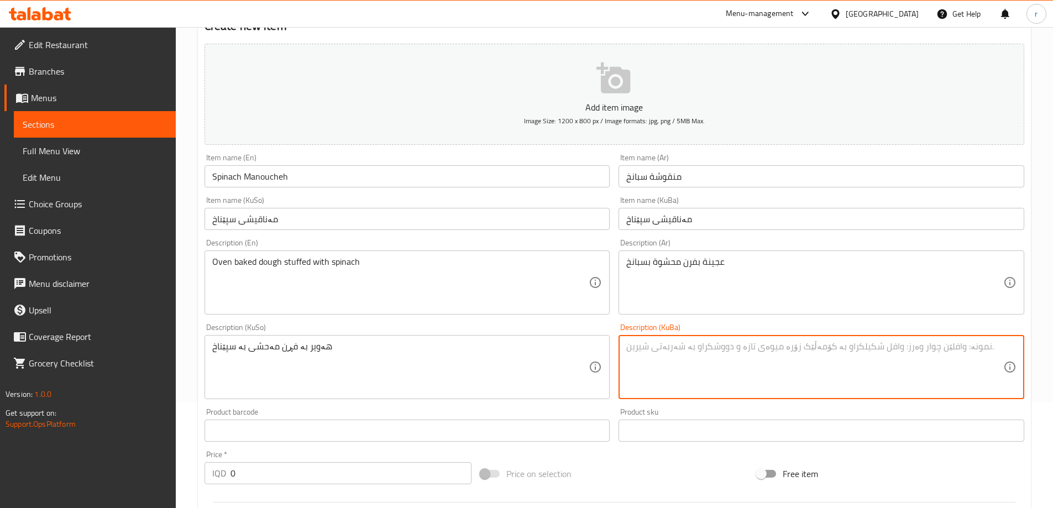
paste textarea "هەویر بە فڕن مەحشی بە سپێناخ"
type textarea "هەویر بە فڕن مەحشی بە سپێناخ"
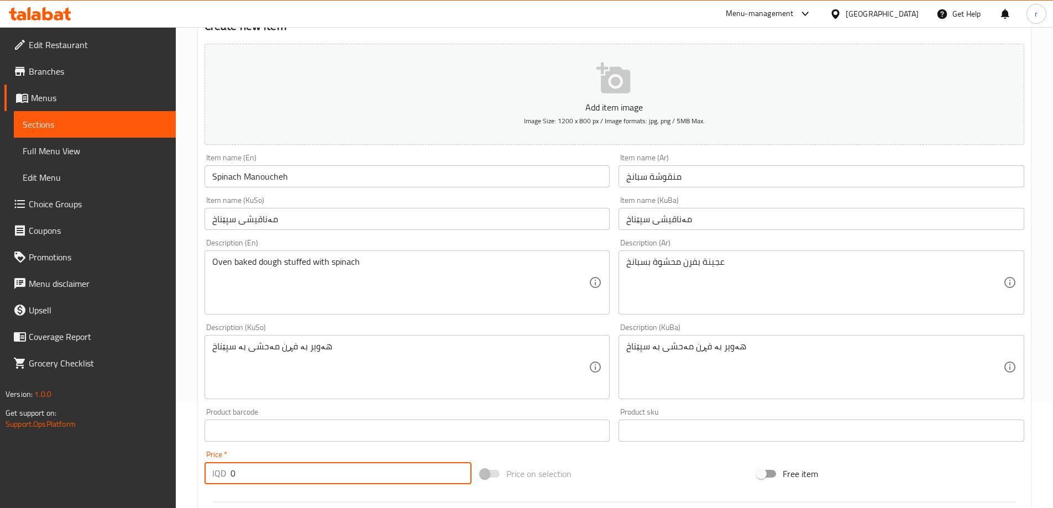
drag, startPoint x: 279, startPoint y: 467, endPoint x: 174, endPoint y: 469, distance: 105.0
click at [174, 469] on div "Edit Restaurant Branches Menus Sections Full Menu View Edit Menu Choice Groups …" at bounding box center [526, 362] width 1053 height 881
paste input "250"
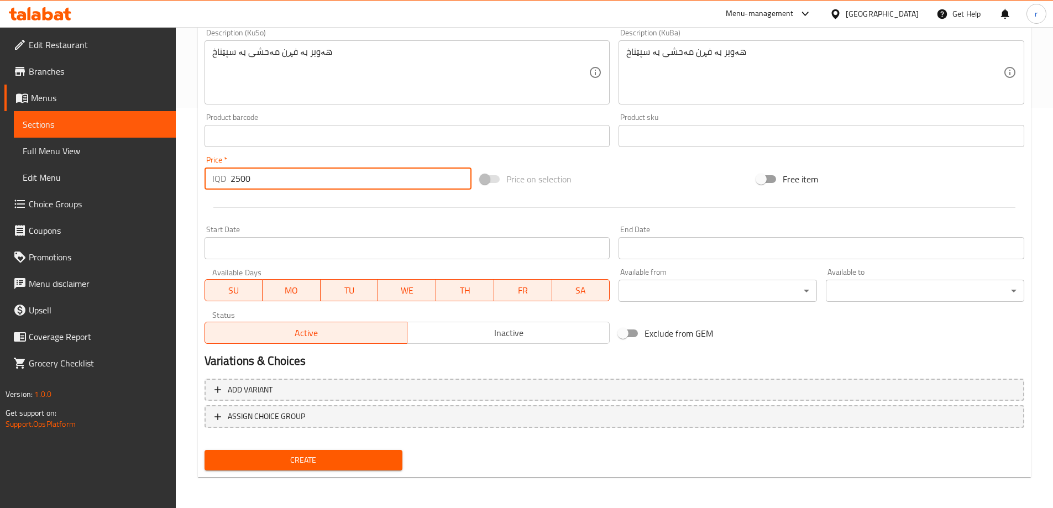
type input "2500"
click at [333, 455] on span "Create" at bounding box center [303, 460] width 181 height 14
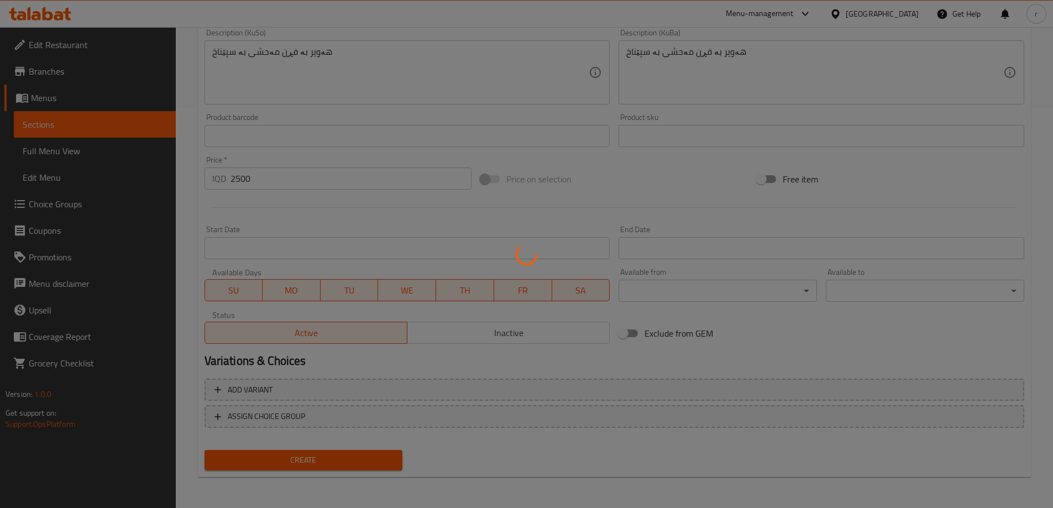
type input "0"
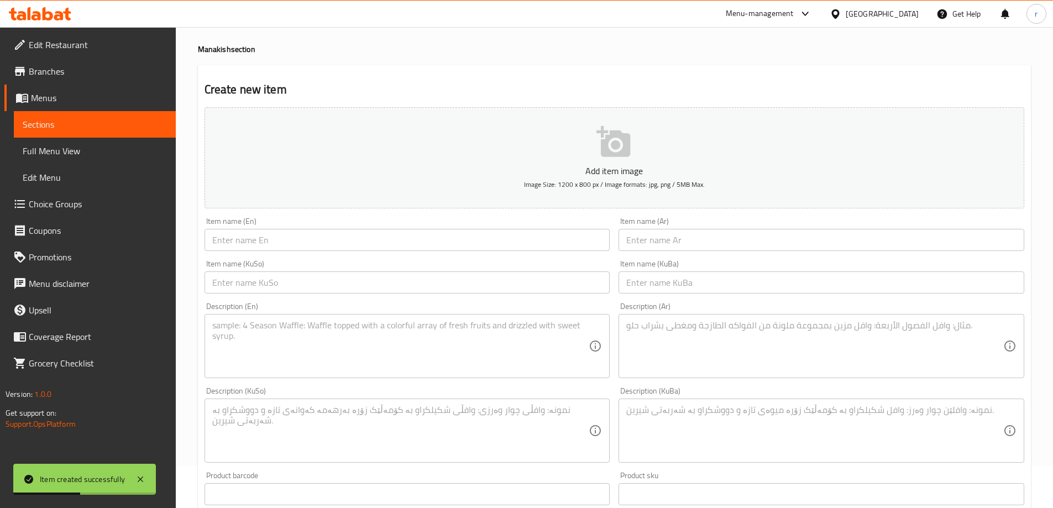
scroll to position [32, 0]
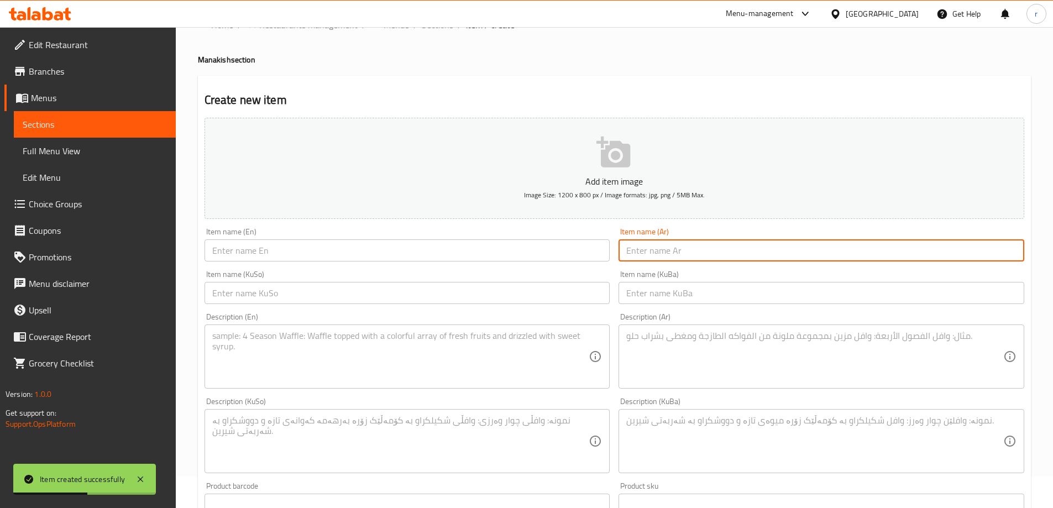
click at [683, 243] on input "text" at bounding box center [822, 250] width 406 height 22
paste input "مناقيش زعتر وجبنة"
type input "مناقيش زعتر وجبنة"
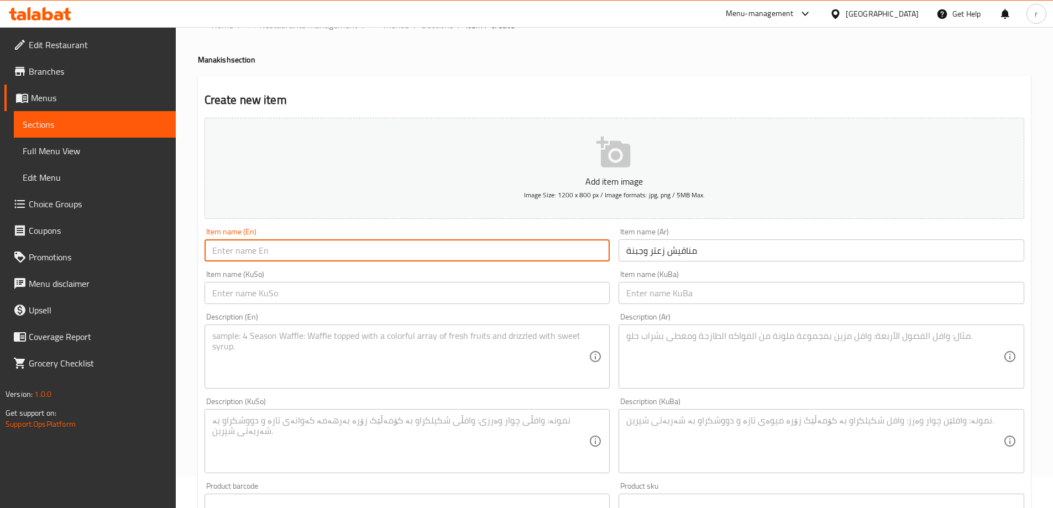
click at [269, 242] on input "text" at bounding box center [408, 250] width 406 height 22
paste input "Cheese And Thyme Manoucheh"
type input "Cheese And Thyme Manoucheh"
click at [291, 289] on input "text" at bounding box center [408, 293] width 406 height 22
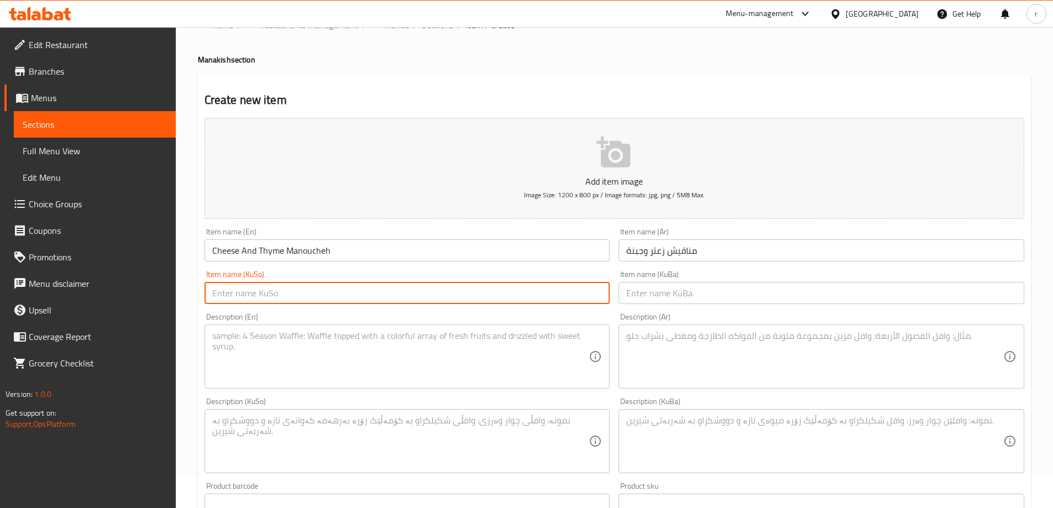
paste input "مەناقیشی پەنیر و زەعتەر"
type input "مەناقیشی پەنیر و زەعتەر"
click at [643, 291] on input "text" at bounding box center [822, 293] width 406 height 22
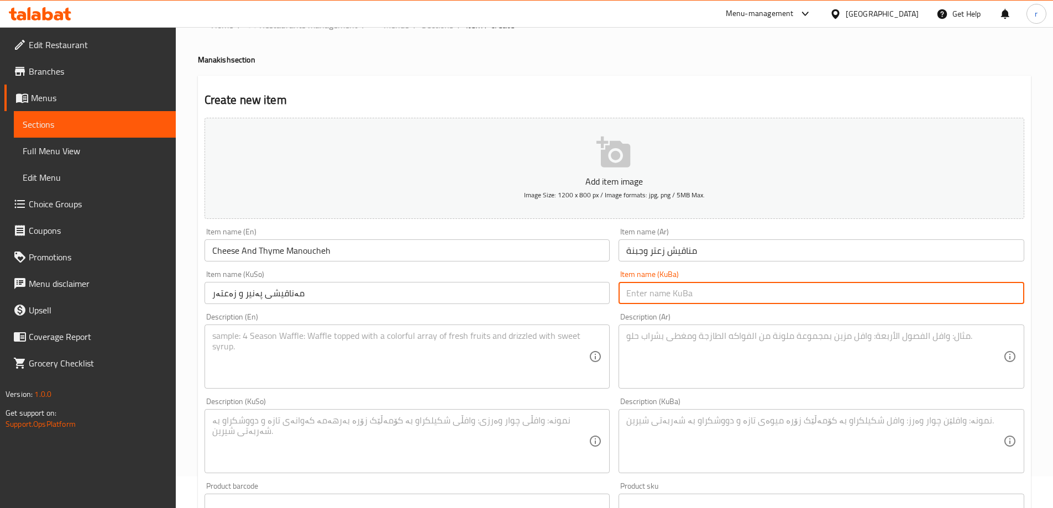
paste input "مەناقیشی پەنیر و زەعتەر"
type input "مەناقیشی پەنیر و زەعتەر"
click at [721, 354] on textarea at bounding box center [814, 357] width 377 height 53
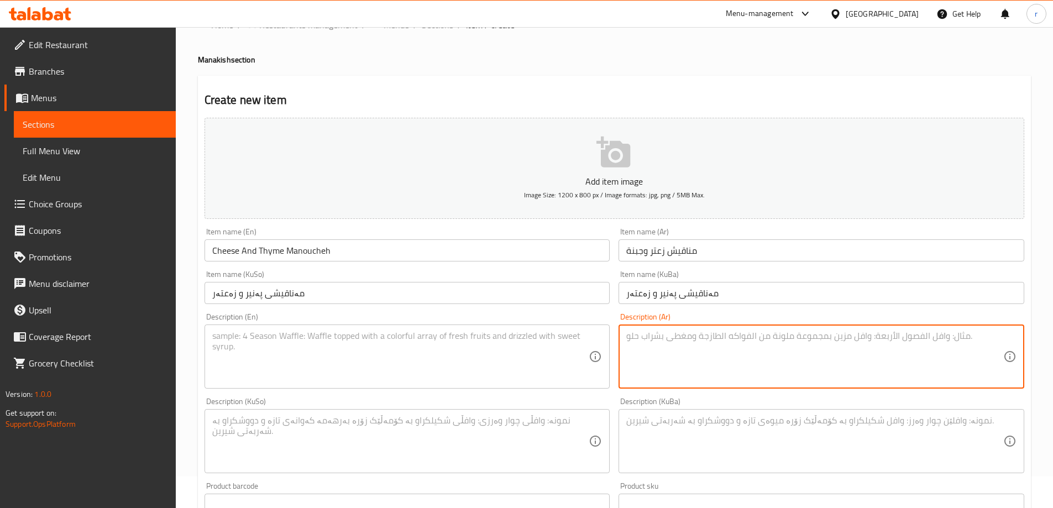
paste textarea "عجينة بالفرن مغطاة بجبنة وزعتر مشكلة"
click at [741, 337] on textarea "عجينة بالفرن مغطاة بجبنة وزعتر مشكلة" at bounding box center [814, 357] width 377 height 53
type textarea "عجينة بفرن مغطاة بجبنة وزعتر مشكلة"
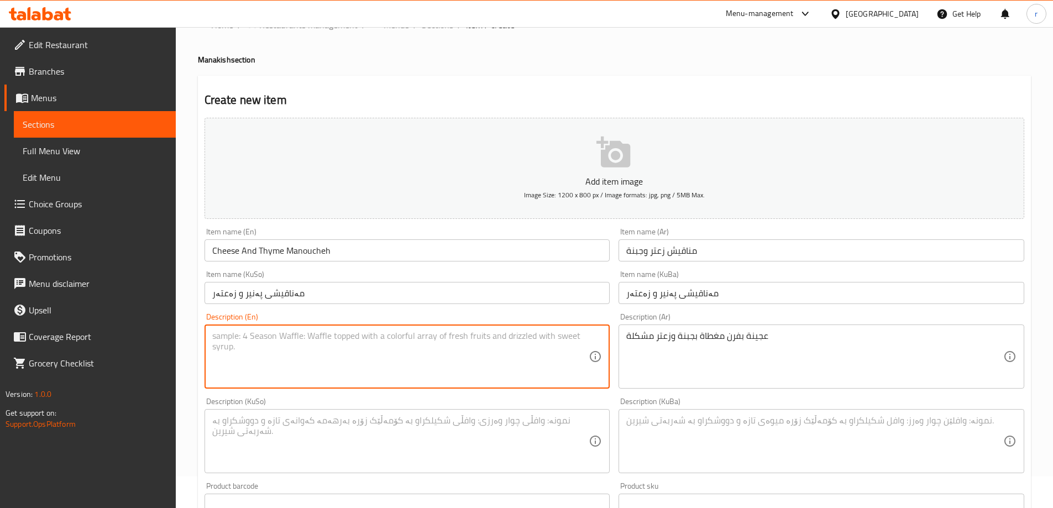
click at [291, 349] on textarea at bounding box center [400, 357] width 377 height 53
paste textarea "Oven baked dough topped with mix of cheese and zaatar"
type textarea "Oven baked dough topped with mix of cheese and zaatar"
click at [391, 419] on textarea at bounding box center [400, 441] width 377 height 53
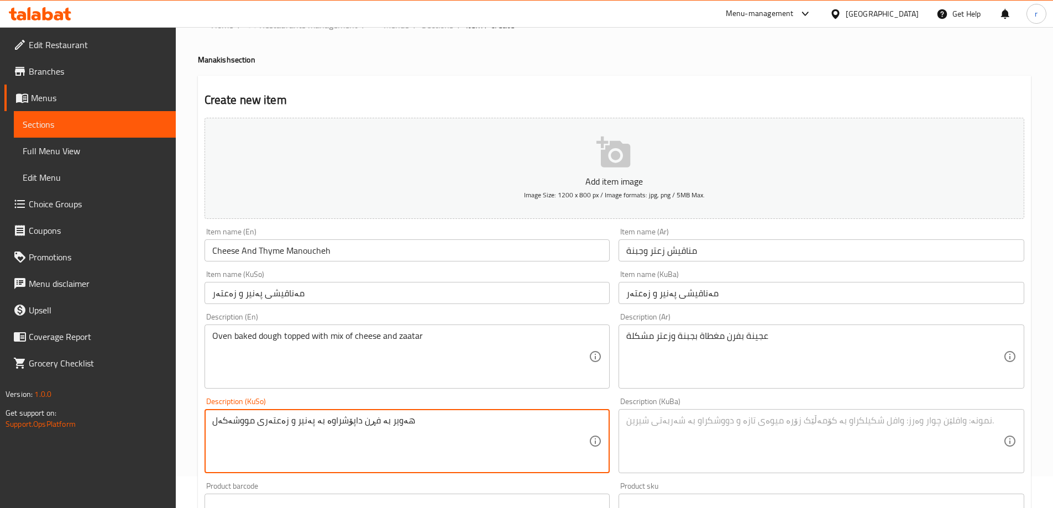
type textarea "هەویر بە فڕن داپۆشراوە بە پەنیر و زەعتەری مووشەکەل"
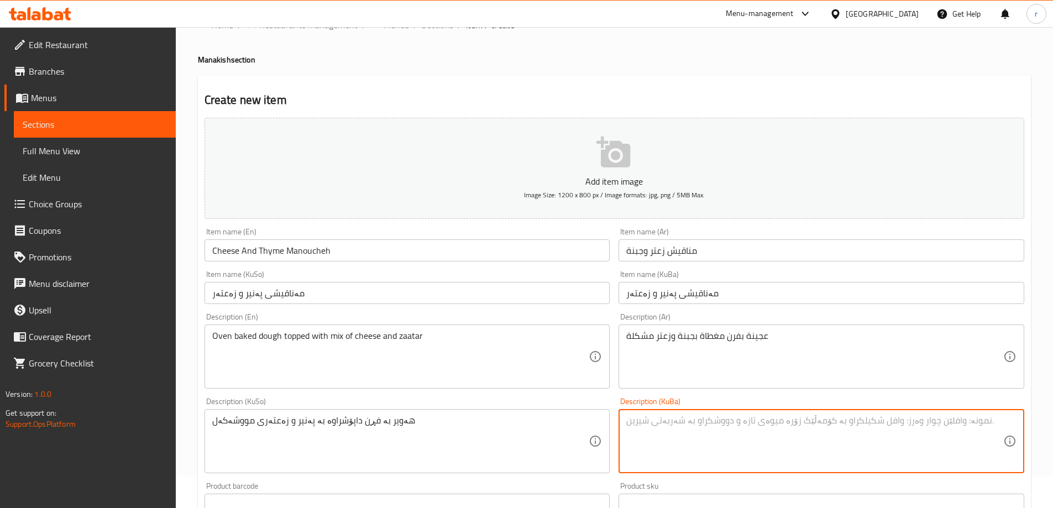
paste textarea "هەویر بە فڕن داپۆشراوە بە پەنیر و زەعتەری مووشەکەل"
type textarea "هەویر بە فڕن داپۆشراوە بە پەنیر و زەعتەری مووشەکەل"
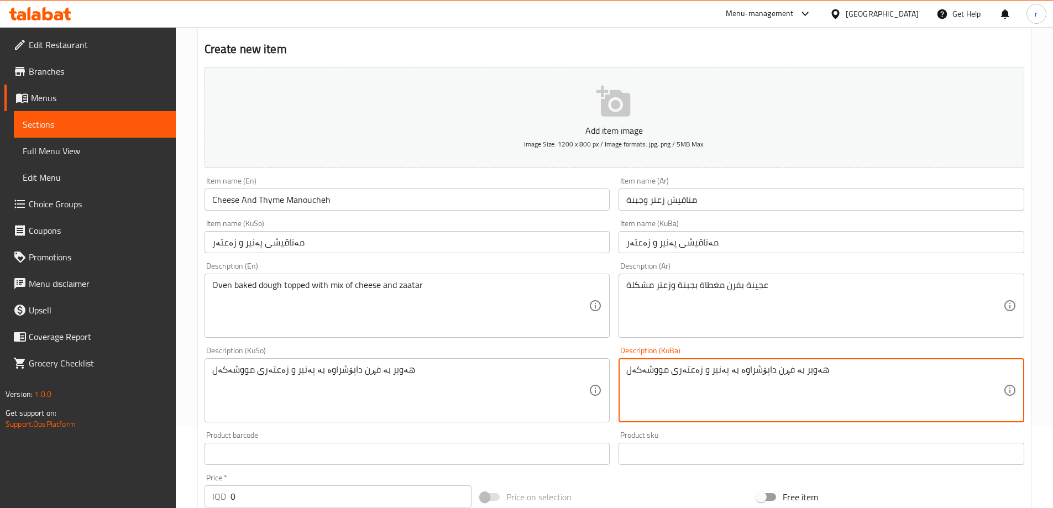
scroll to position [106, 0]
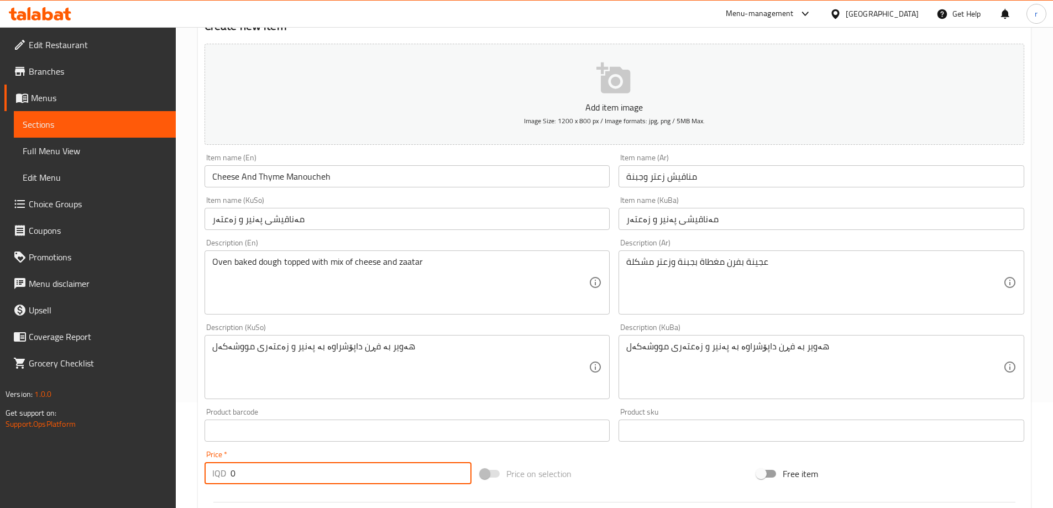
drag, startPoint x: 254, startPoint y: 475, endPoint x: 218, endPoint y: 475, distance: 35.9
click at [218, 475] on div "IQD 0 Price *" at bounding box center [339, 473] width 268 height 22
paste input "300"
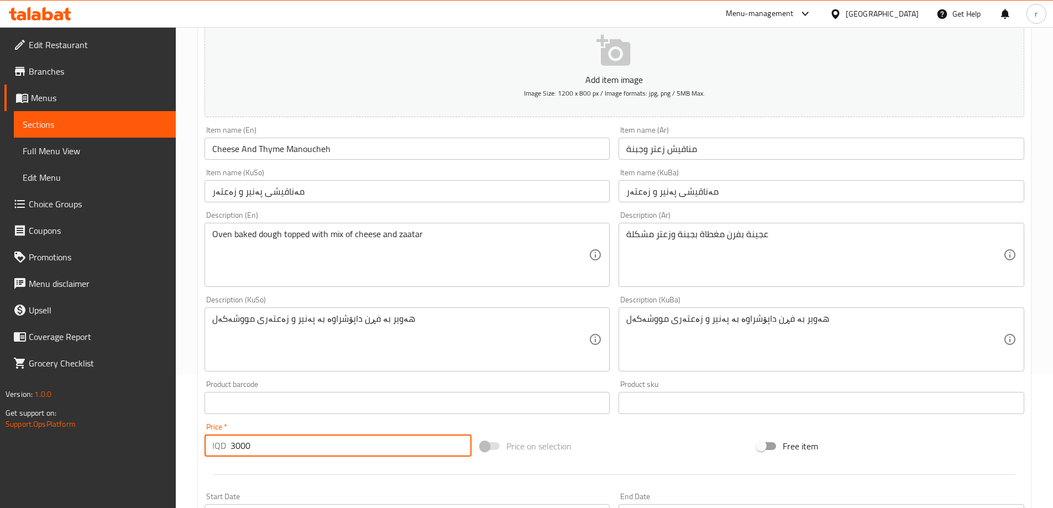
scroll to position [400, 0]
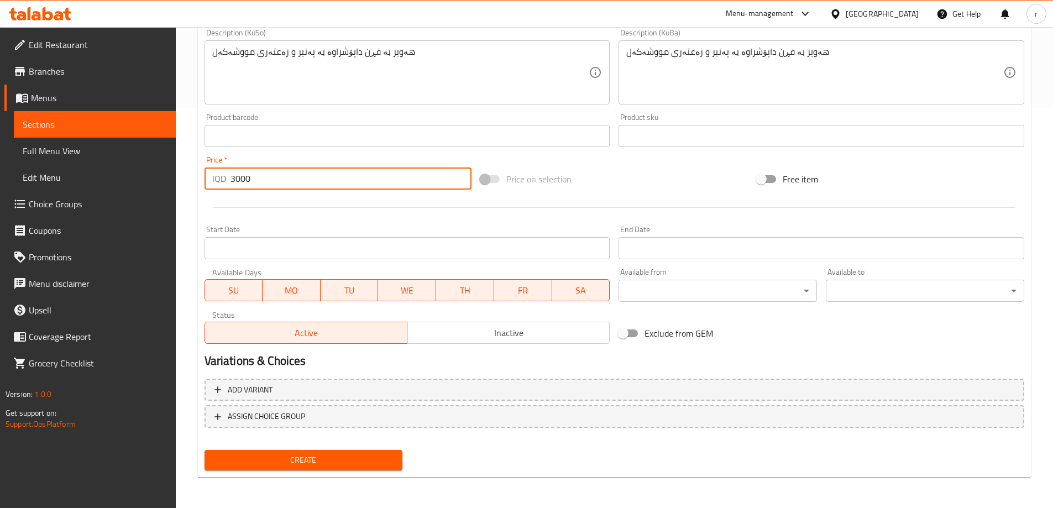
type input "3000"
click at [322, 463] on span "Create" at bounding box center [303, 460] width 181 height 14
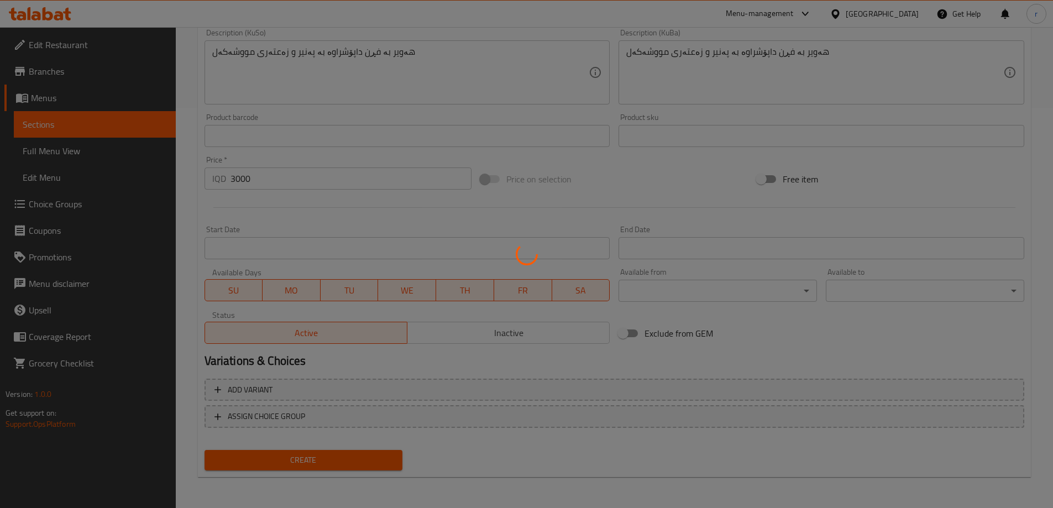
type input "0"
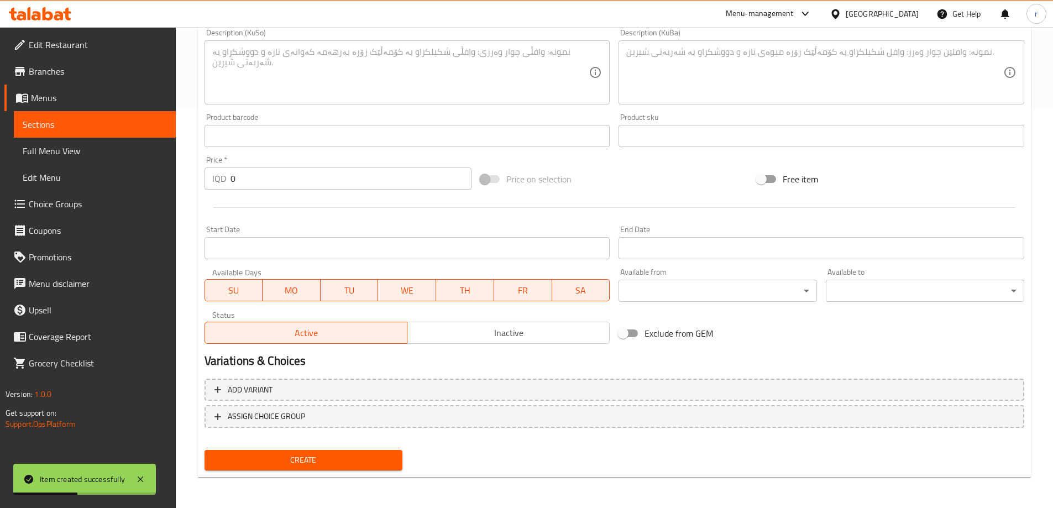
scroll to position [106, 0]
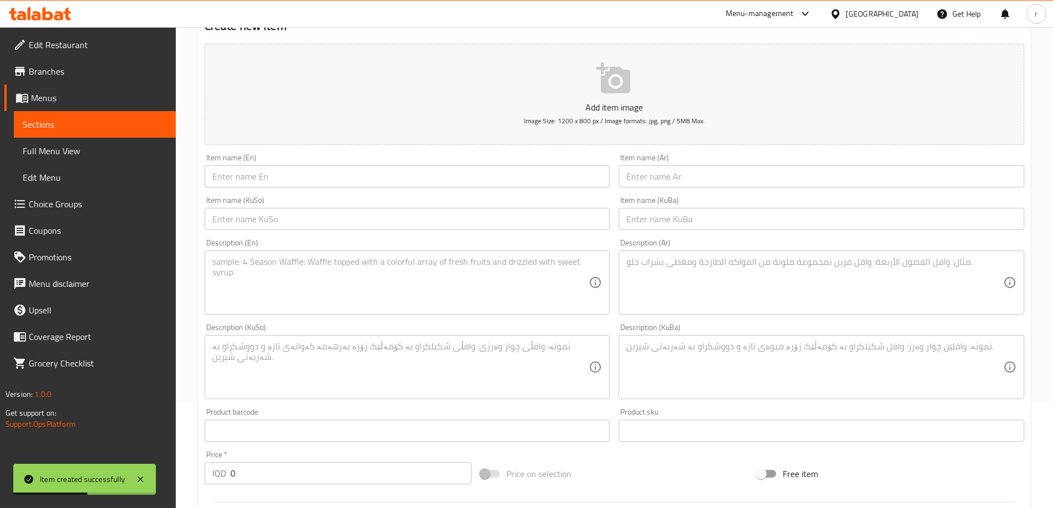
click at [685, 171] on input "text" at bounding box center [822, 176] width 406 height 22
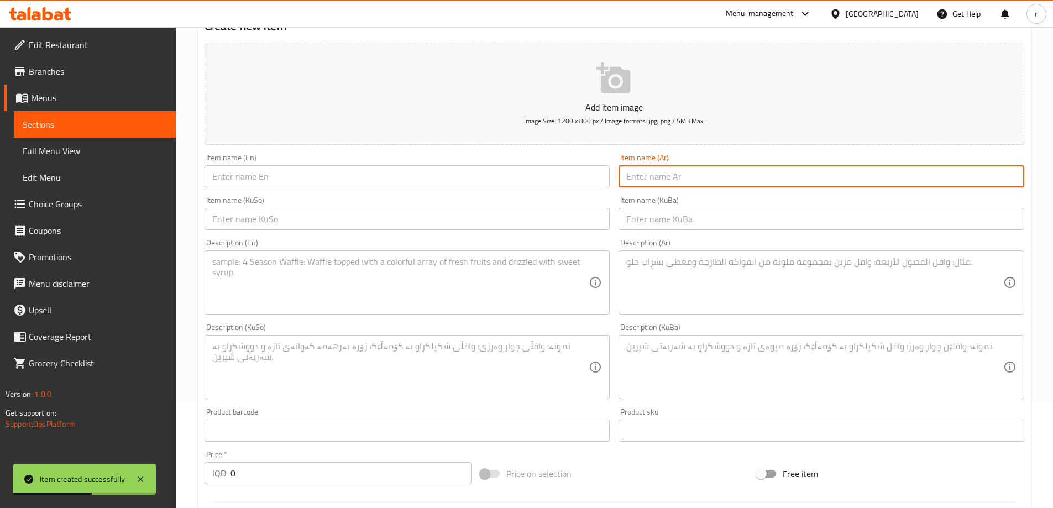
paste input "مناقيش زعتر ومحمرة"
type input "مناقيش زعتر ومحمرة"
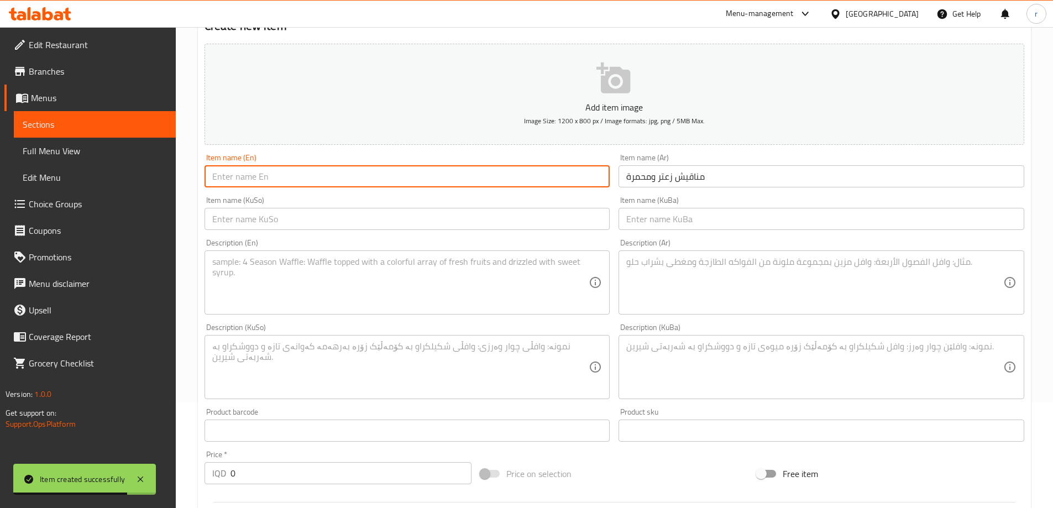
click at [268, 184] on input "text" at bounding box center [408, 176] width 406 height 22
paste input "Manaqish Zaatar And Muhammar"
type input "Manaqish Zaatar And Muhammar"
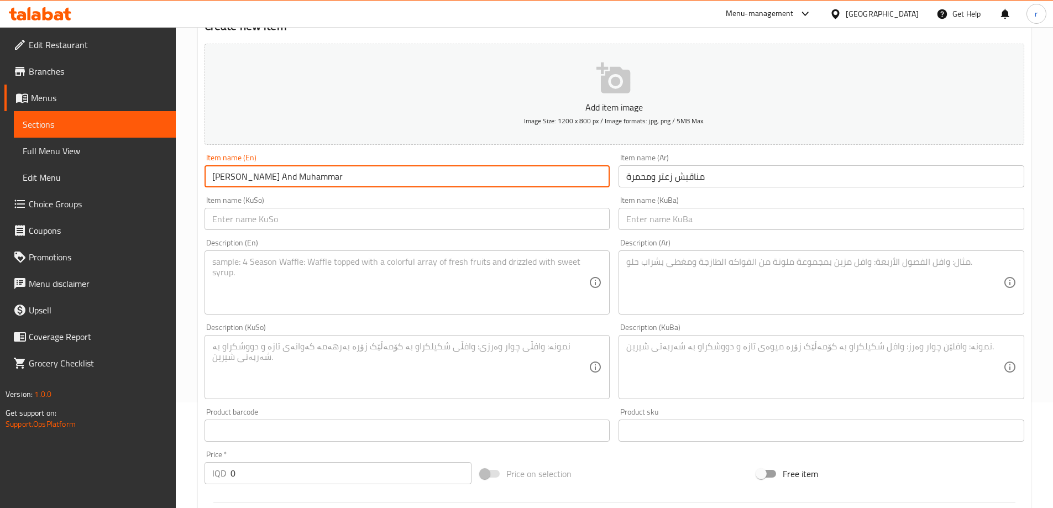
click at [733, 306] on textarea at bounding box center [814, 282] width 377 height 53
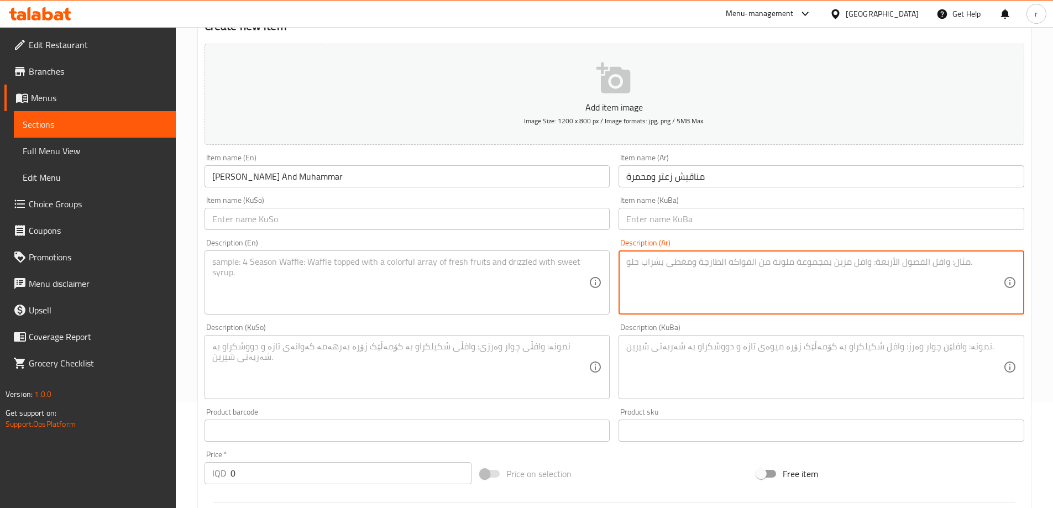
click at [706, 295] on textarea at bounding box center [814, 282] width 377 height 53
paste textarea "عجينة بفرن مغطاة بزعتر ومحمرة مشكلة"
type textarea "عجينة بفرن مغطاة بزعتر ومحمرة مشكلة"
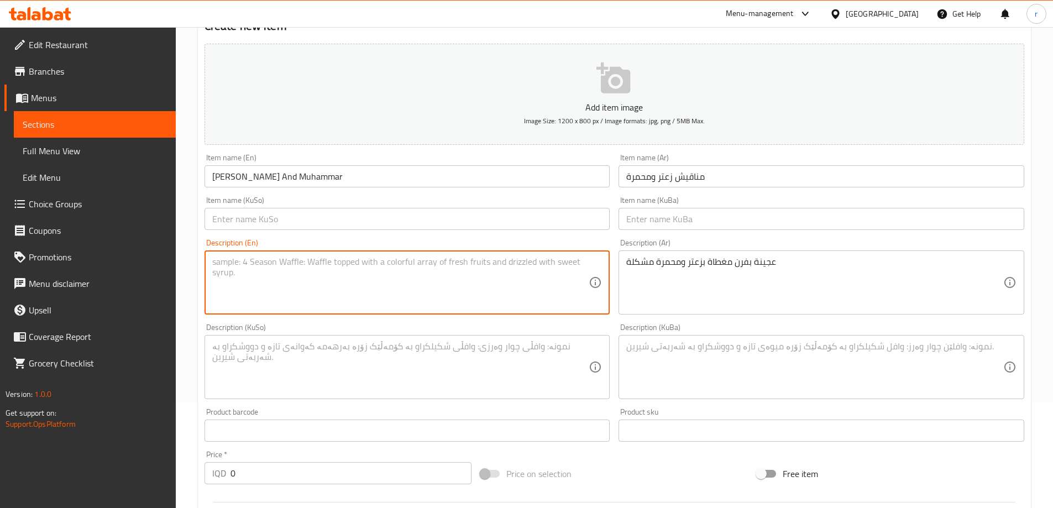
click at [264, 257] on textarea at bounding box center [400, 282] width 377 height 53
paste textarea "Oven baked dough topped with mix of zaatar and muhammara"
type textarea "Oven baked dough topped with mix of zaatar and muhammara"
click at [250, 216] on input "text" at bounding box center [408, 219] width 406 height 22
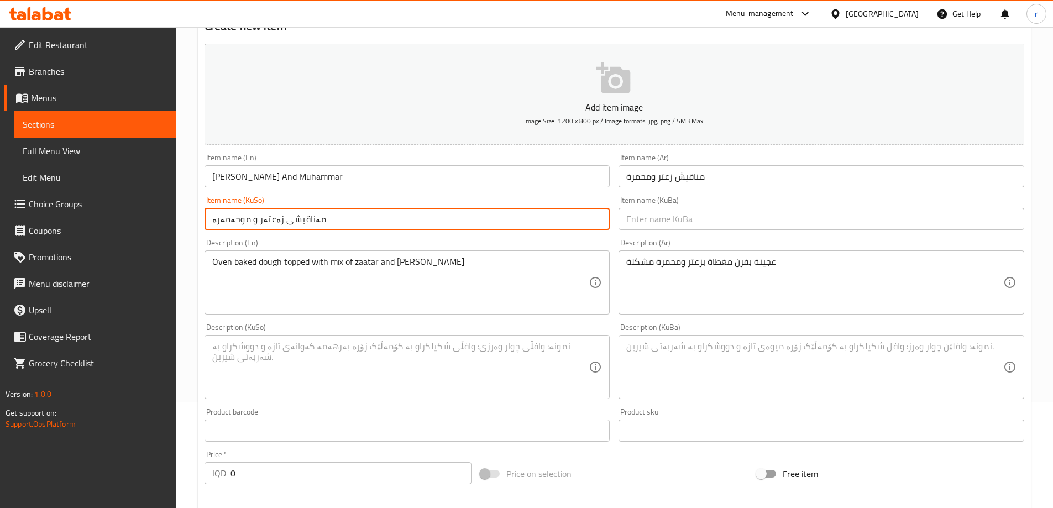
drag, startPoint x: 366, startPoint y: 224, endPoint x: 130, endPoint y: 227, distance: 236.0
click at [130, 227] on div "Edit Restaurant Branches Menus Sections Full Menu View Edit Menu Choice Groups …" at bounding box center [526, 362] width 1053 height 881
type input "مەناقیشی زەعتەر و موحەمەرە"
click at [687, 212] on input "text" at bounding box center [822, 219] width 406 height 22
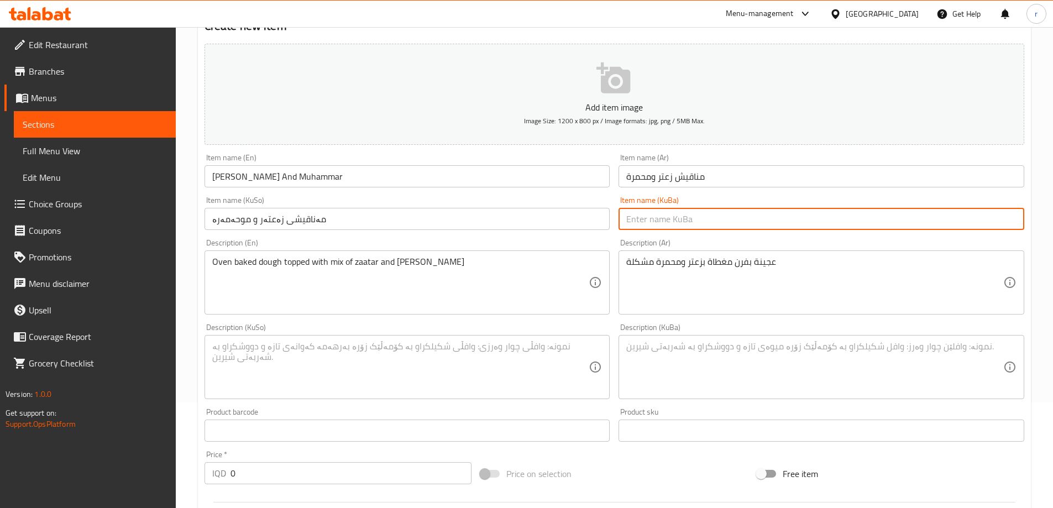
paste input "مەناقیشی زەعتەر و موحەمەرە"
type input "مەناقیشی زەعتەر و موحەمەرە"
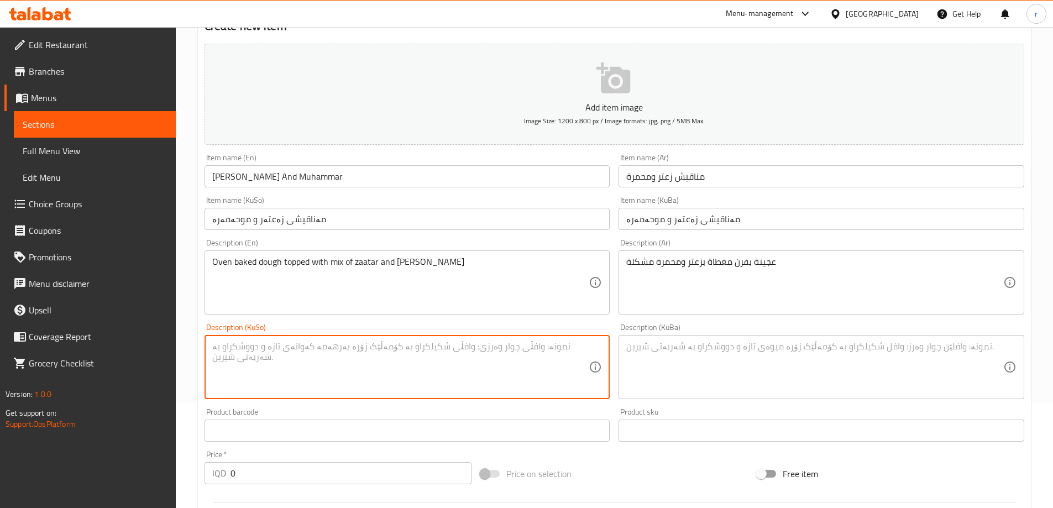
click at [456, 349] on textarea at bounding box center [400, 367] width 377 height 53
drag, startPoint x: 456, startPoint y: 349, endPoint x: 143, endPoint y: 317, distance: 314.5
click at [143, 317] on div "Edit Restaurant Branches Menus Sections Full Menu View Edit Menu Choice Groups …" at bounding box center [526, 362] width 1053 height 881
type textarea "هەویر بە فڕن داپۆشراوە بە زەعتەر و موحەمەرە مووشەکەل"
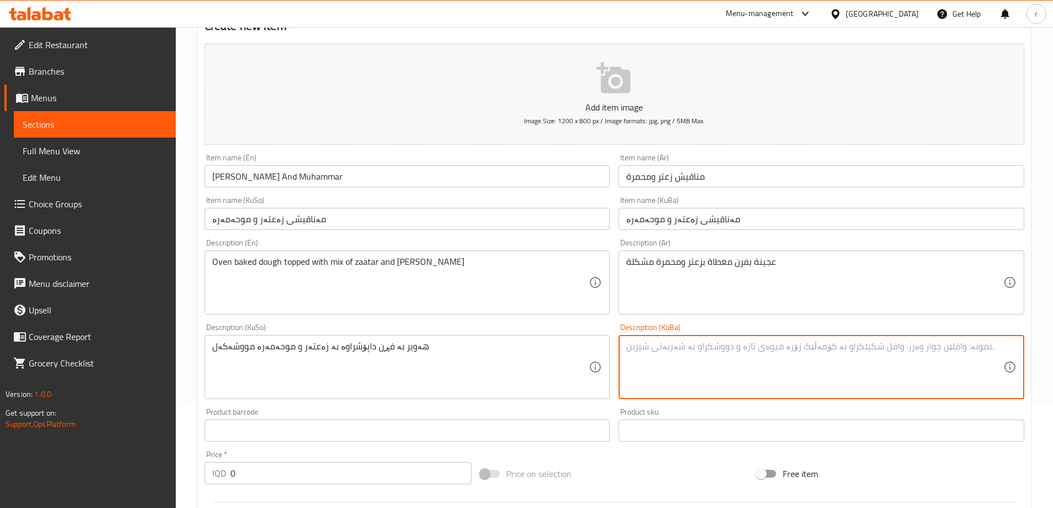
click at [675, 380] on textarea at bounding box center [814, 367] width 377 height 53
paste textarea "هەویر بە فڕن داپۆشراوە بە زەعتەر و موحەمەرە مووشەکەل"
type textarea "هەویر بە فڕن داپۆشراوە بە زەعتەر و موحەمەرە مووشەکەل"
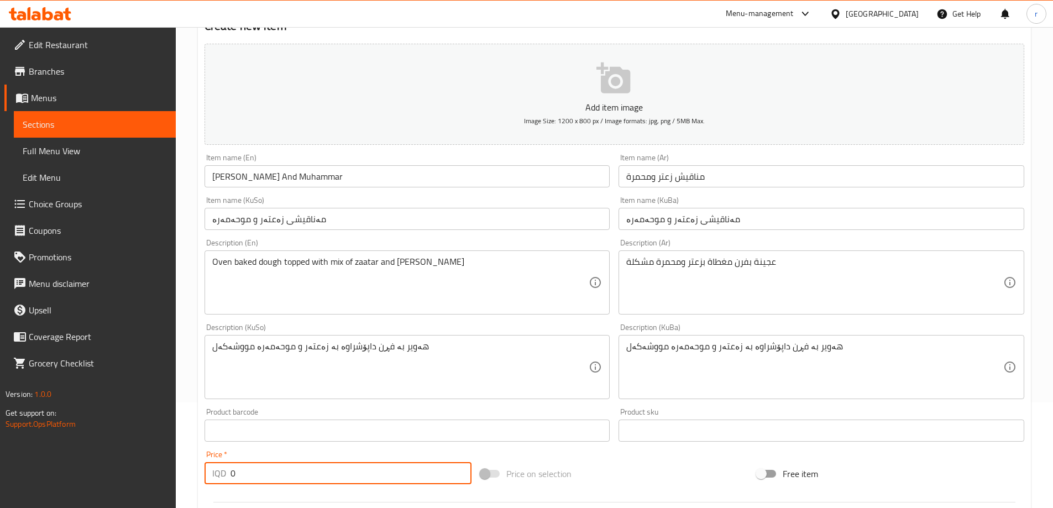
drag, startPoint x: 238, startPoint y: 469, endPoint x: 145, endPoint y: 470, distance: 92.9
click at [145, 470] on div "Edit Restaurant Branches Menus Sections Full Menu View Edit Menu Choice Groups …" at bounding box center [526, 362] width 1053 height 881
paste input "300"
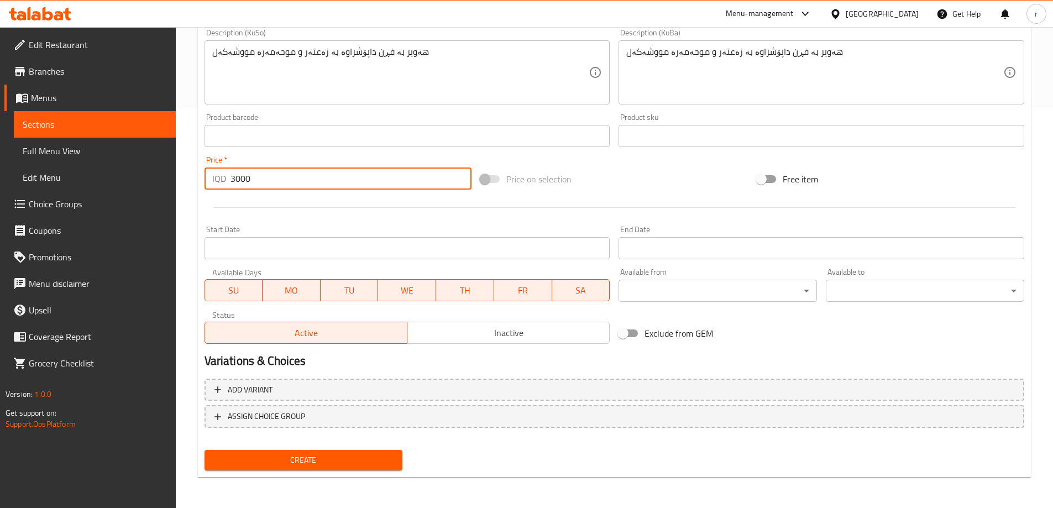
type input "3000"
click at [333, 457] on span "Create" at bounding box center [303, 460] width 181 height 14
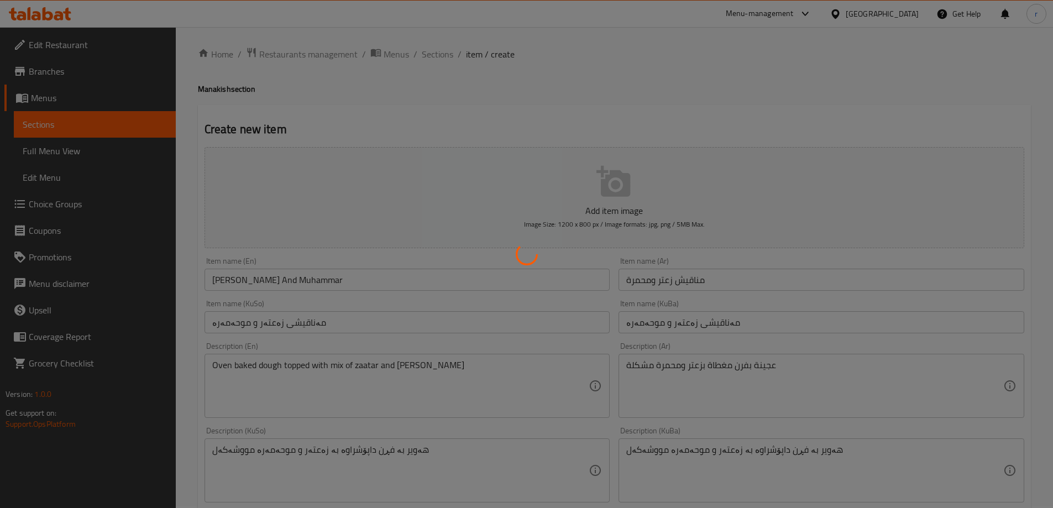
scroll to position [0, 0]
type input "0"
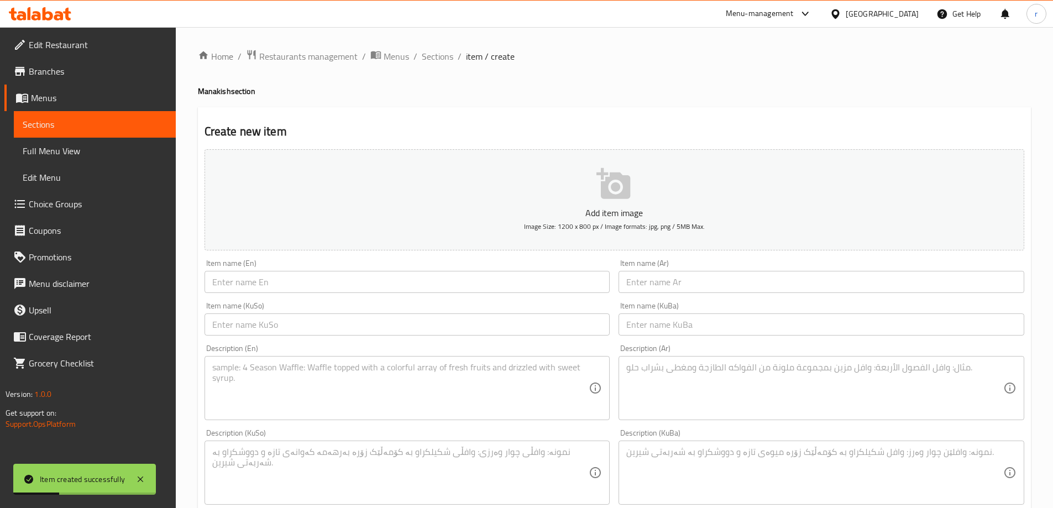
drag, startPoint x: 715, startPoint y: 276, endPoint x: 707, endPoint y: 278, distance: 8.6
click at [715, 276] on input "text" at bounding box center [822, 282] width 406 height 22
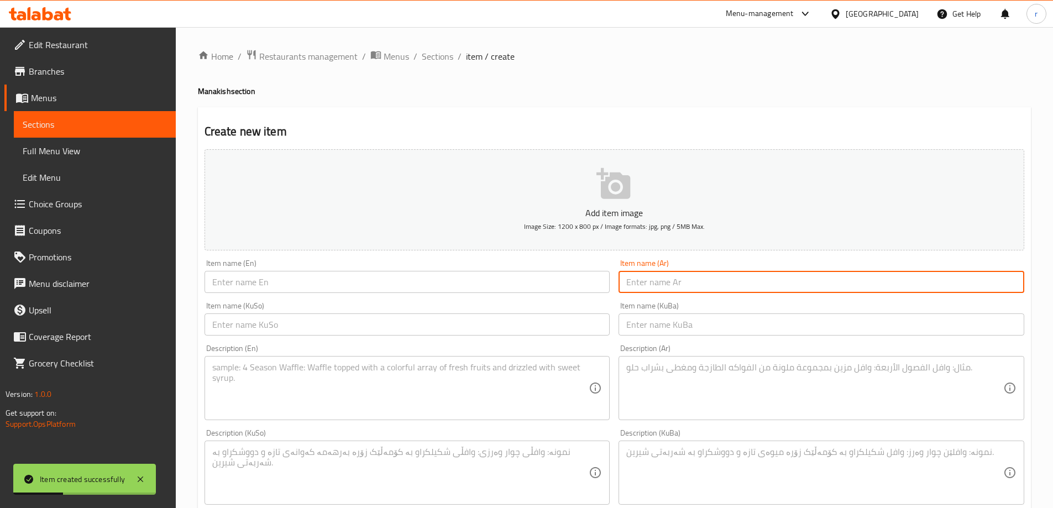
paste input "مناقيش زعتر وخضار"
type input "مناقيش زعتر وخضار"
click at [315, 279] on input "text" at bounding box center [408, 282] width 406 height 22
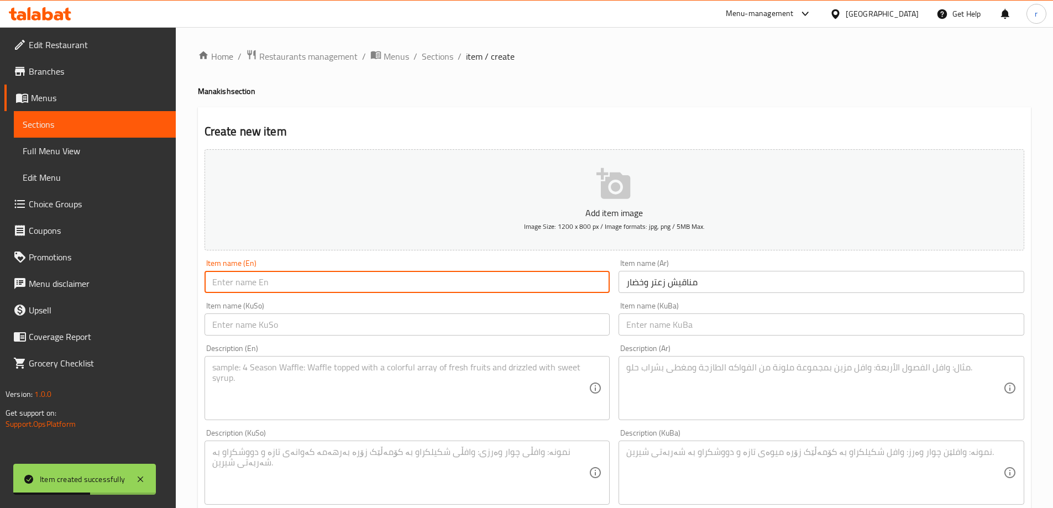
paste input "Manaqish Zaatar and Vegetables"
type input "Manaqish Zaatar and Vegetables"
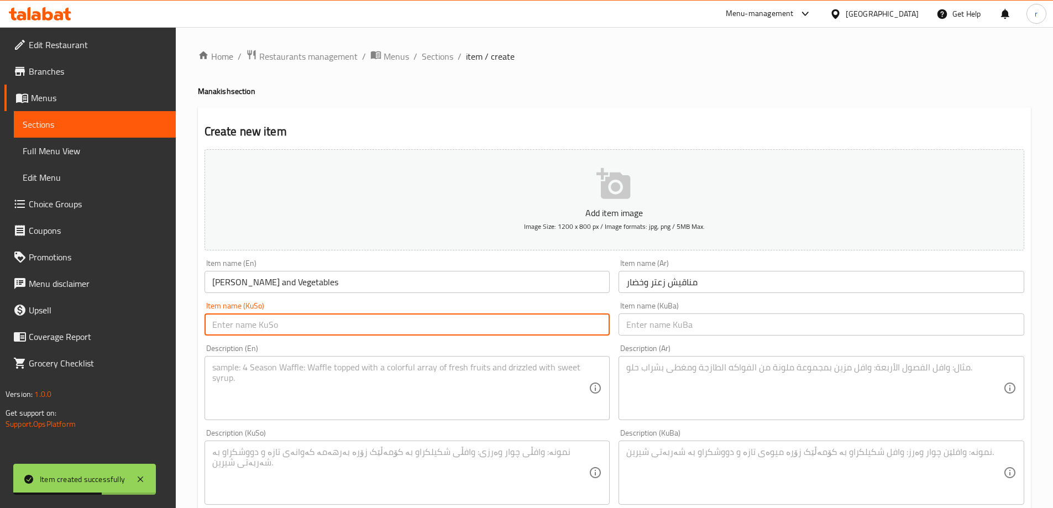
click at [256, 328] on input "text" at bounding box center [408, 324] width 406 height 22
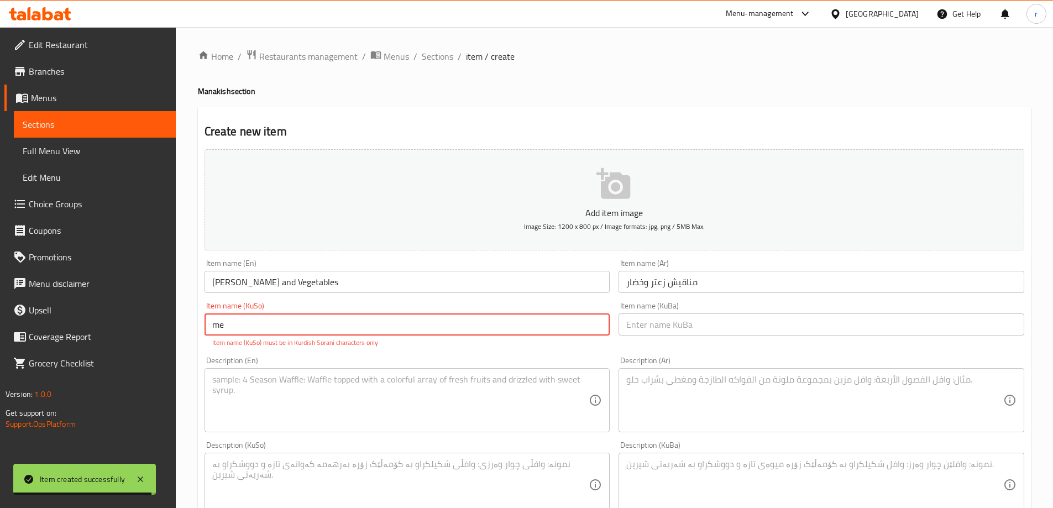
type input "m"
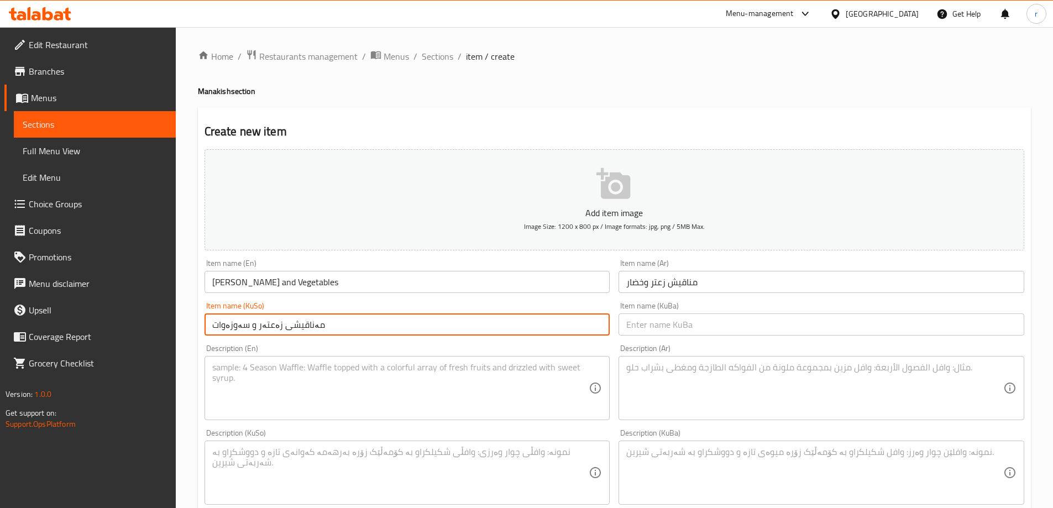
drag, startPoint x: 324, startPoint y: 321, endPoint x: 193, endPoint y: 311, distance: 130.9
click at [193, 311] on div "Home / Restaurants management / Menus / Sections / item / create Manakish secti…" at bounding box center [614, 467] width 877 height 881
type input "مەناقیشی زەعتەر و سەوزەوات"
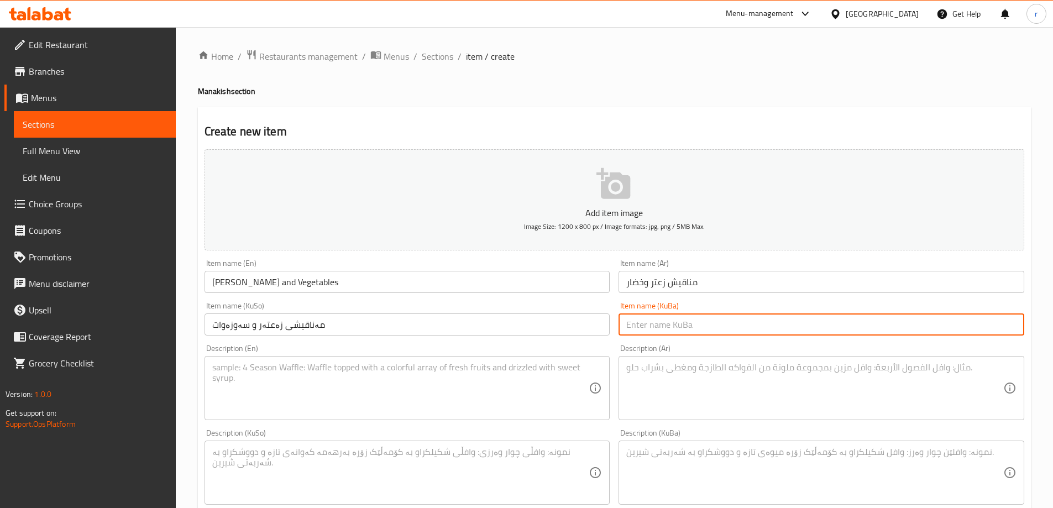
click at [654, 326] on input "text" at bounding box center [822, 324] width 406 height 22
paste input "مەناقیشی زەعتەر و سەوزەوات"
type input "مەناقیشی زەعتەر و سەوزەوات"
click at [712, 366] on textarea at bounding box center [814, 388] width 377 height 53
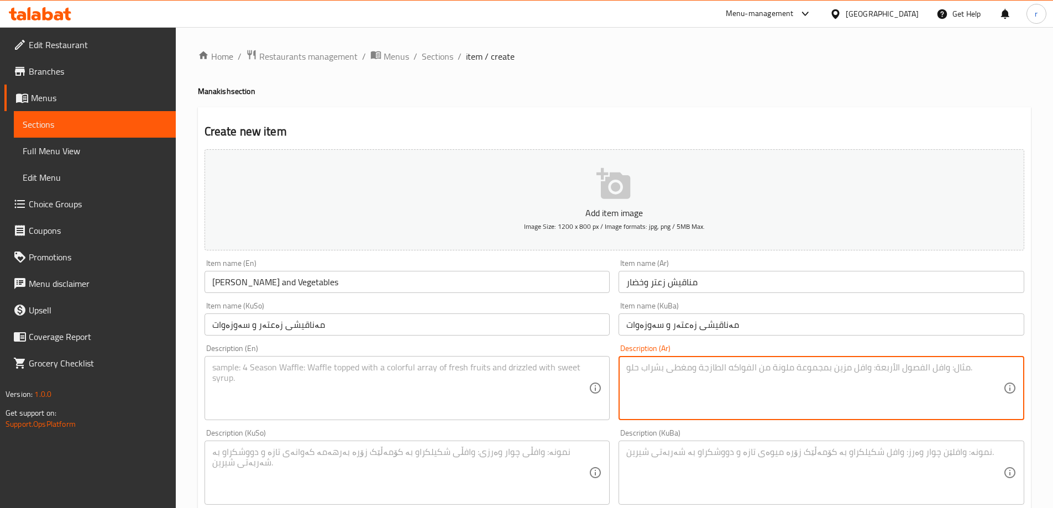
paste textarea "عجينة بفرن مغطاة بزعتر، طماطم وجرجير"
type textarea "عجينة بفرن مغطاة بزعتر، طماطم وجرجير"
click at [306, 365] on textarea at bounding box center [400, 388] width 377 height 53
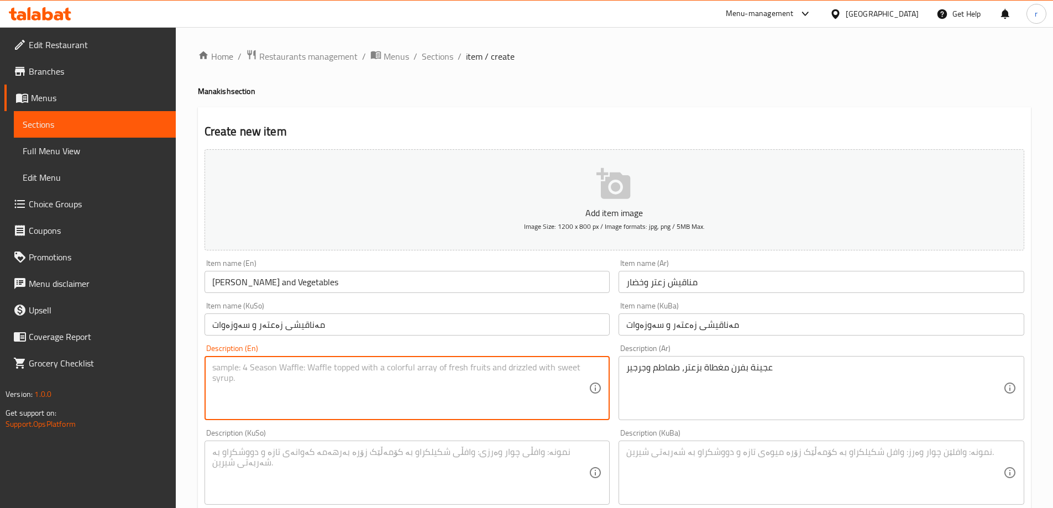
paste textarea "Oven baked dough topped with zaatar, tomato and rocca"
type textarea "Oven baked dough topped with zaatar, tomato and rocca"
click at [329, 464] on textarea at bounding box center [400, 473] width 377 height 53
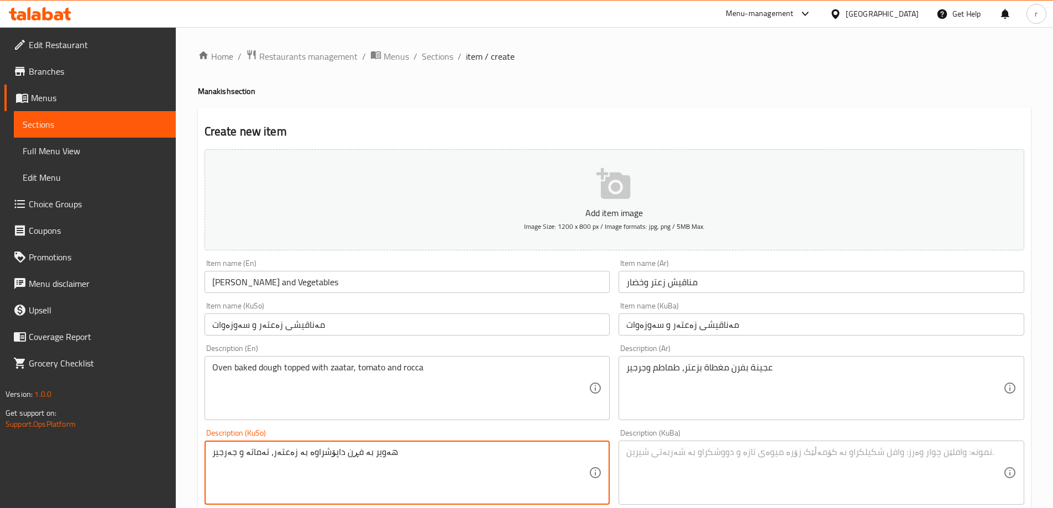
click at [329, 464] on textarea "هەویر بە فڕن داپۆشراوە بە زەعتەر، تەماتە و جەرجیر" at bounding box center [400, 473] width 377 height 53
type textarea "هەویر بە فڕن داپۆشراوە بە زەعتەر، تەماتە و جەرجیر"
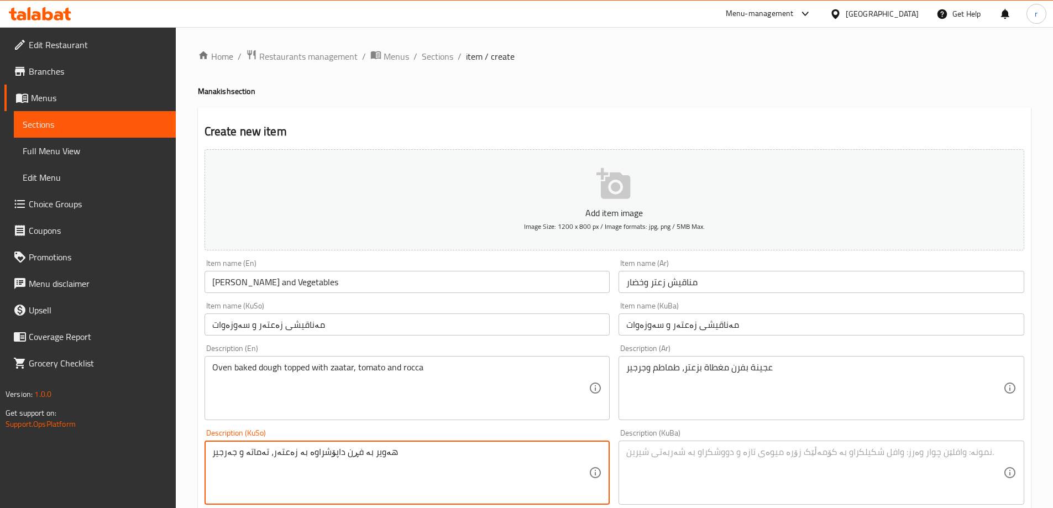
click at [648, 460] on textarea at bounding box center [814, 473] width 377 height 53
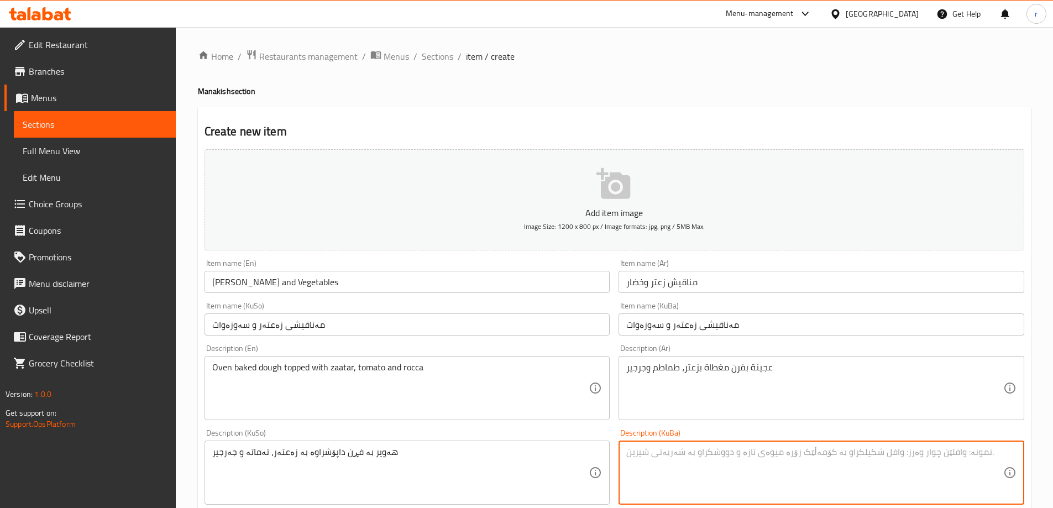
paste textarea "هەویر بە فڕن داپۆشراوە بە زەعتەر، تەماتە و جەرجیر"
type textarea "هەویر بە فڕن داپۆشراوە بە زەعتەر، تەماتە و جەرجیر"
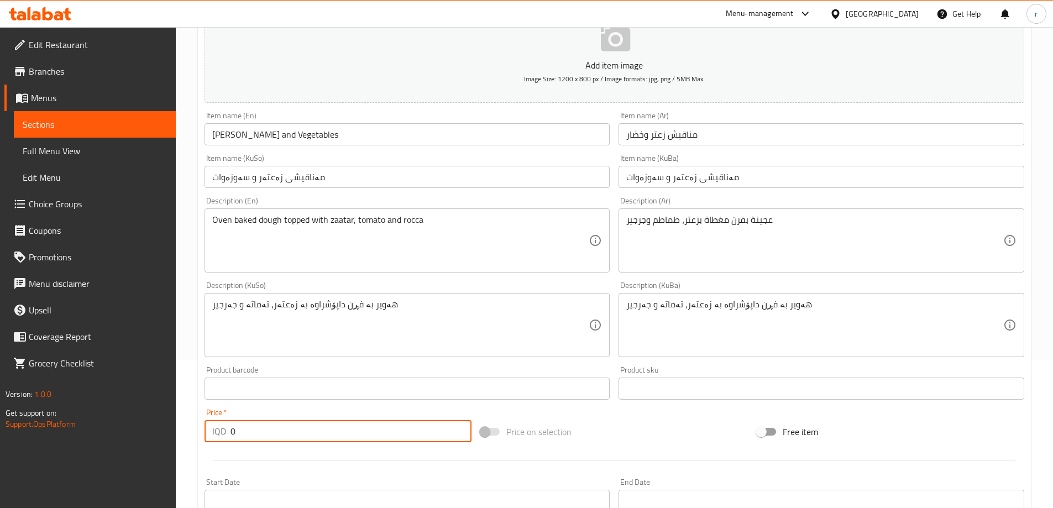
drag, startPoint x: 289, startPoint y: 434, endPoint x: 145, endPoint y: 445, distance: 144.7
click at [145, 445] on div "Edit Restaurant Branches Menus Sections Full Menu View Edit Menu Choice Groups …" at bounding box center [526, 320] width 1053 height 881
paste input "300"
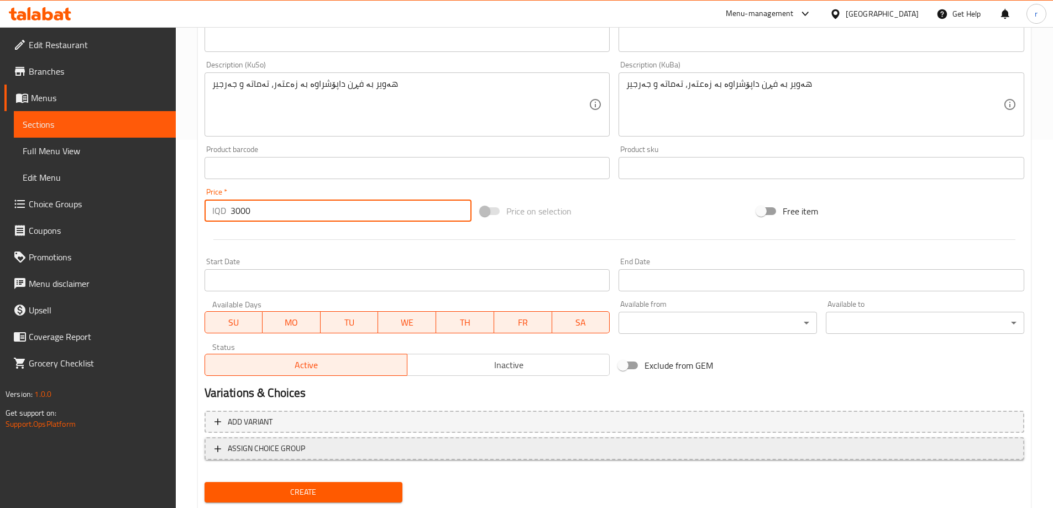
scroll to position [369, 0]
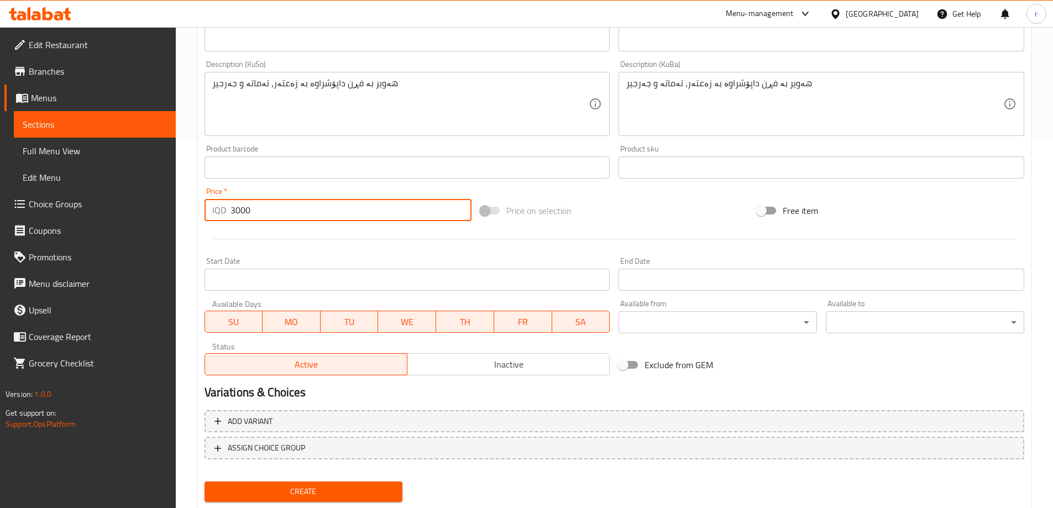
type input "3000"
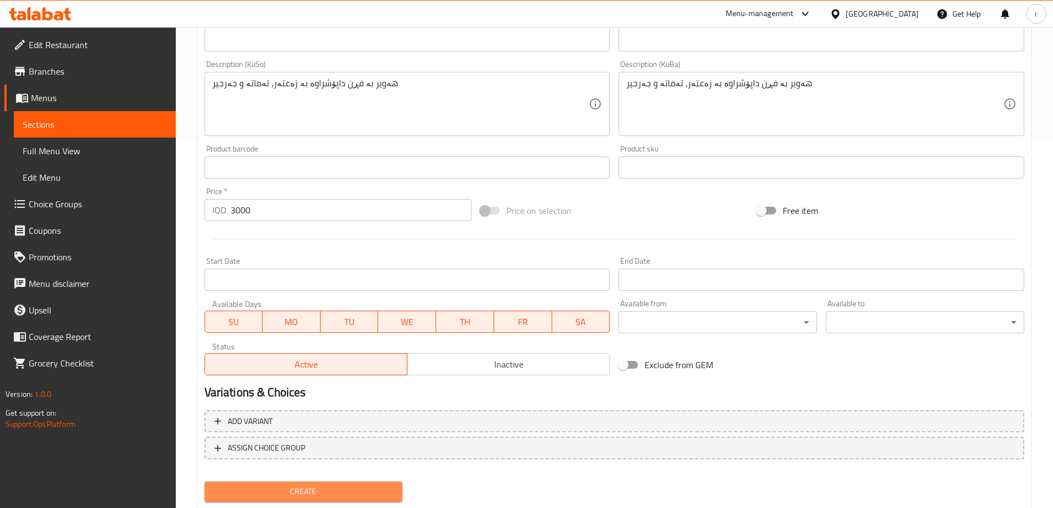
click at [313, 485] on span "Create" at bounding box center [303, 492] width 181 height 14
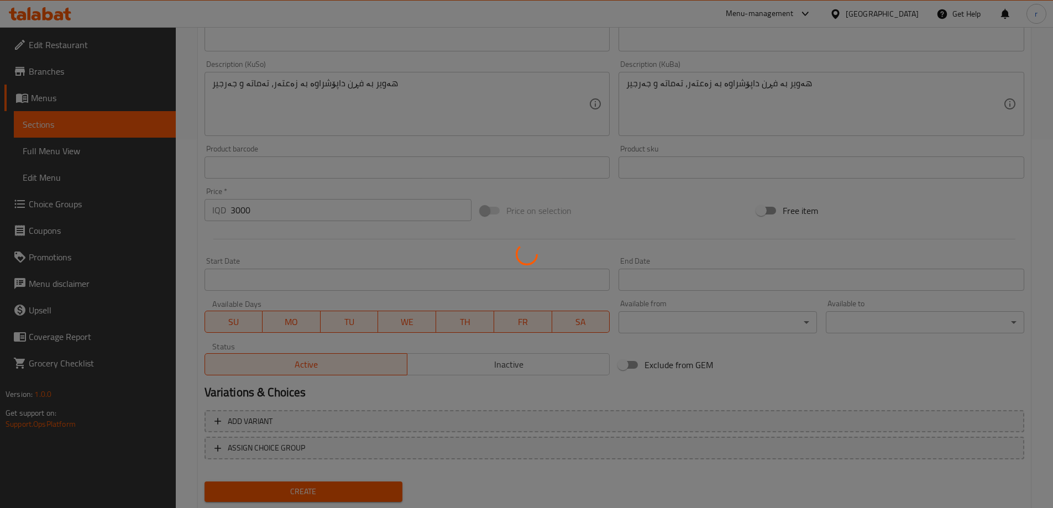
type input "0"
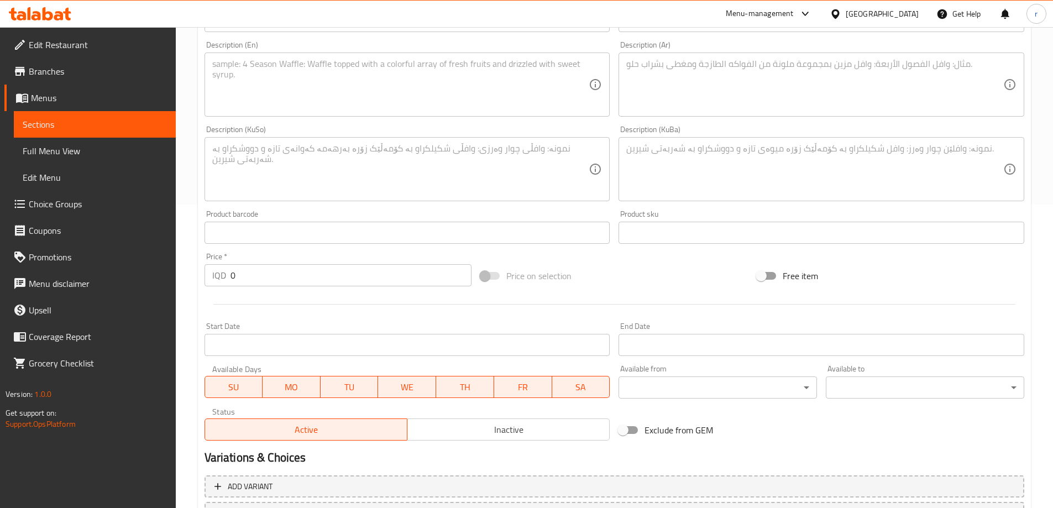
scroll to position [148, 0]
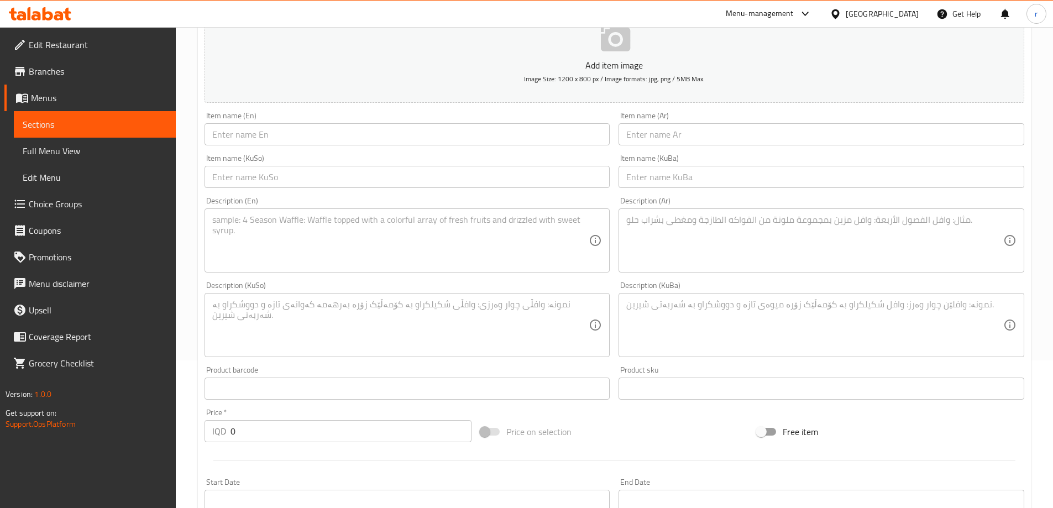
drag, startPoint x: 678, startPoint y: 140, endPoint x: 668, endPoint y: 145, distance: 10.6
click at [678, 140] on input "text" at bounding box center [822, 134] width 406 height 22
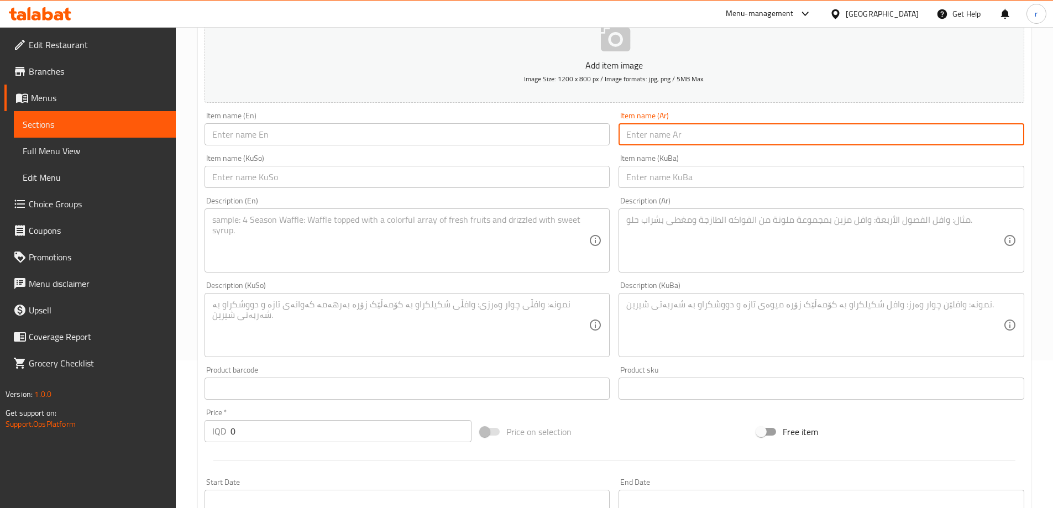
paste input "مناقيش محمرة وجبنة"
type input "مناقيش محمرة وجبنة"
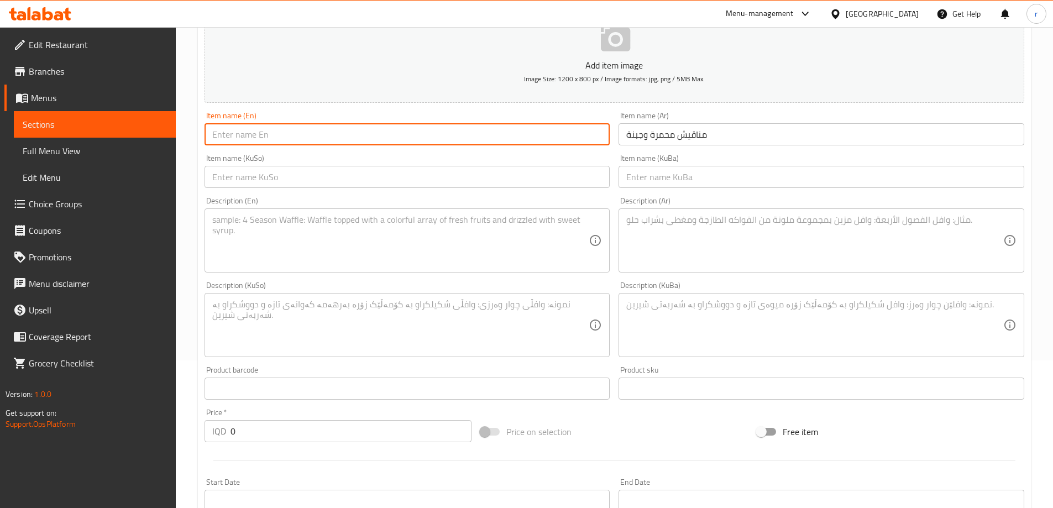
click at [274, 133] on input "text" at bounding box center [408, 134] width 406 height 22
paste input "Manaqish Muhammara And Cheese"
type input "Manaqish Muhammara And Cheese"
click at [278, 185] on input "text" at bounding box center [408, 177] width 406 height 22
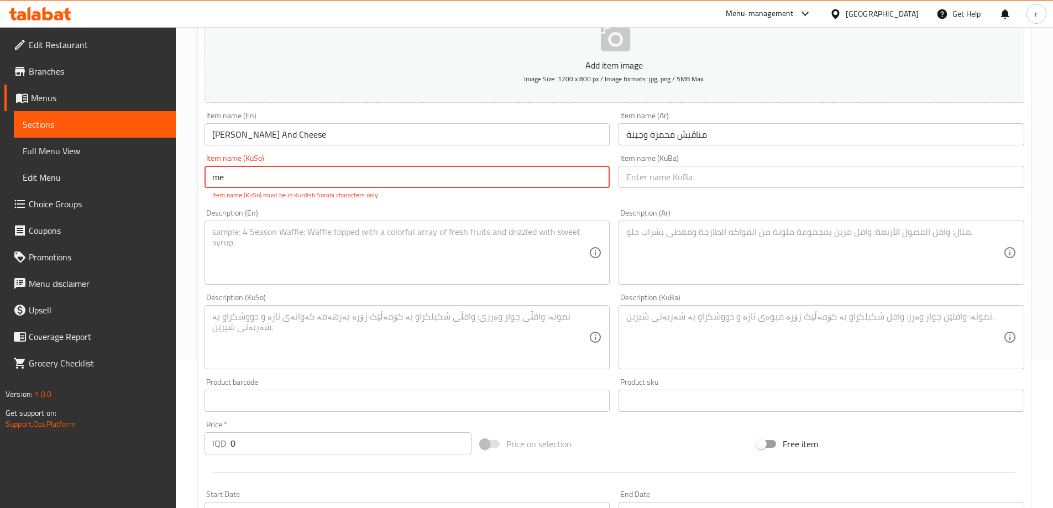
type input "m"
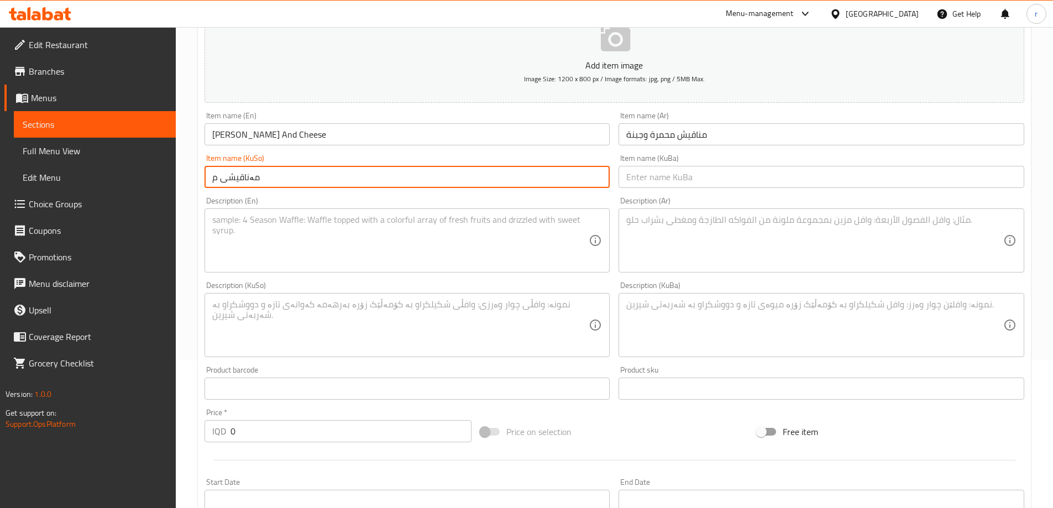
type input "مەناقیشی موحەمەرە و پەنیر"
drag, startPoint x: 327, startPoint y: 174, endPoint x: 195, endPoint y: 174, distance: 132.1
click at [195, 174] on div "Home / Restaurants management / Menus / Sections / item / create Manakish secti…" at bounding box center [614, 320] width 877 height 881
click at [625, 183] on input "text" at bounding box center [822, 177] width 406 height 22
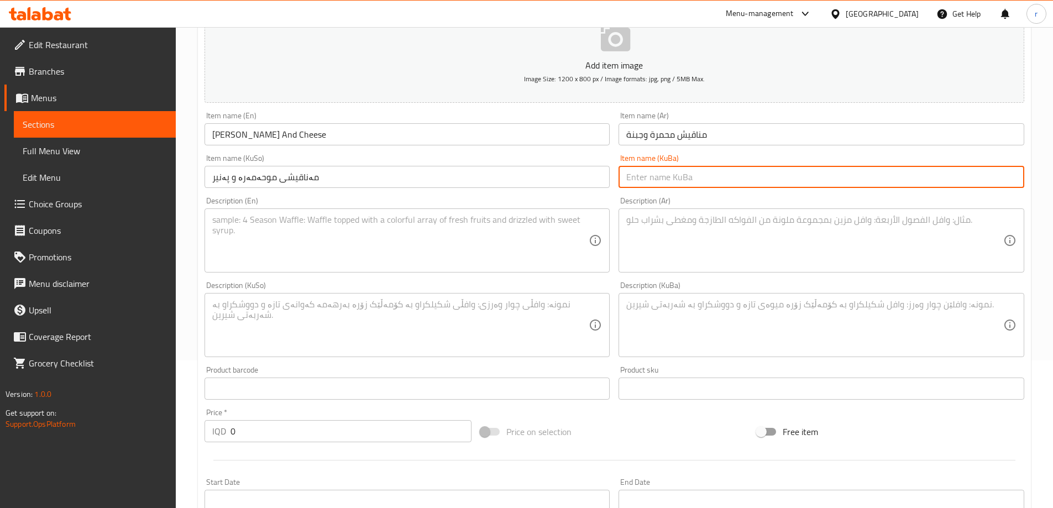
paste input "مەناقیشی موحەمەرە و پەنیر"
type input "مەناقیشی موحەمەرە و پەنیر"
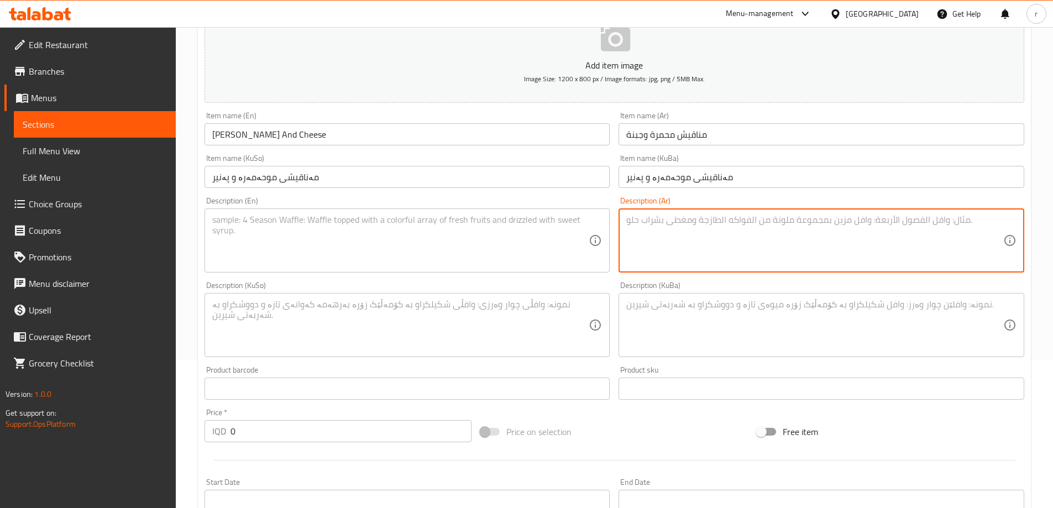
click at [694, 235] on textarea at bounding box center [814, 240] width 377 height 53
paste textarea "عجينة بفرن مغطاة بجبنة ومحمرة سورية مشكلة"
type textarea "عجينة بفرن مغطاة بجبنة ومحمرة سورية مشكلة"
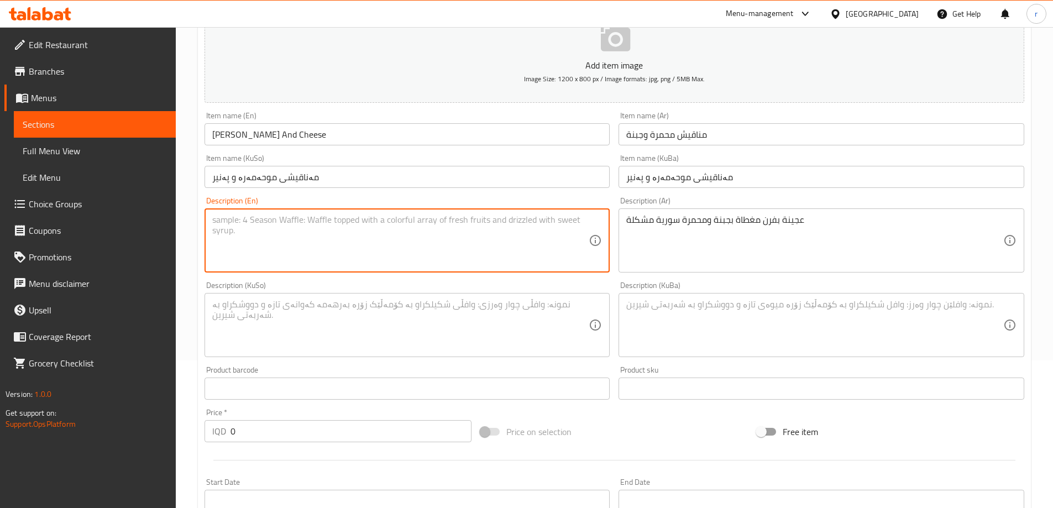
click at [390, 232] on textarea at bounding box center [400, 240] width 377 height 53
paste textarea "Oven baked dough topped with mix of cheese and Syrian muhammara"
type textarea "Oven baked dough topped with mix of cheese and Syrian muhammara"
click at [345, 323] on textarea at bounding box center [400, 325] width 377 height 53
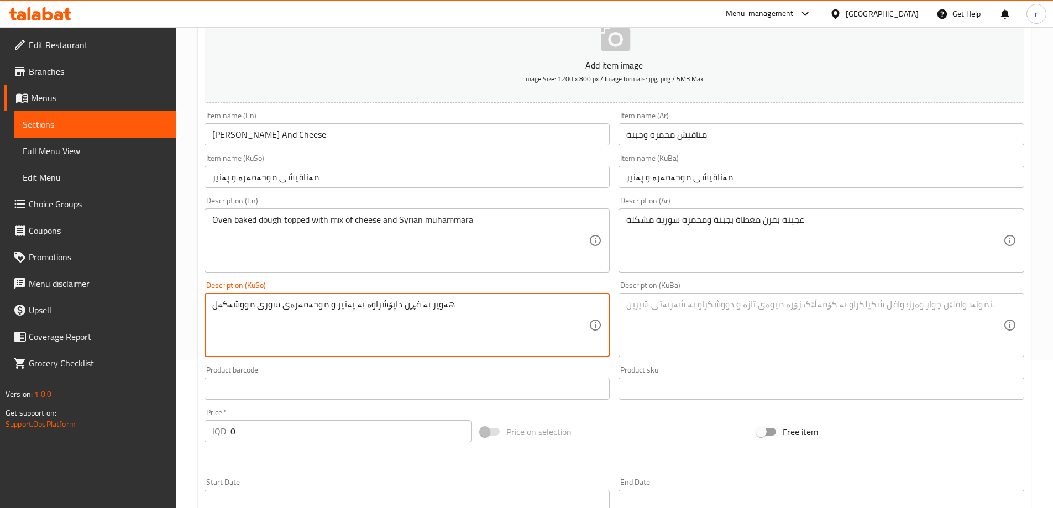
click at [345, 323] on textarea "هەویر بە فڕن داپۆشراوە بە پەنیر و موحەمەرەی سوری مووشەکەل" at bounding box center [400, 325] width 377 height 53
type textarea "هەویر بە فڕن داپۆشراوە بە پەنیر و موحەمەرەی سوری مووشەکەل"
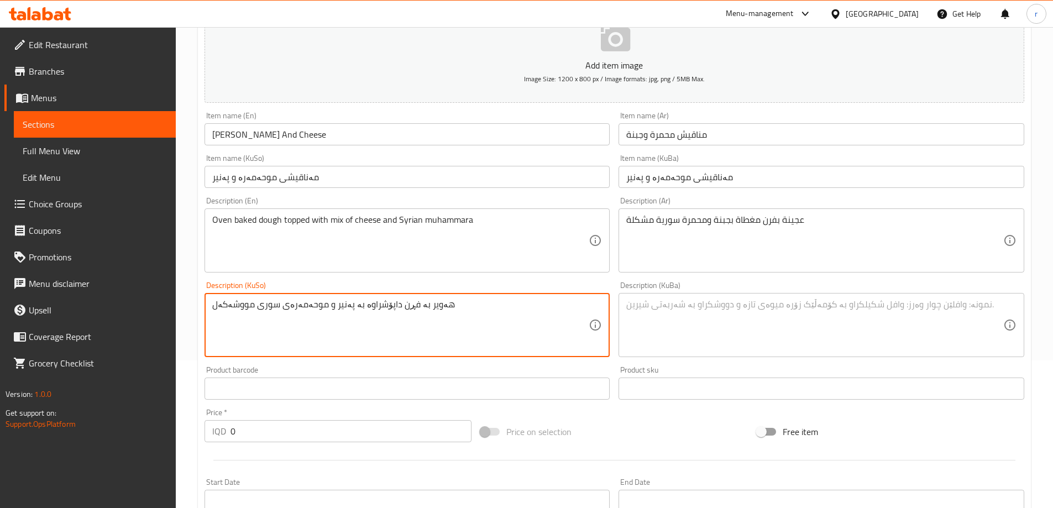
click at [646, 310] on textarea at bounding box center [814, 325] width 377 height 53
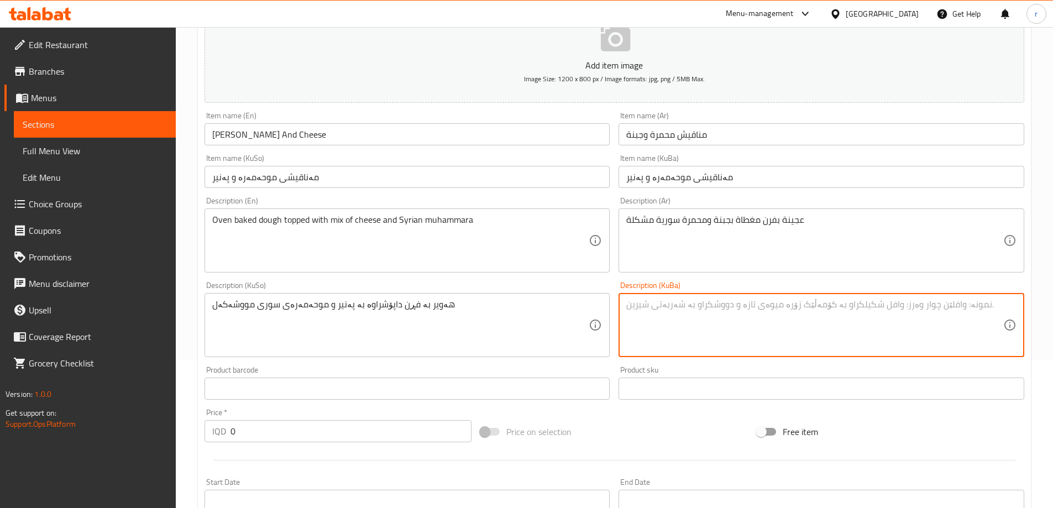
paste textarea "هەویر بە فڕن داپۆشراوە بە پەنیر و موحەمەرەی سوری مووشەکەل"
type textarea "هەویر بە فڕن داپۆشراوە بە پەنیر و موحەمەرەی سوری مووشەکەل"
drag, startPoint x: 272, startPoint y: 427, endPoint x: 141, endPoint y: 409, distance: 132.2
click at [141, 409] on div "Edit Restaurant Branches Menus Sections Full Menu View Edit Menu Choice Groups …" at bounding box center [526, 320] width 1053 height 881
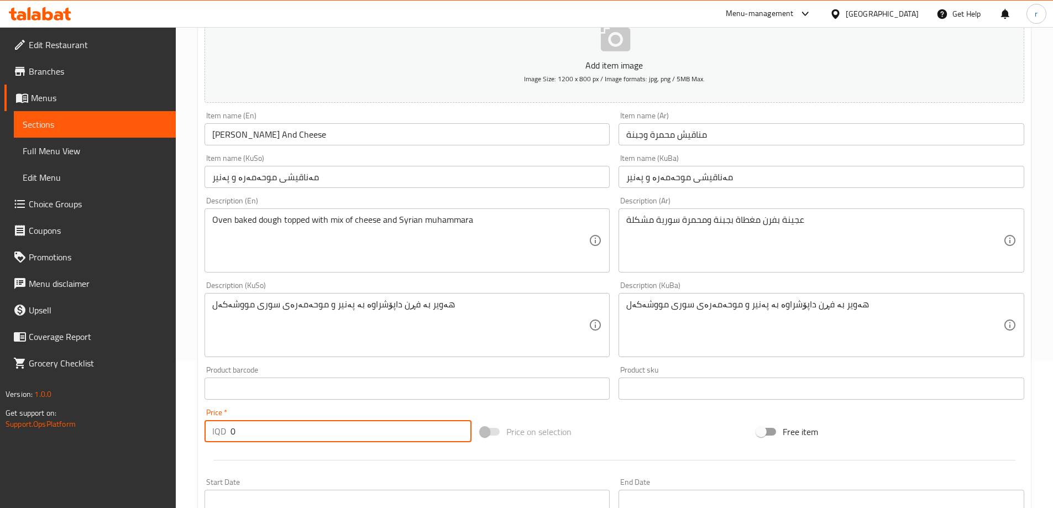
paste input "300"
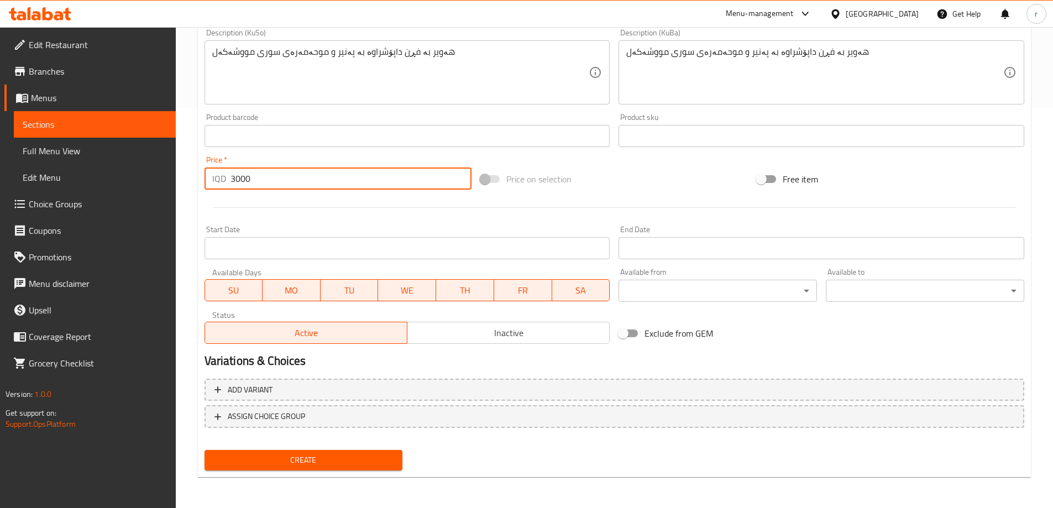
type input "3000"
click at [359, 457] on span "Create" at bounding box center [303, 460] width 181 height 14
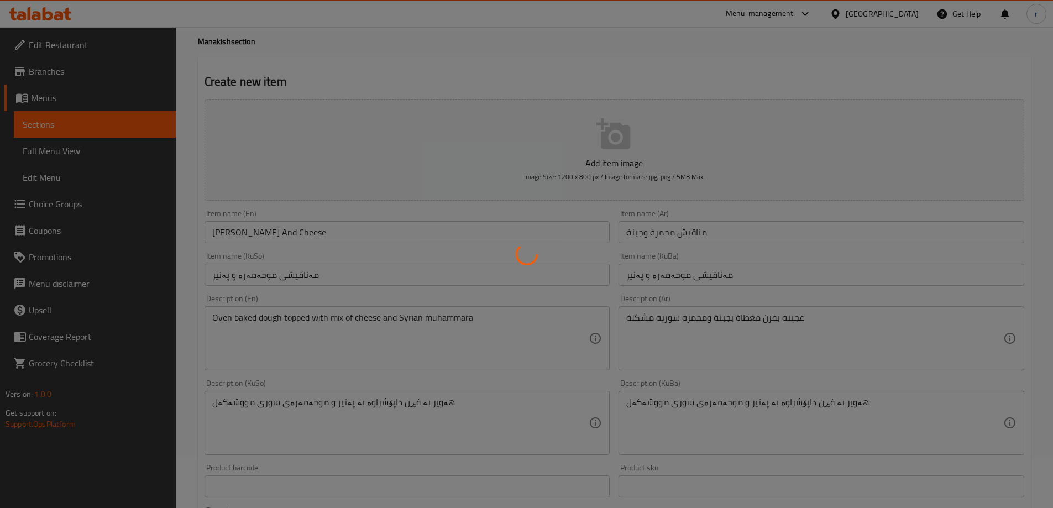
scroll to position [0, 0]
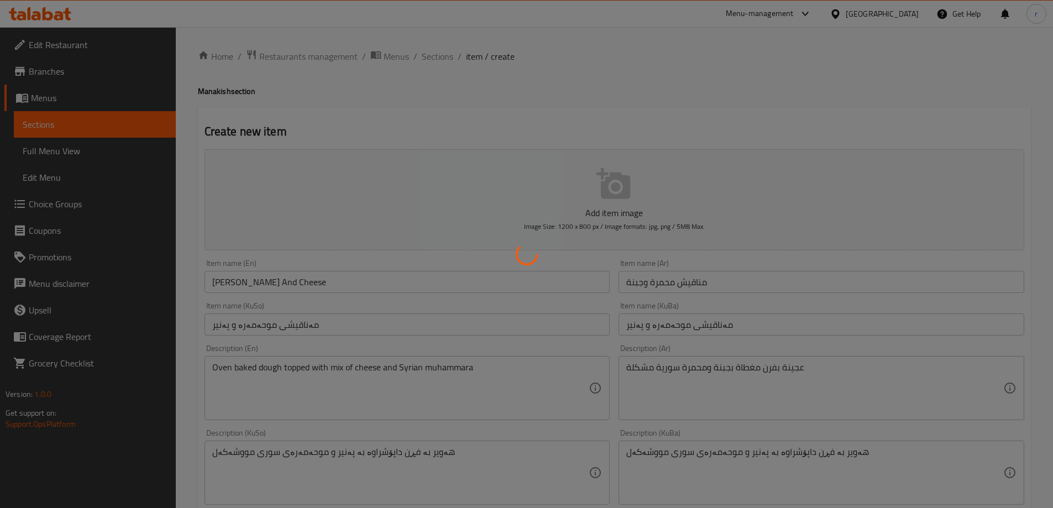
type input "0"
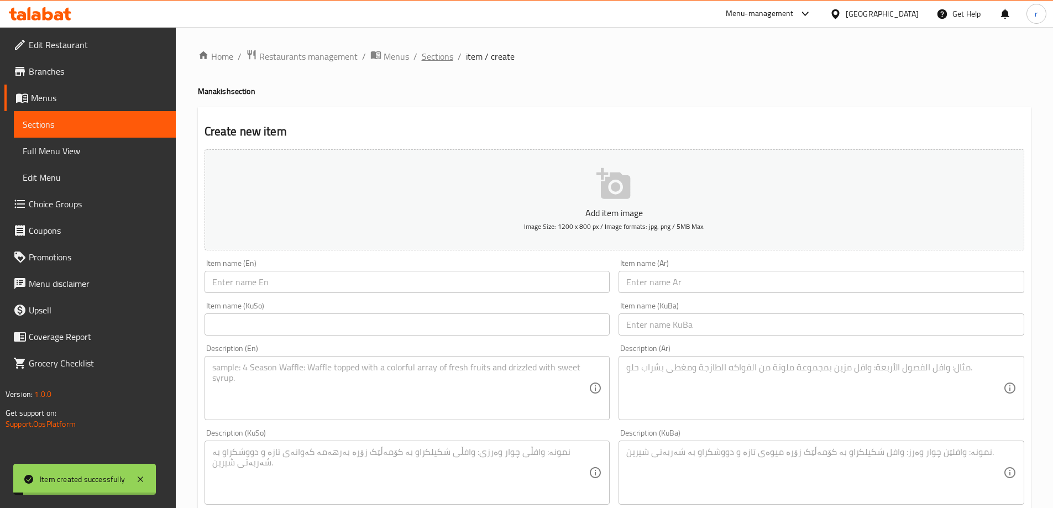
click at [437, 52] on span "Sections" at bounding box center [438, 56] width 32 height 13
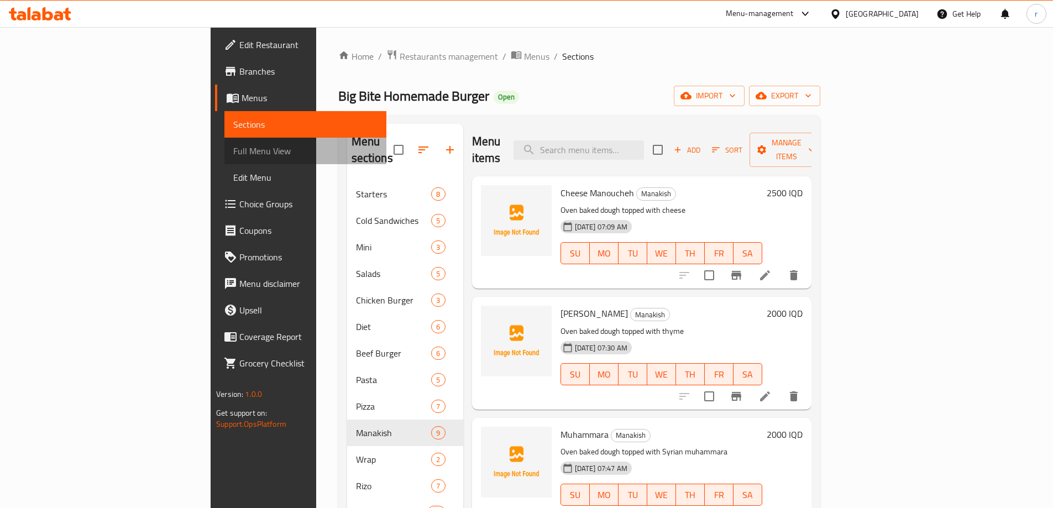
click at [233, 150] on span "Full Menu View" at bounding box center [305, 150] width 144 height 13
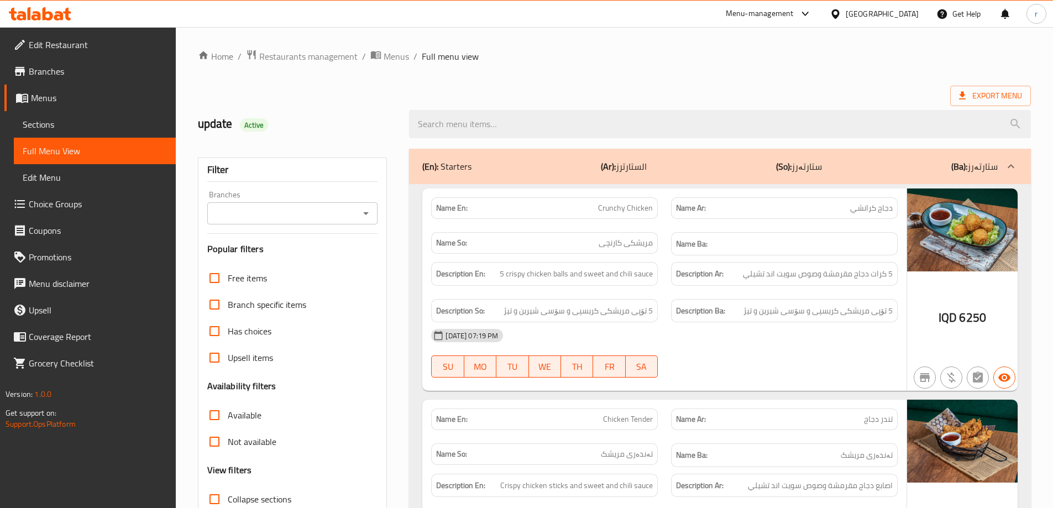
click at [323, 221] on input "Branches" at bounding box center [284, 213] width 146 height 15
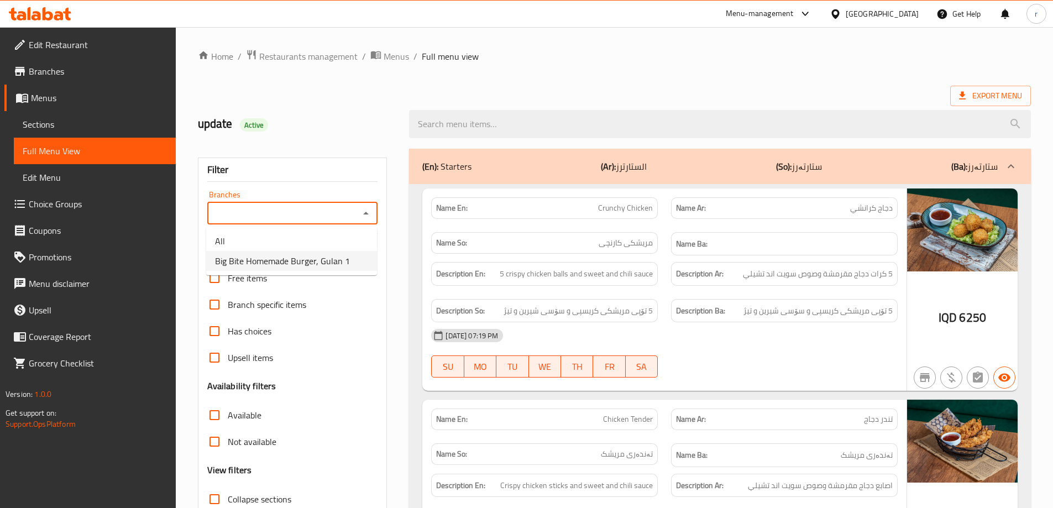
click at [295, 255] on span "Big Bite Homemade Burger, Gulan 1" at bounding box center [282, 260] width 135 height 13
type input "Big Bite Homemade Burger, Gulan 1"
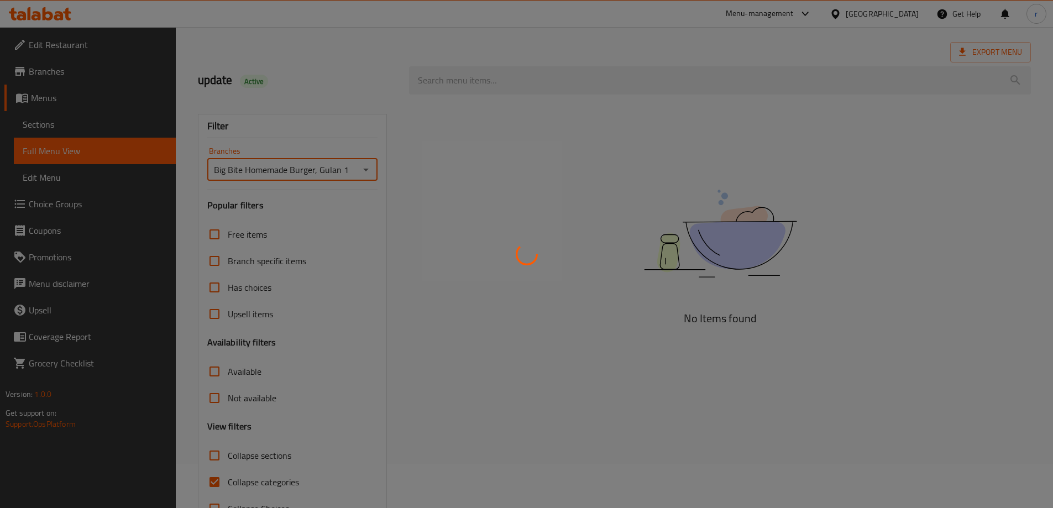
scroll to position [80, 0]
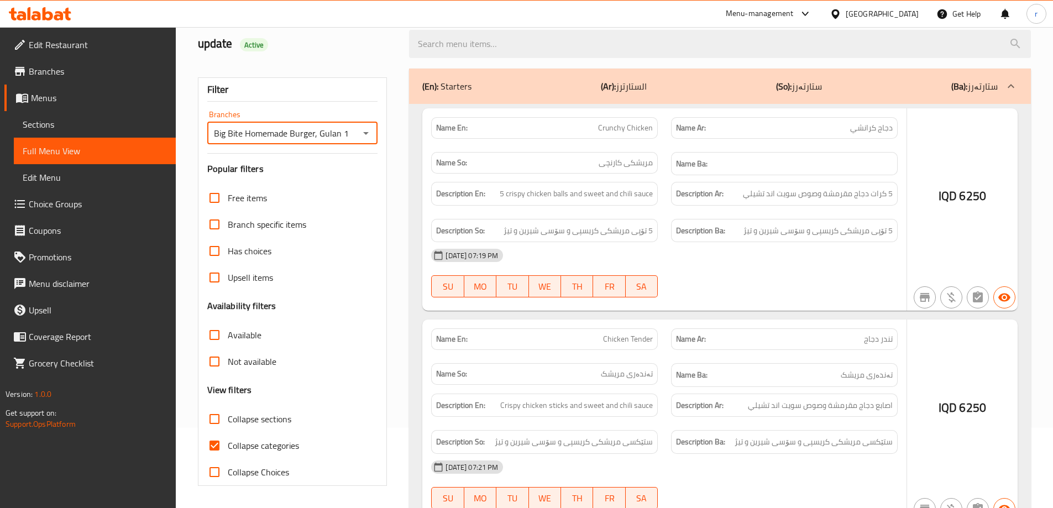
click at [269, 448] on div at bounding box center [526, 254] width 1053 height 508
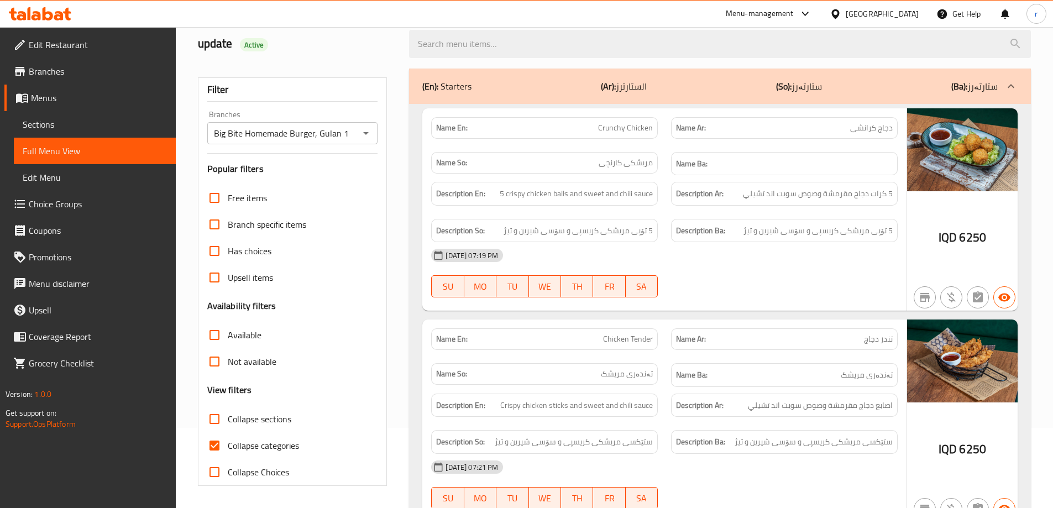
click at [273, 447] on div at bounding box center [526, 254] width 1053 height 508
click at [272, 421] on span "Collapse sections" at bounding box center [260, 418] width 64 height 13
click at [228, 421] on input "Collapse sections" at bounding box center [214, 419] width 27 height 27
checkbox input "true"
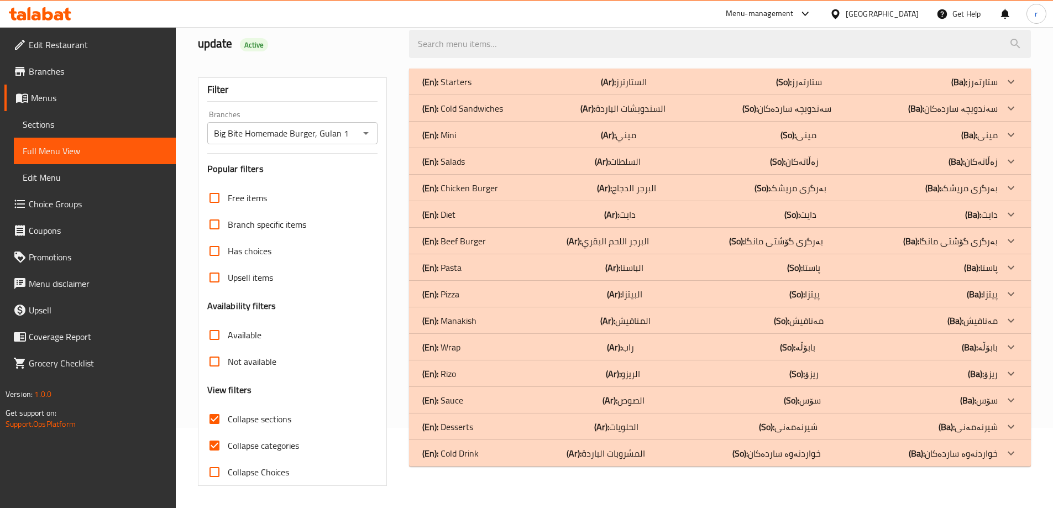
click at [264, 451] on span "Collapse categories" at bounding box center [263, 445] width 71 height 13
click at [228, 451] on input "Collapse categories" at bounding box center [214, 445] width 27 height 27
checkbox input "false"
click at [575, 312] on div "(En): Manakish (Ar): المناقيش (So): مەناقیش (Ba): مەناقیش" at bounding box center [720, 320] width 622 height 27
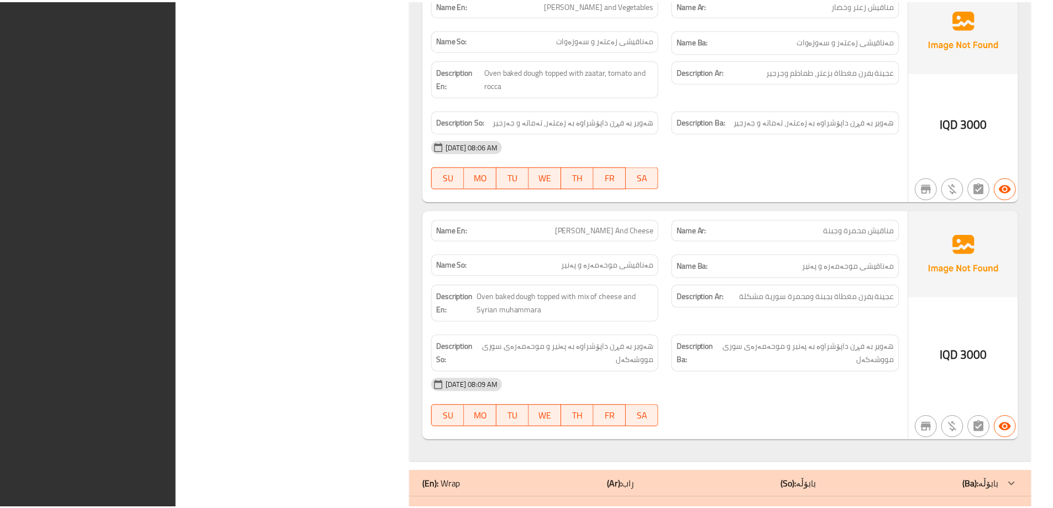
scroll to position [2089, 0]
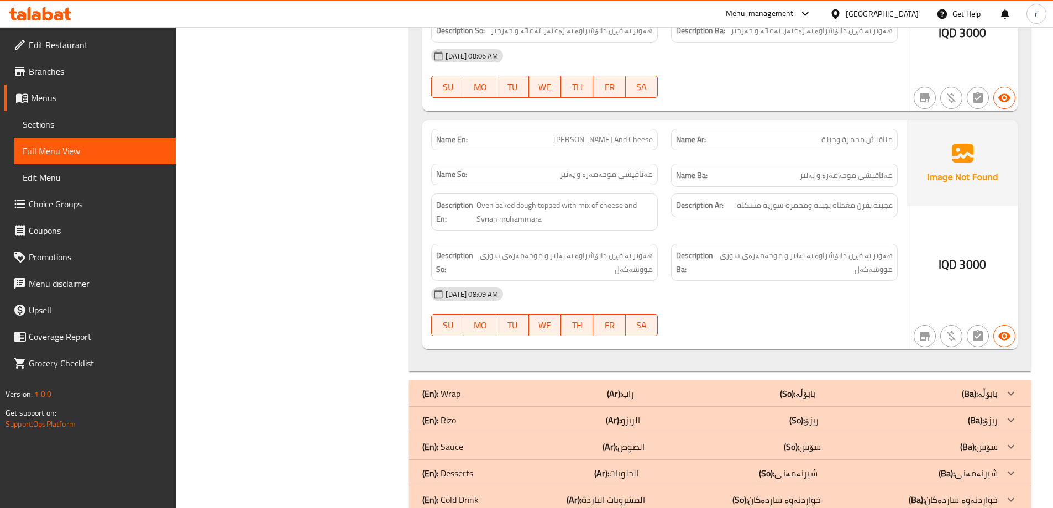
click at [49, 10] on icon at bounding box center [40, 13] width 62 height 13
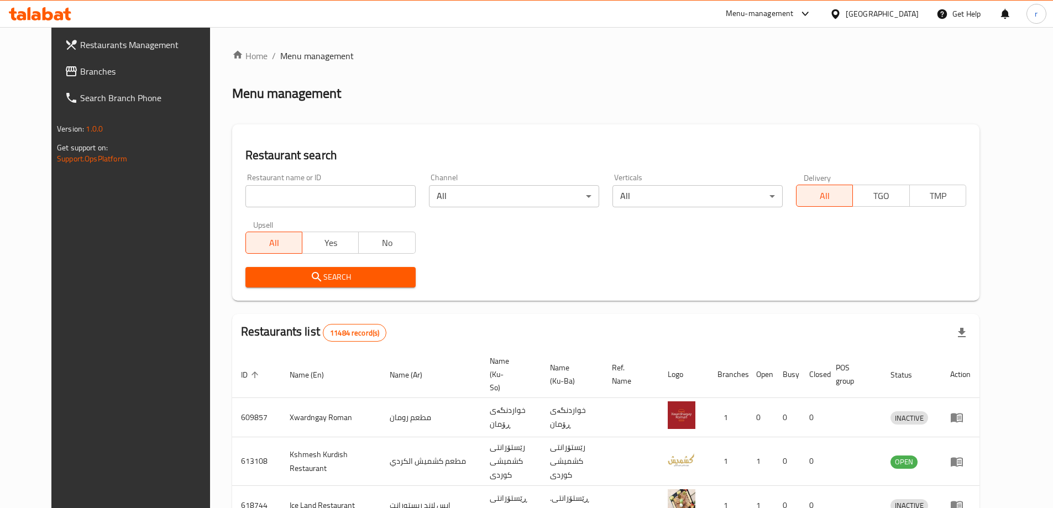
click at [245, 195] on input "search" at bounding box center [330, 196] width 170 height 22
paste input "698453"
type input "698453"
click at [257, 276] on span "Search" at bounding box center [330, 277] width 153 height 14
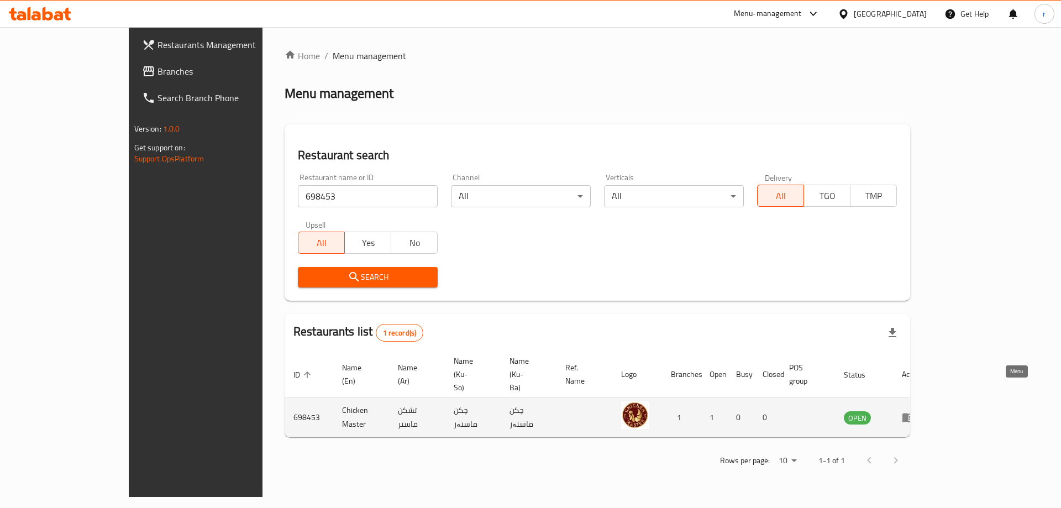
click at [913, 416] on icon "enhanced table" at bounding box center [911, 418] width 4 height 4
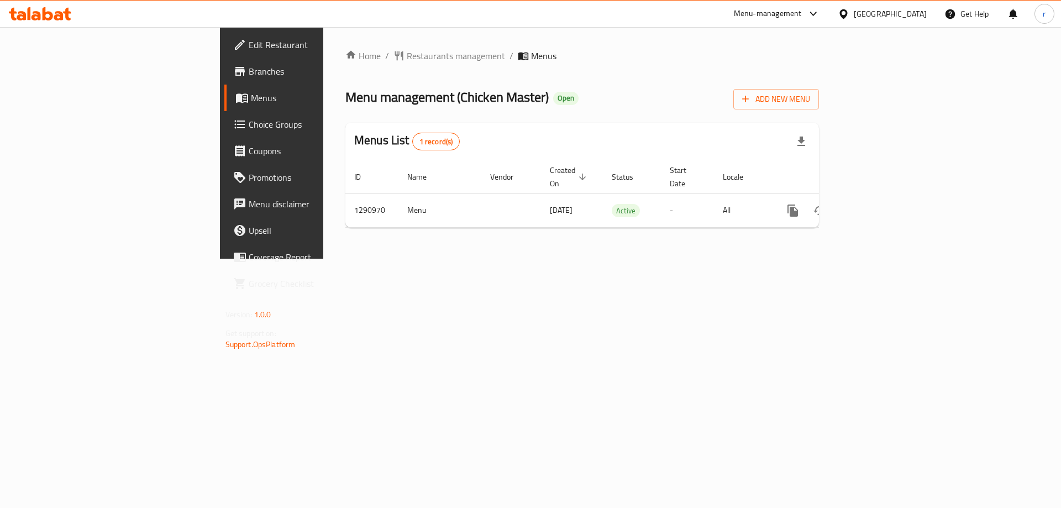
click at [224, 80] on link "Branches" at bounding box center [310, 71] width 173 height 27
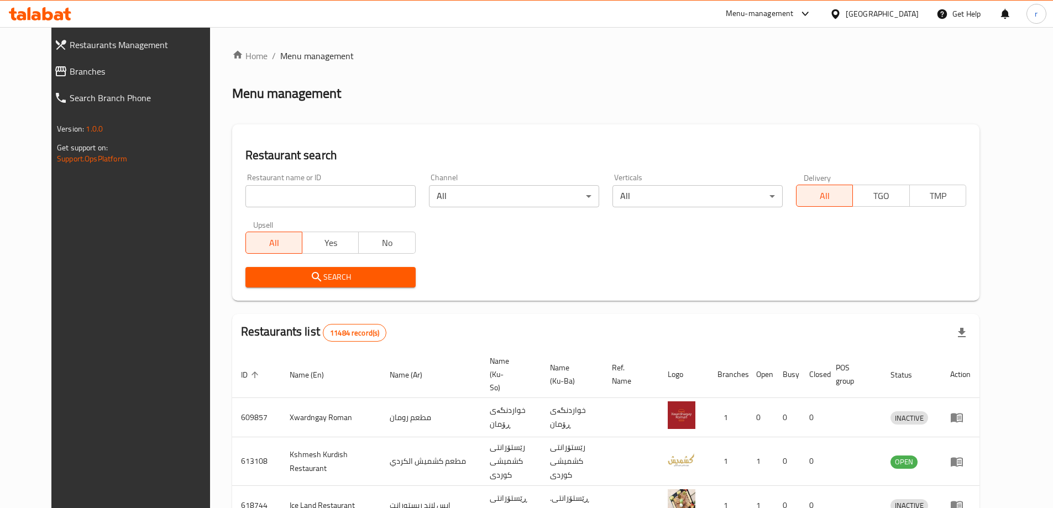
click at [255, 203] on input "search" at bounding box center [330, 196] width 170 height 22
paste input "662615"
type input "662615"
click at [261, 272] on span "Search" at bounding box center [330, 277] width 153 height 14
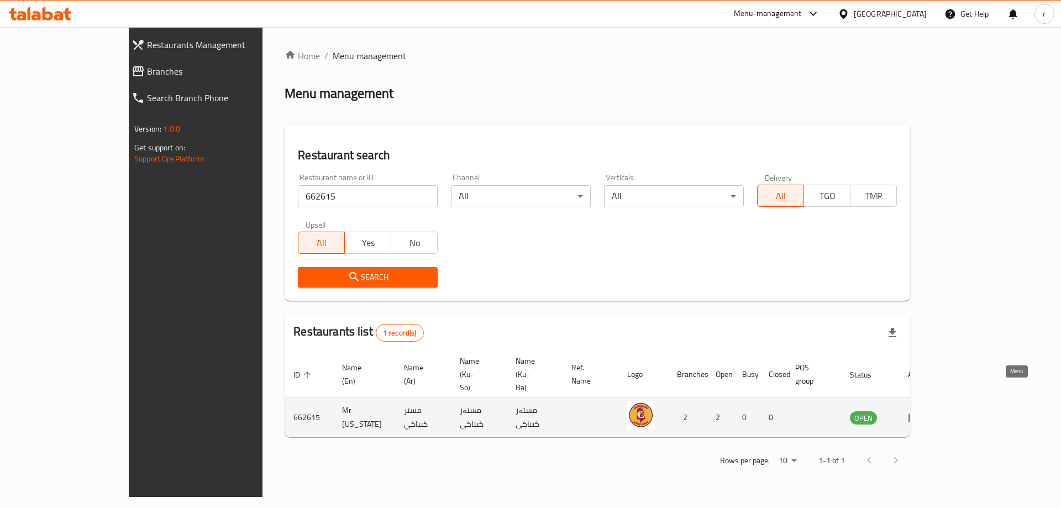
click at [921, 411] on icon "enhanced table" at bounding box center [914, 417] width 13 height 13
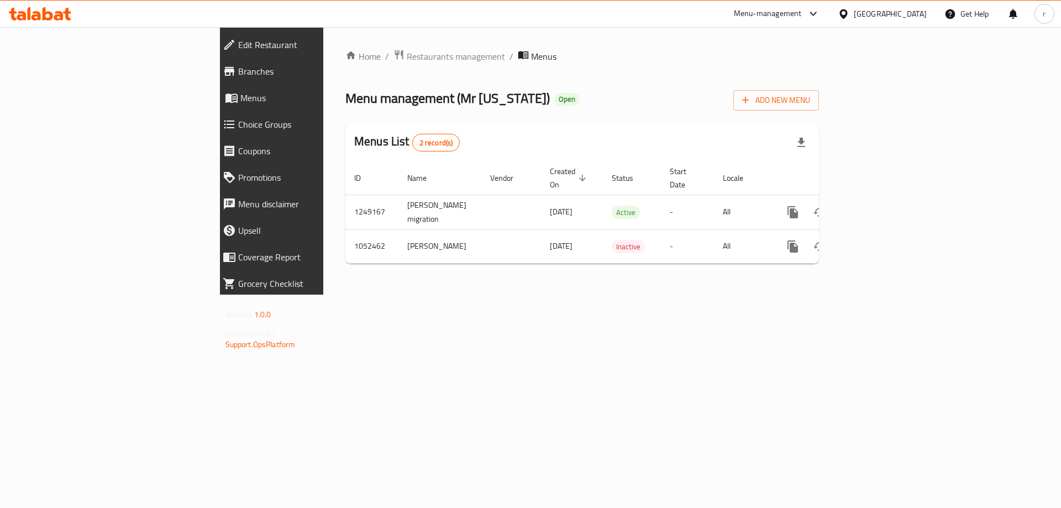
click at [238, 70] on span "Branches" at bounding box center [313, 71] width 150 height 13
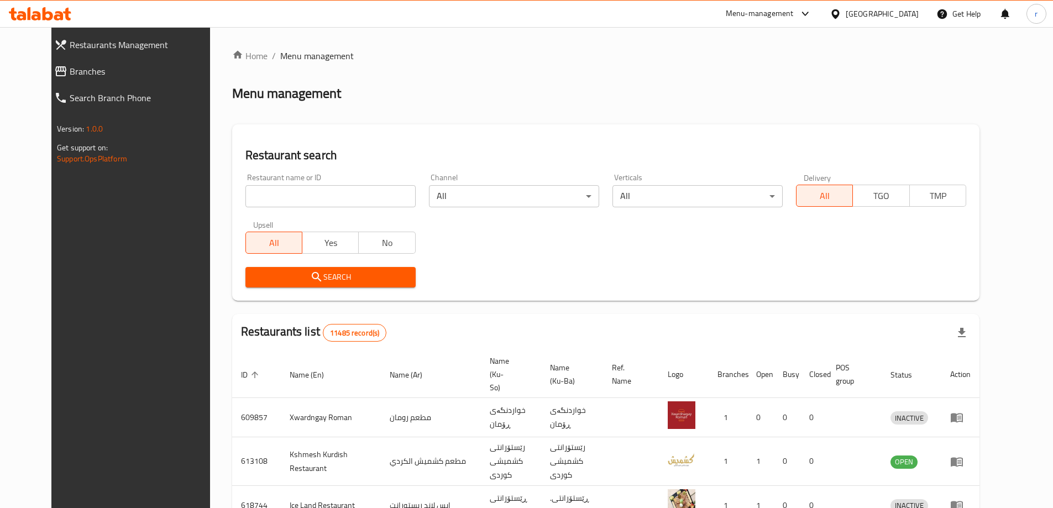
click at [245, 199] on input "search" at bounding box center [330, 196] width 170 height 22
paste input "629889"
type input "629889"
click at [291, 267] on button "Search" at bounding box center [330, 277] width 170 height 20
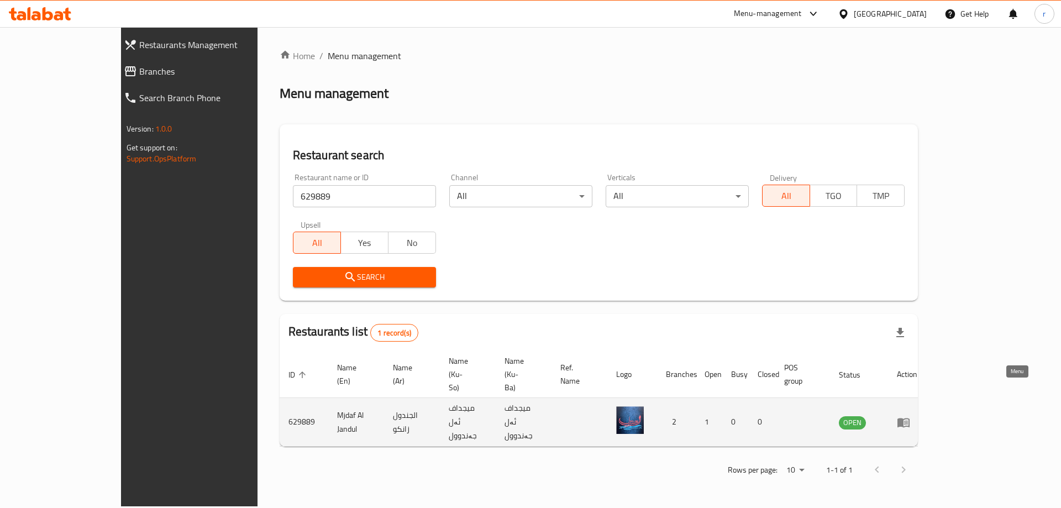
click at [910, 418] on icon "enhanced table" at bounding box center [904, 422] width 12 height 9
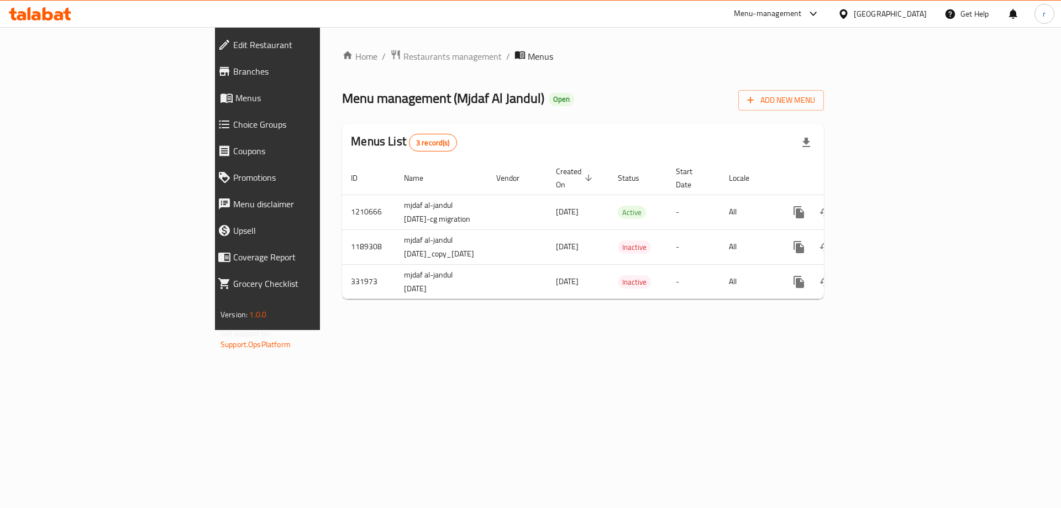
click at [233, 69] on span "Branches" at bounding box center [308, 71] width 150 height 13
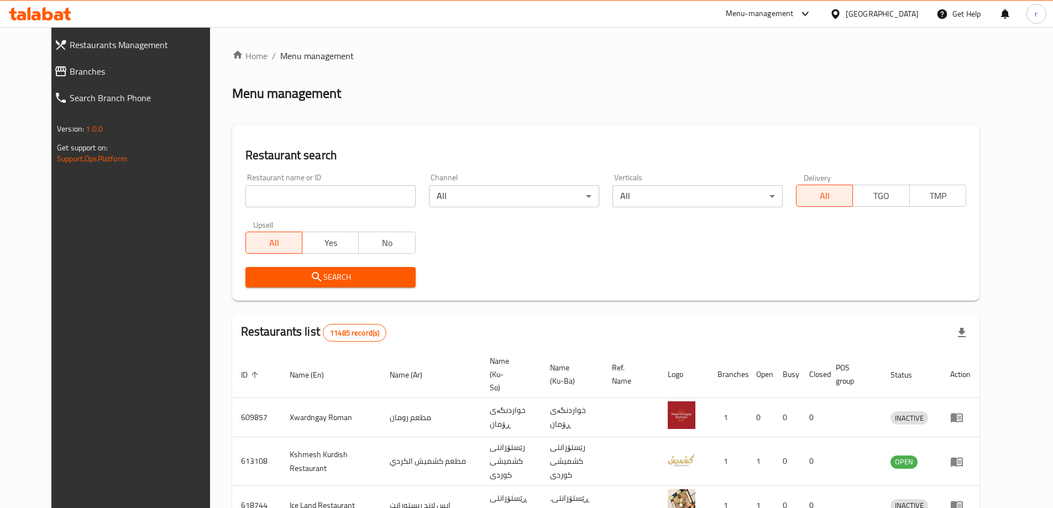
click at [245, 184] on div "Restaurant name or ID Restaurant name or ID" at bounding box center [330, 191] width 170 height 34
click at [245, 201] on input "search" at bounding box center [330, 196] width 170 height 22
paste input "673696"
type input "673696"
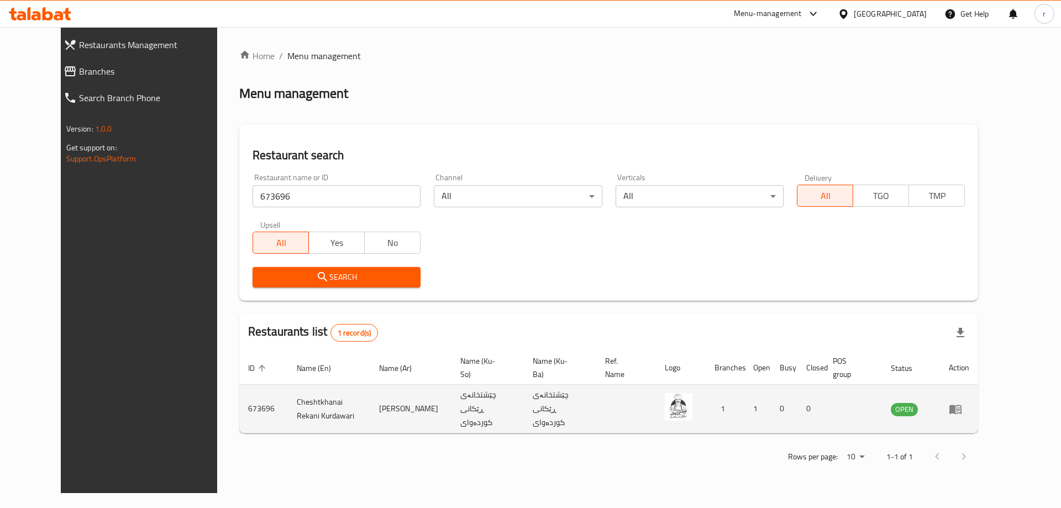
click at [962, 407] on icon "enhanced table" at bounding box center [955, 408] width 13 height 13
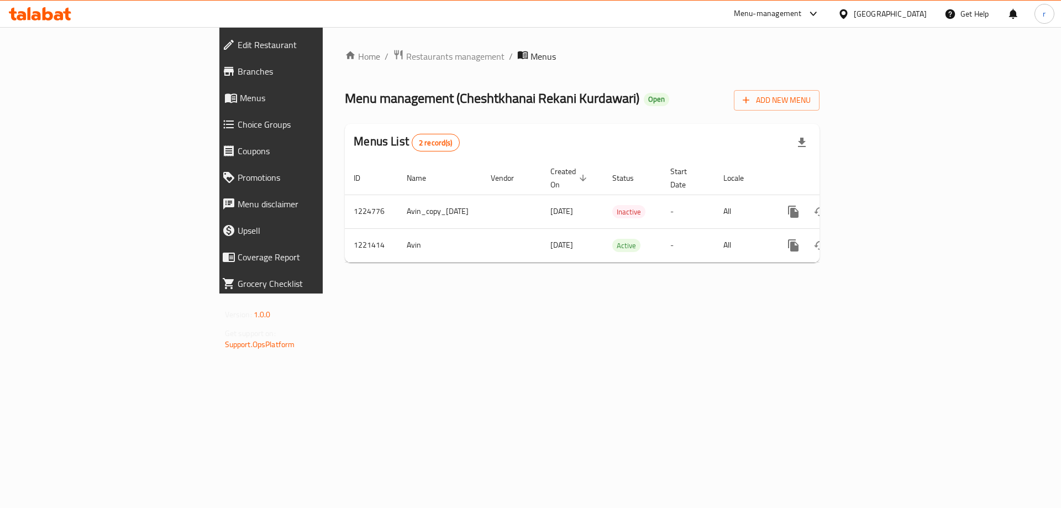
click at [238, 74] on span "Branches" at bounding box center [313, 71] width 150 height 13
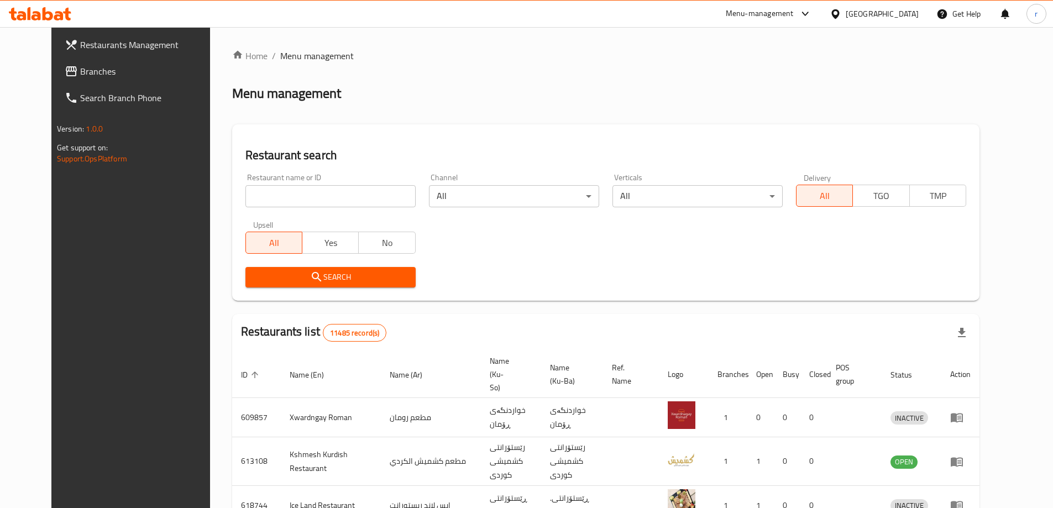
click at [80, 74] on span "Branches" at bounding box center [149, 71] width 138 height 13
